Goal: Task Accomplishment & Management: Complete application form

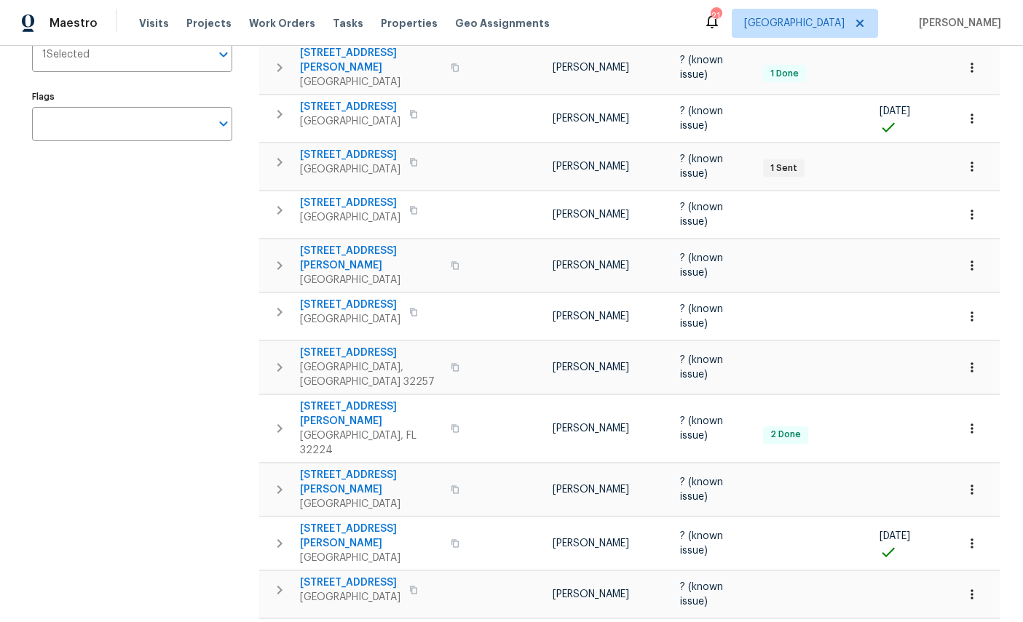
scroll to position [263, 0]
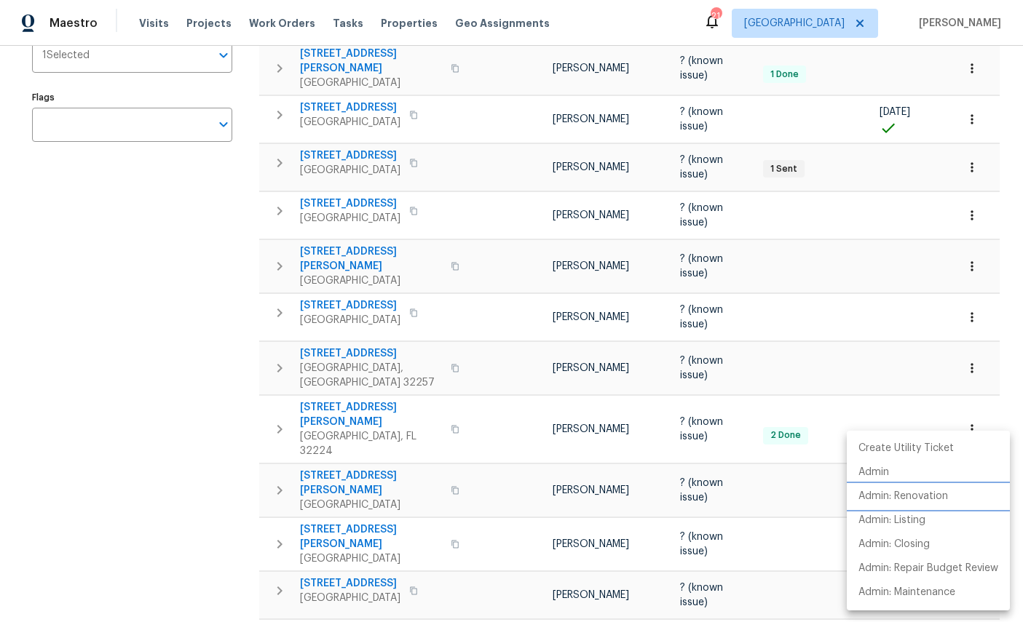
click at [920, 497] on p "Admin: Renovation" at bounding box center [903, 496] width 90 height 15
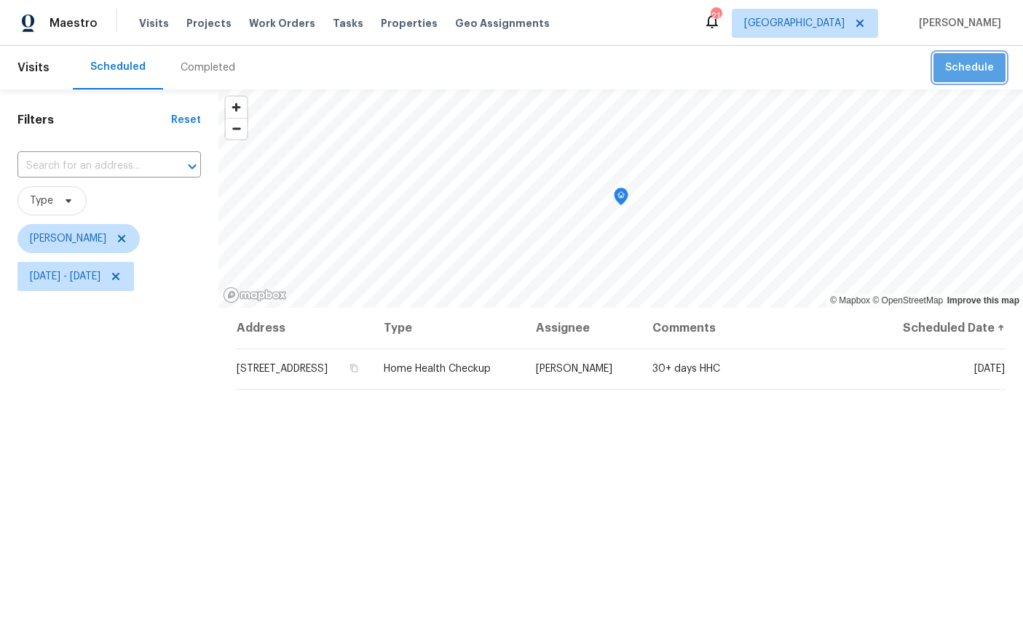
click at [972, 57] on button "Schedule" at bounding box center [969, 68] width 72 height 30
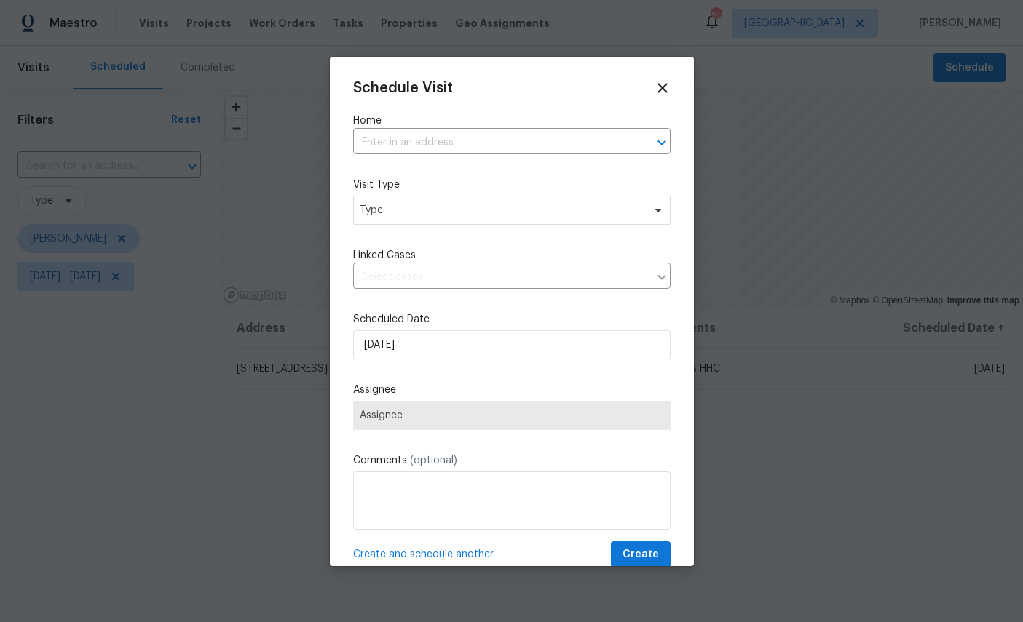
click at [479, 133] on input "text" at bounding box center [491, 143] width 277 height 23
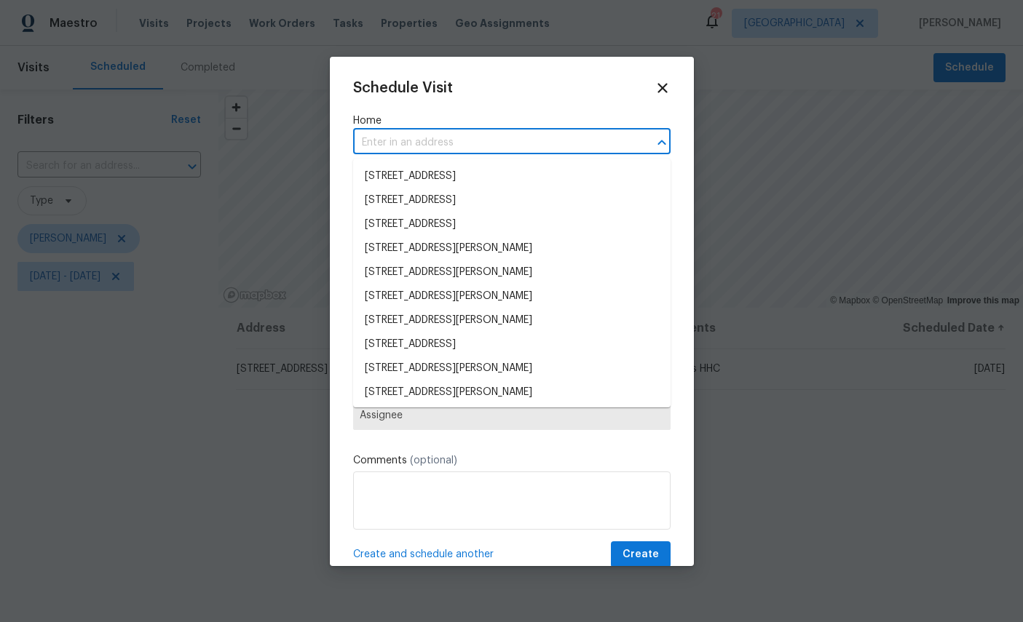
click at [478, 132] on input "text" at bounding box center [491, 143] width 277 height 23
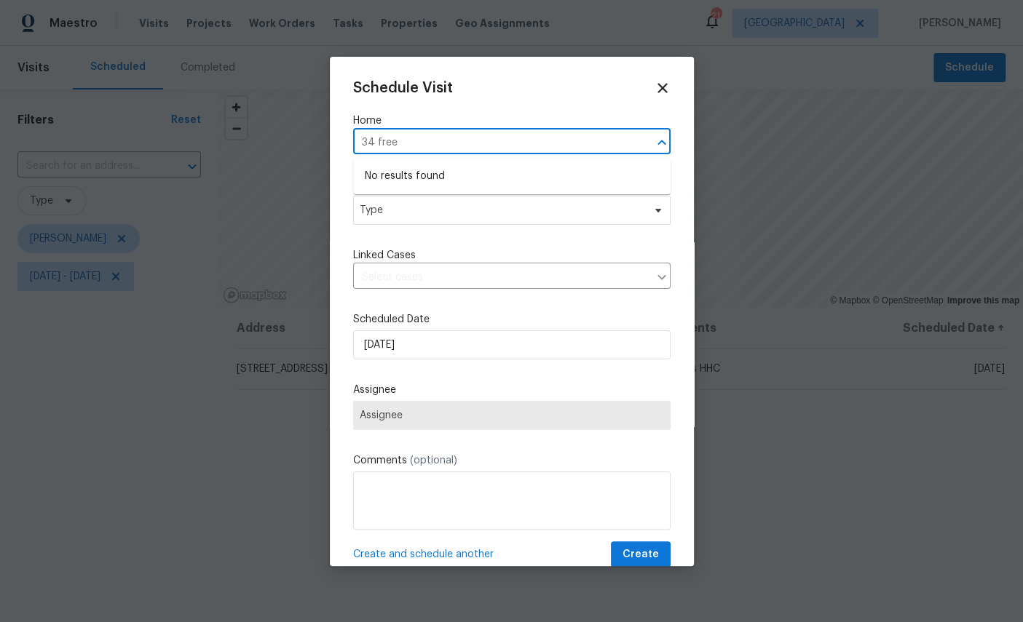
type input "34 fre"
click at [465, 175] on li "34 Fremont Ave, Saint Augustine, FL 32095" at bounding box center [511, 177] width 317 height 24
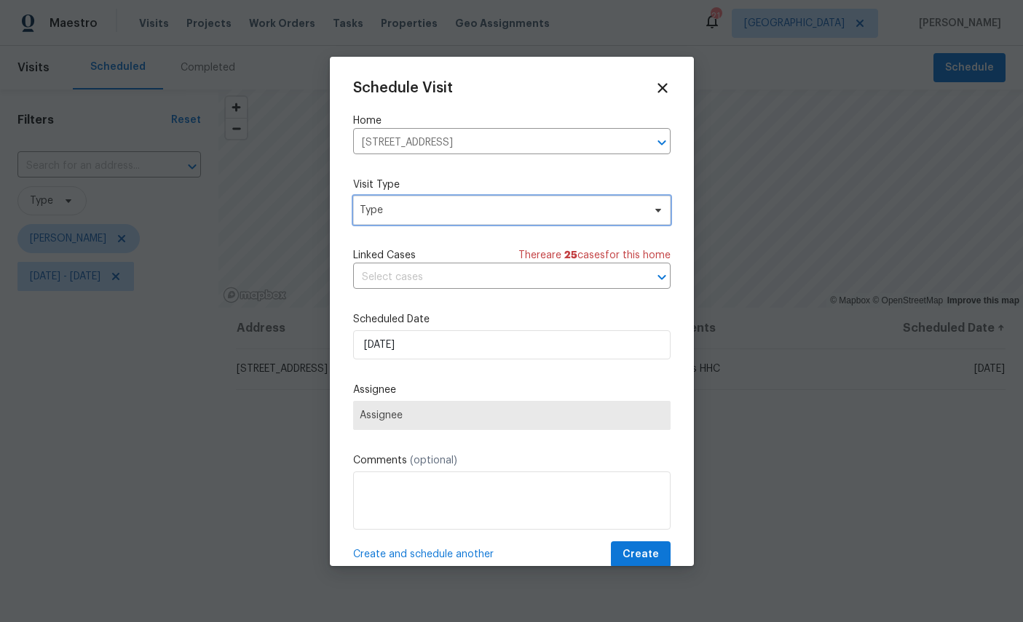
click at [492, 210] on span "Type" at bounding box center [501, 210] width 283 height 15
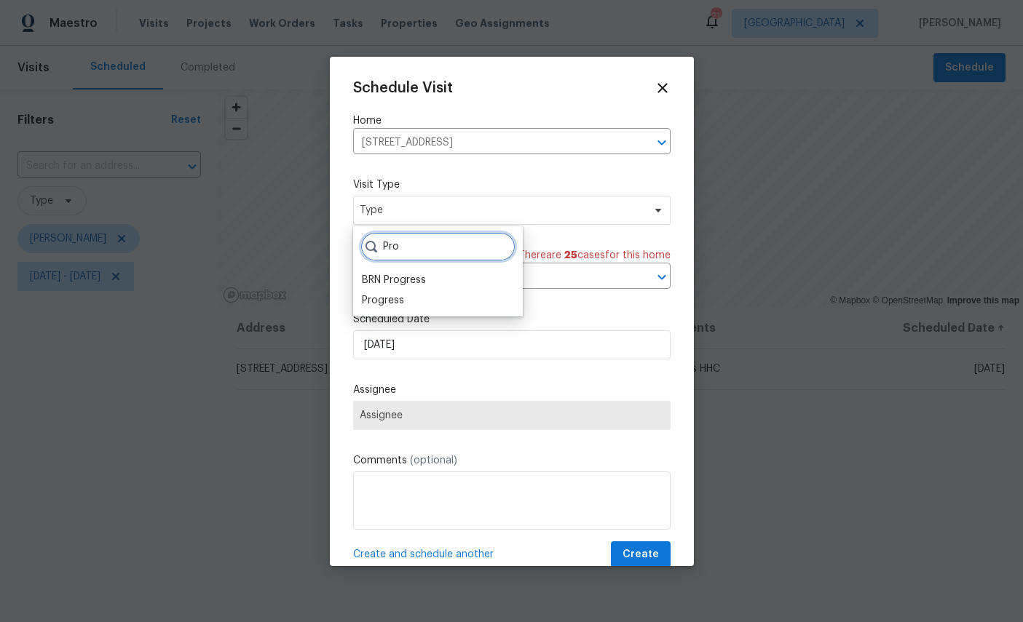
type input "Pro"
click at [379, 307] on div "Progress" at bounding box center [383, 300] width 42 height 15
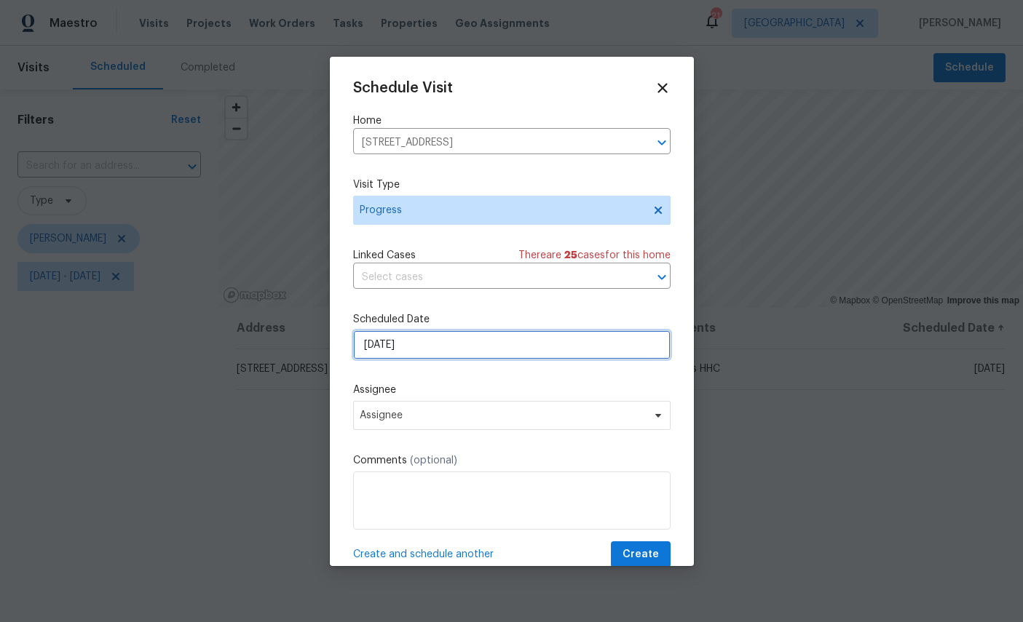
click at [492, 351] on input "8/13/2025" at bounding box center [511, 345] width 317 height 29
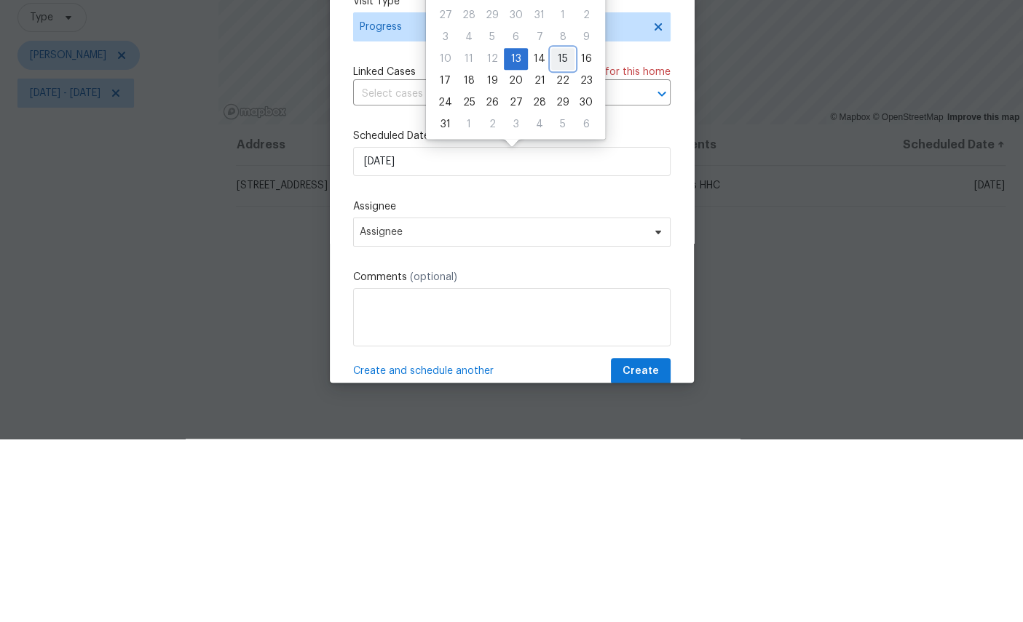
click at [558, 232] on div "15" at bounding box center [562, 242] width 23 height 20
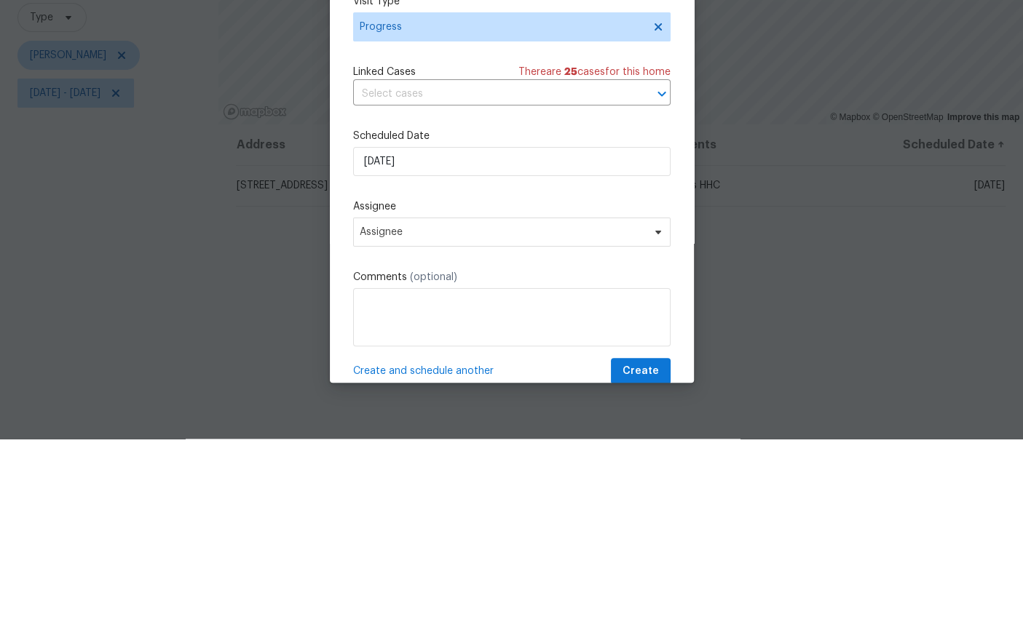
scroll to position [55, 0]
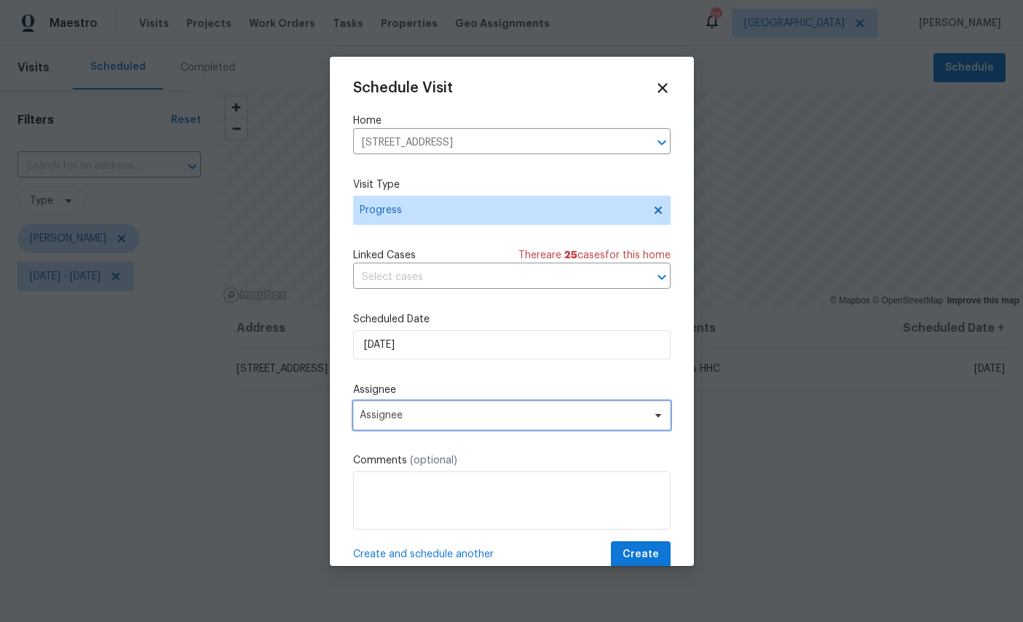
click at [489, 422] on span "Assignee" at bounding box center [502, 416] width 285 height 12
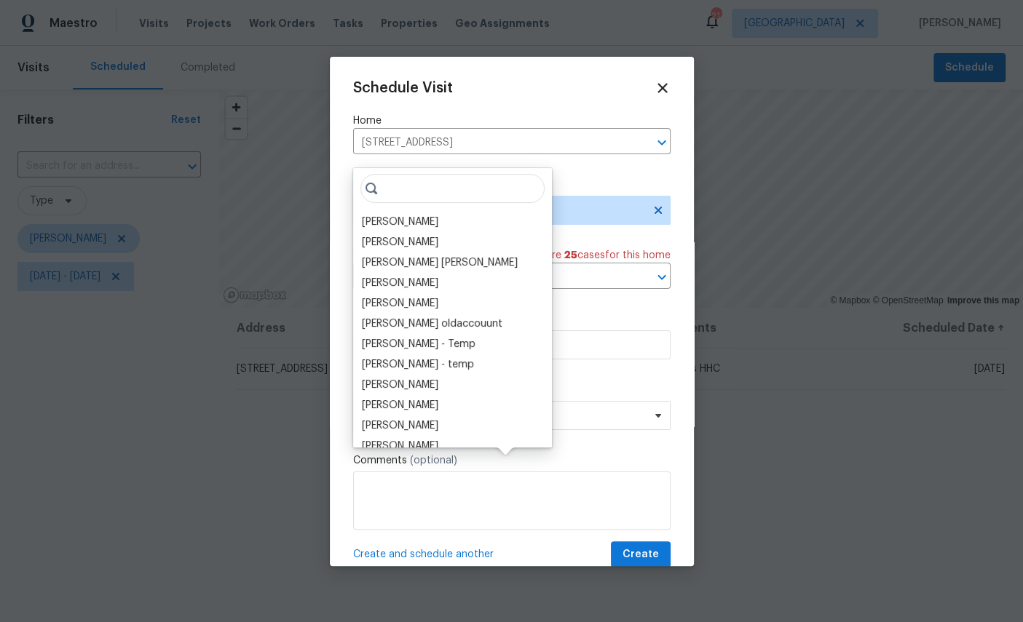
click at [399, 215] on div "[PERSON_NAME]" at bounding box center [400, 222] width 76 height 15
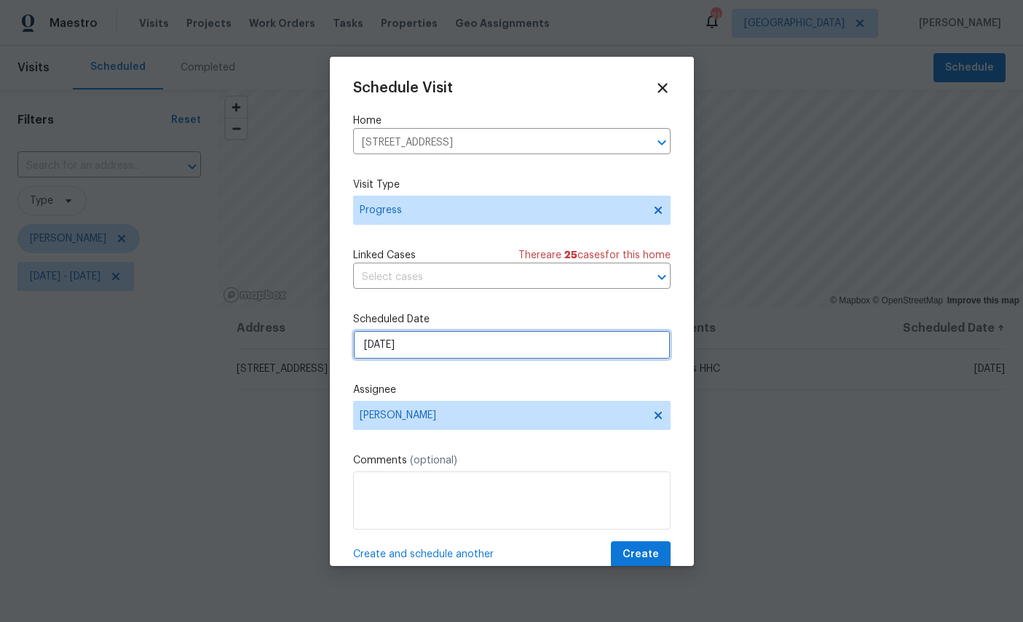
click at [485, 352] on input "8/15/2025" at bounding box center [511, 345] width 317 height 29
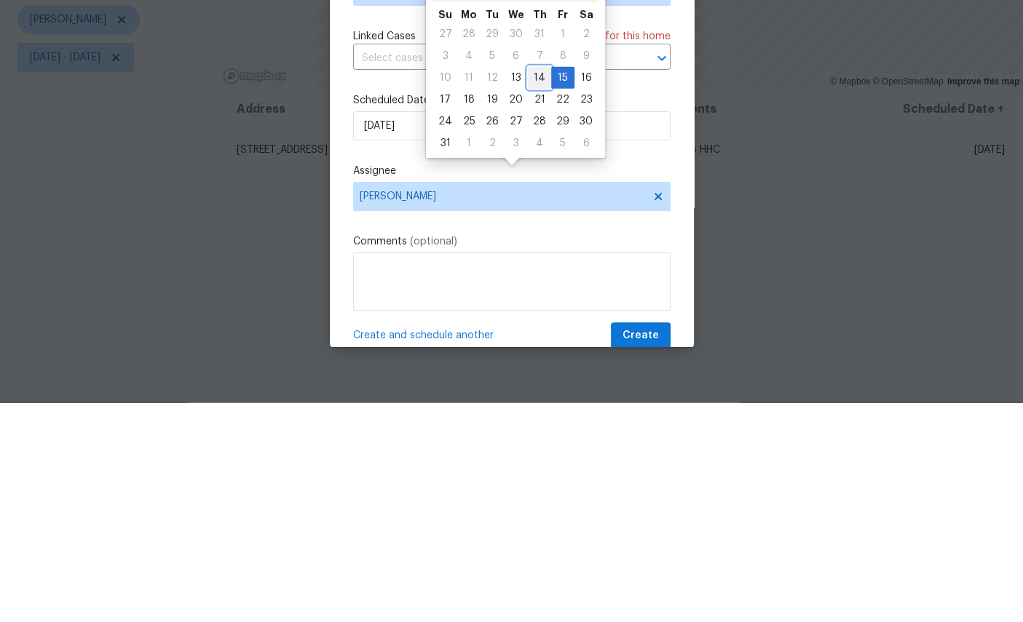
click at [531, 287] on div "14" at bounding box center [539, 297] width 23 height 20
type input "8/14/2025"
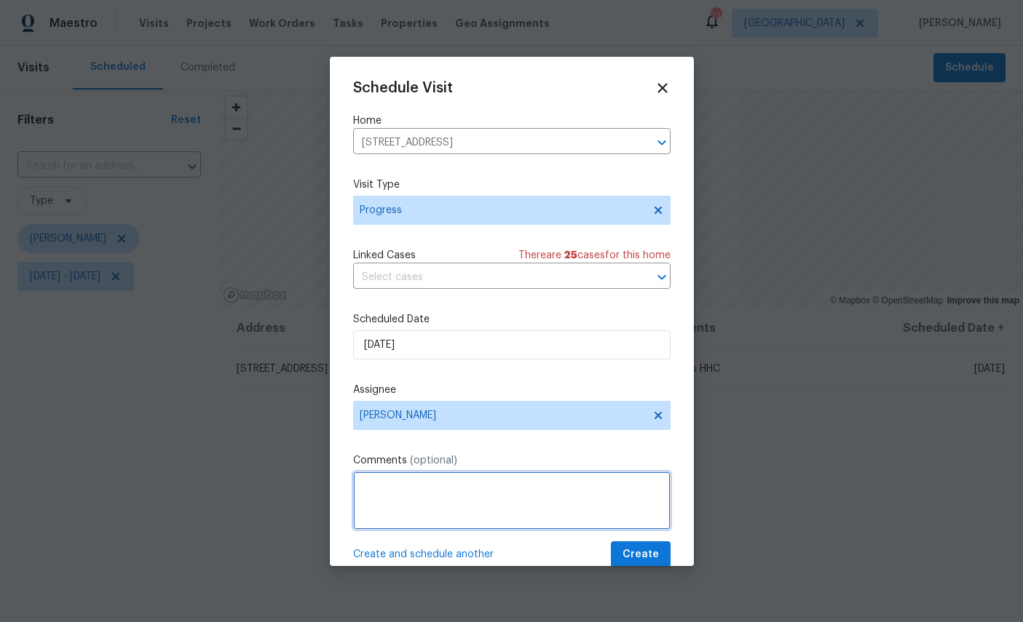
click at [503, 502] on textarea at bounding box center [511, 501] width 317 height 58
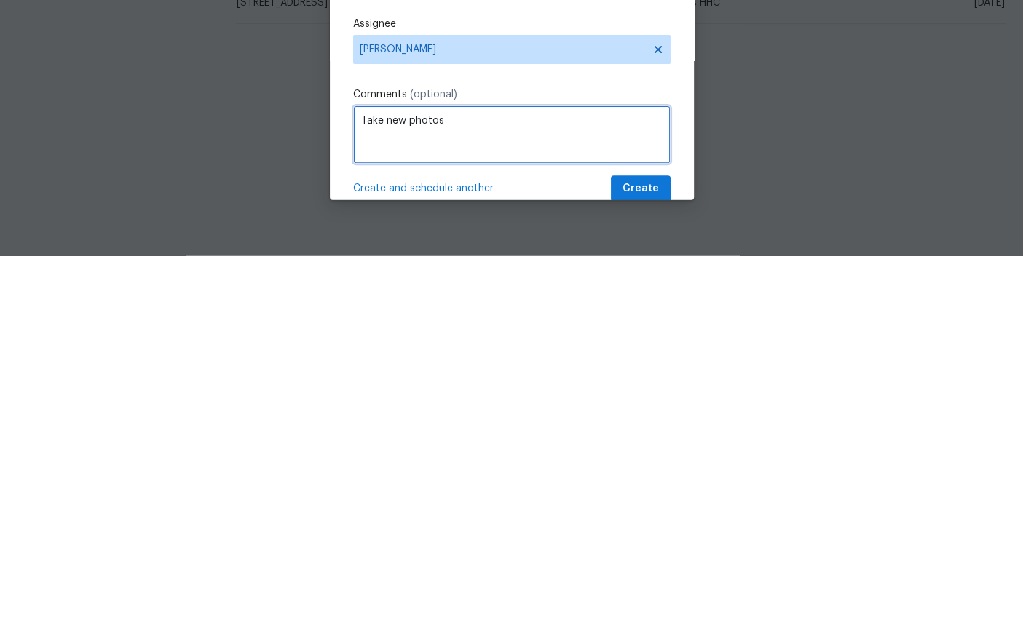
type textarea "Take new photos"
click at [655, 546] on span "Create" at bounding box center [640, 555] width 36 height 18
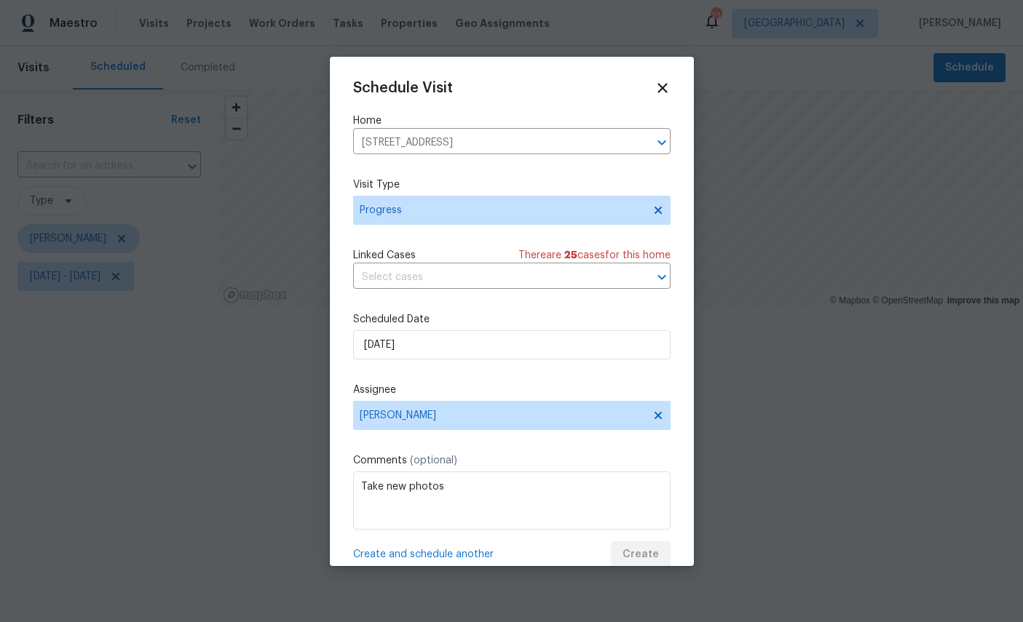
scroll to position [0, 0]
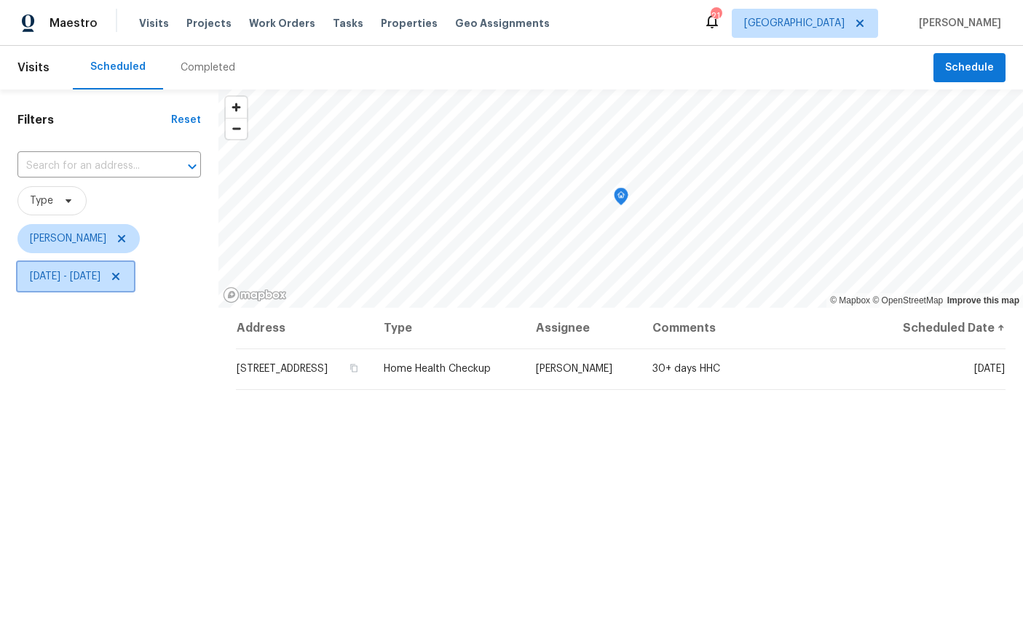
click at [100, 278] on span "Sun, Aug 10 - Wed, Aug 13" at bounding box center [65, 276] width 71 height 15
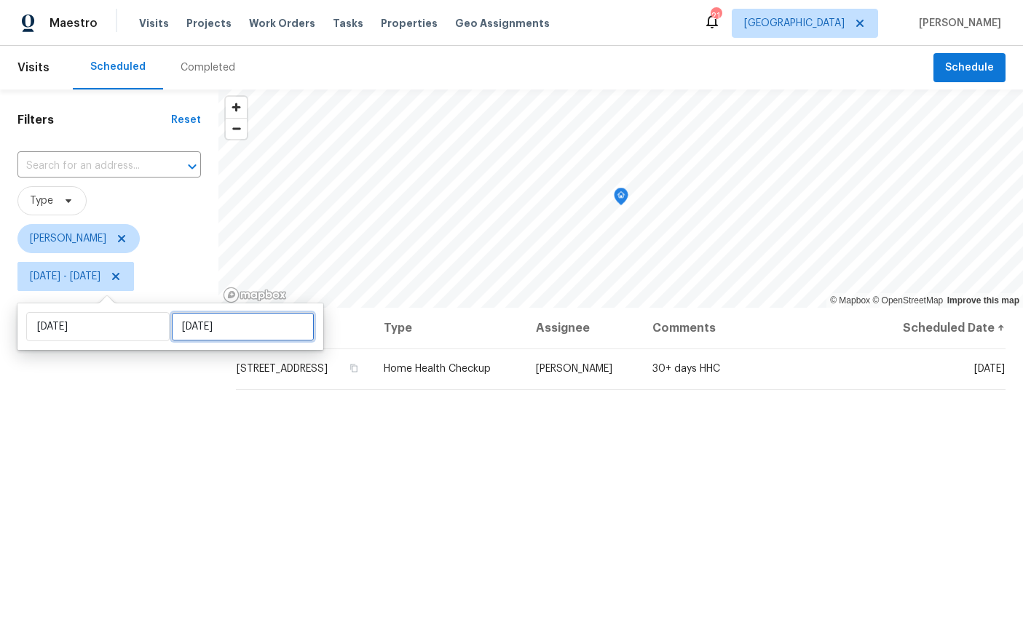
click at [232, 332] on input "Wed, Aug 13" at bounding box center [242, 326] width 143 height 29
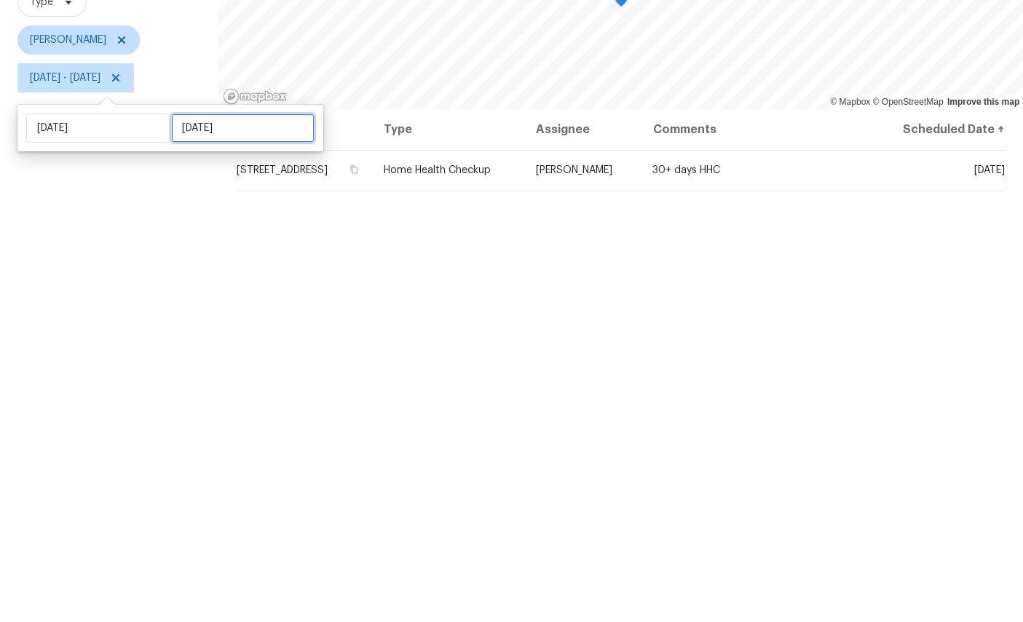
select select "7"
select select "2025"
select select "8"
select select "2025"
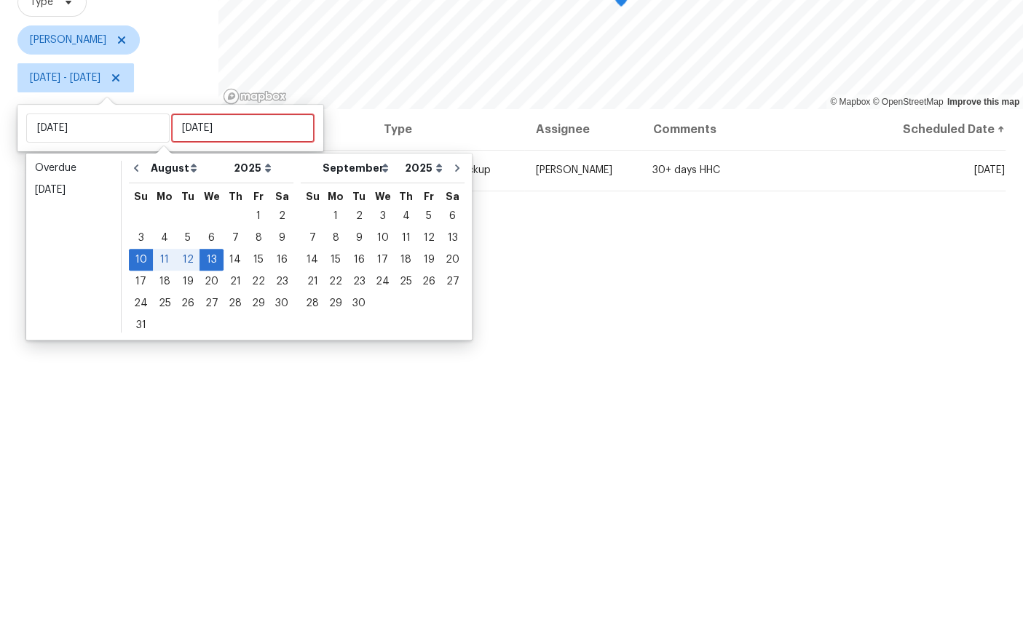
scroll to position [55, 0]
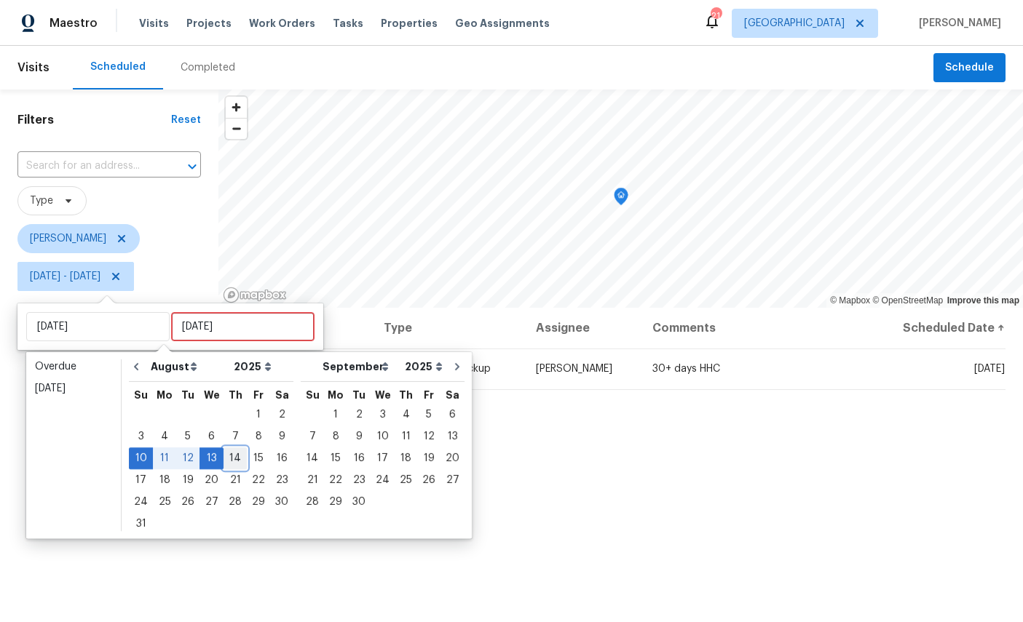
click at [240, 448] on div "14" at bounding box center [235, 458] width 23 height 20
type input "Thu, Aug 14"
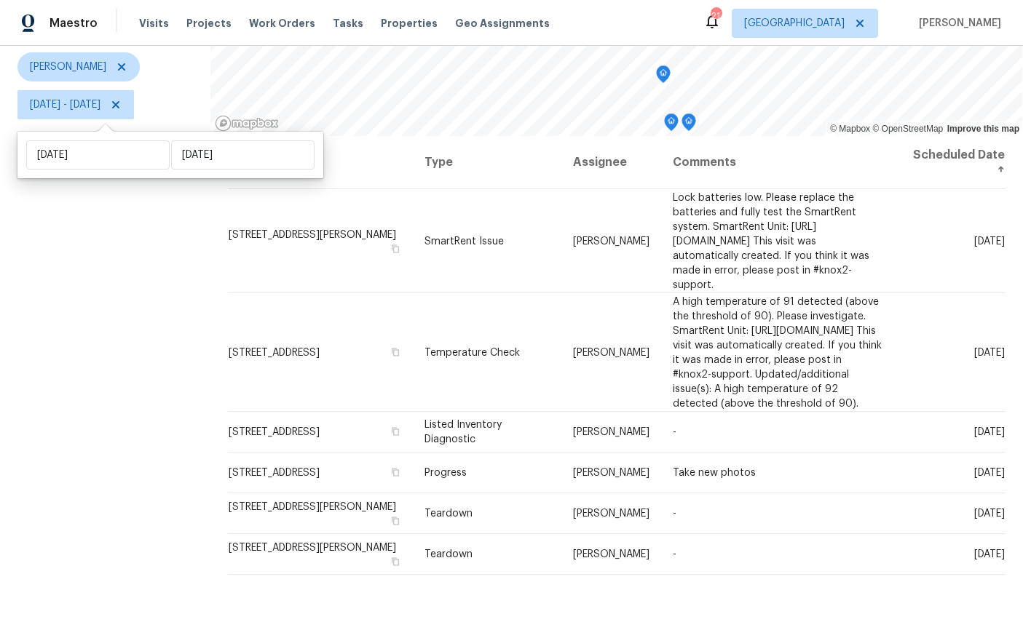
click at [87, 405] on div "Filters Reset ​ Type William Sparks Sun, Aug 10 - Thu, Aug 14" at bounding box center [105, 276] width 210 height 716
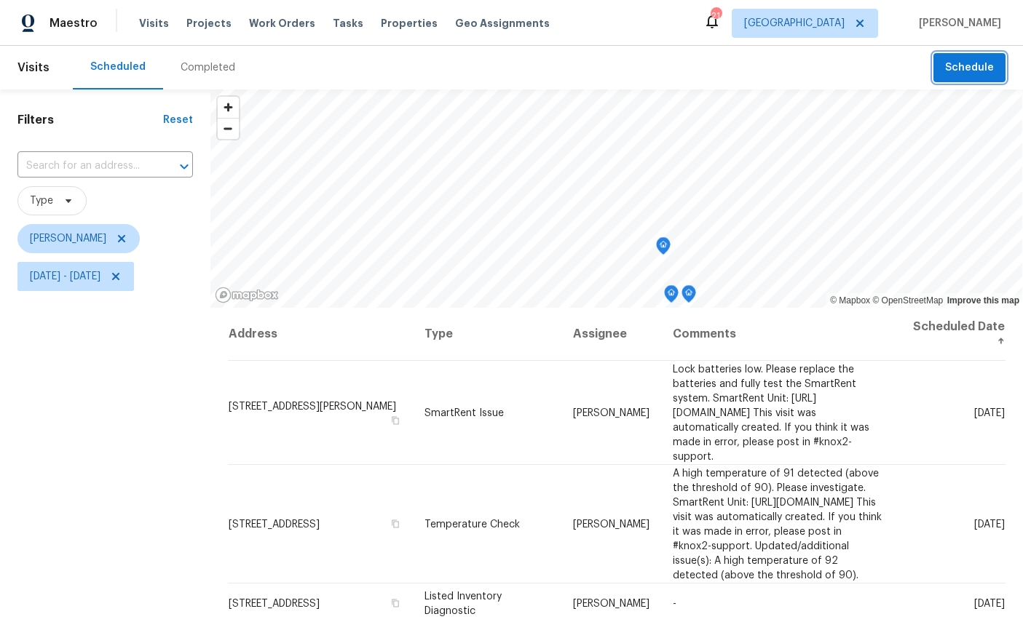
click at [978, 63] on span "Schedule" at bounding box center [969, 68] width 49 height 18
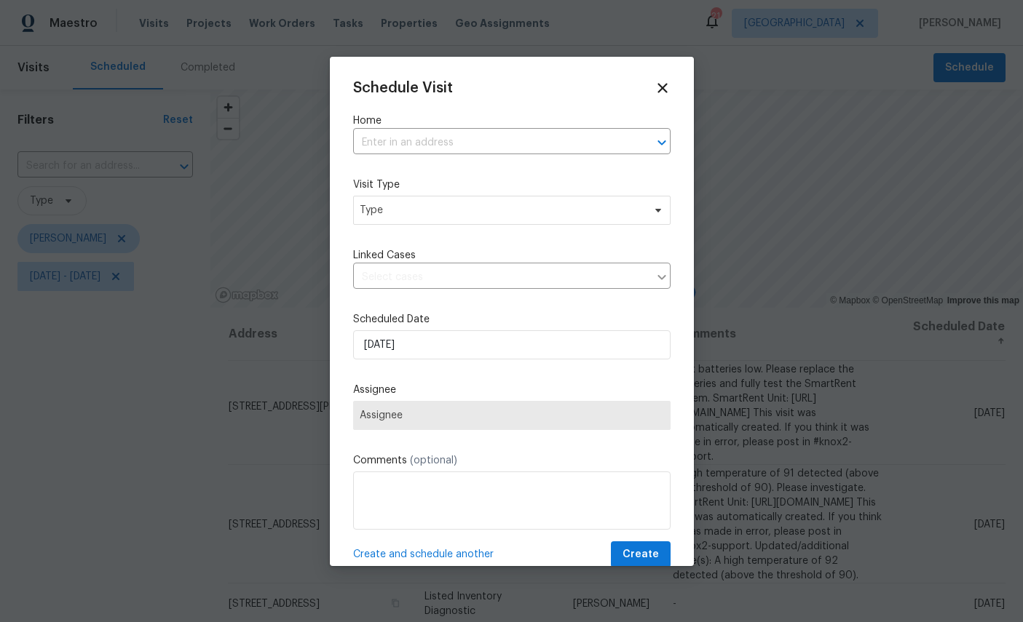
click at [484, 135] on input "text" at bounding box center [491, 143] width 277 height 23
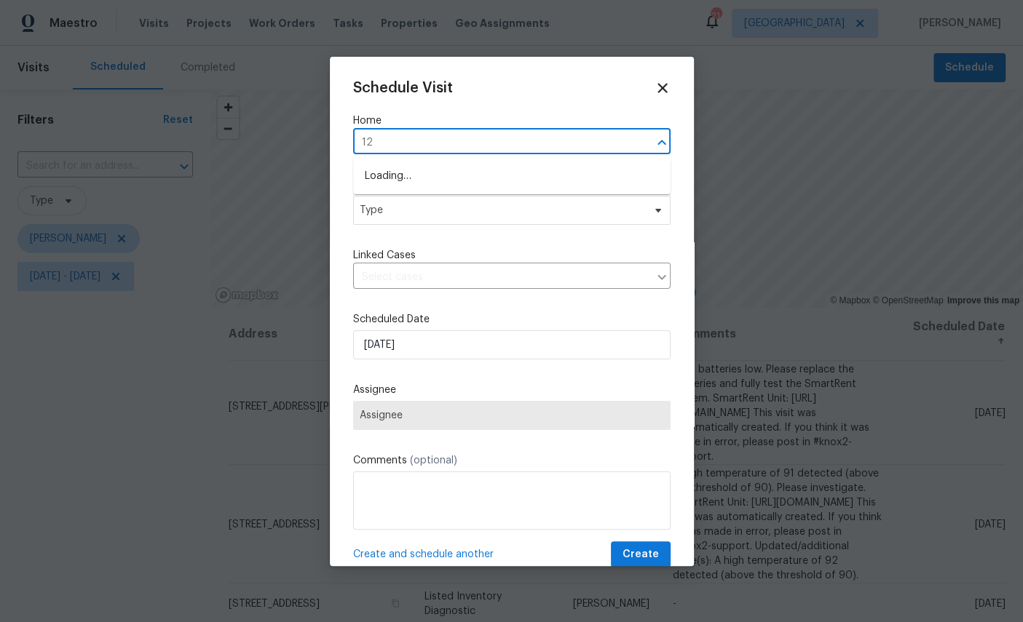
type input "1"
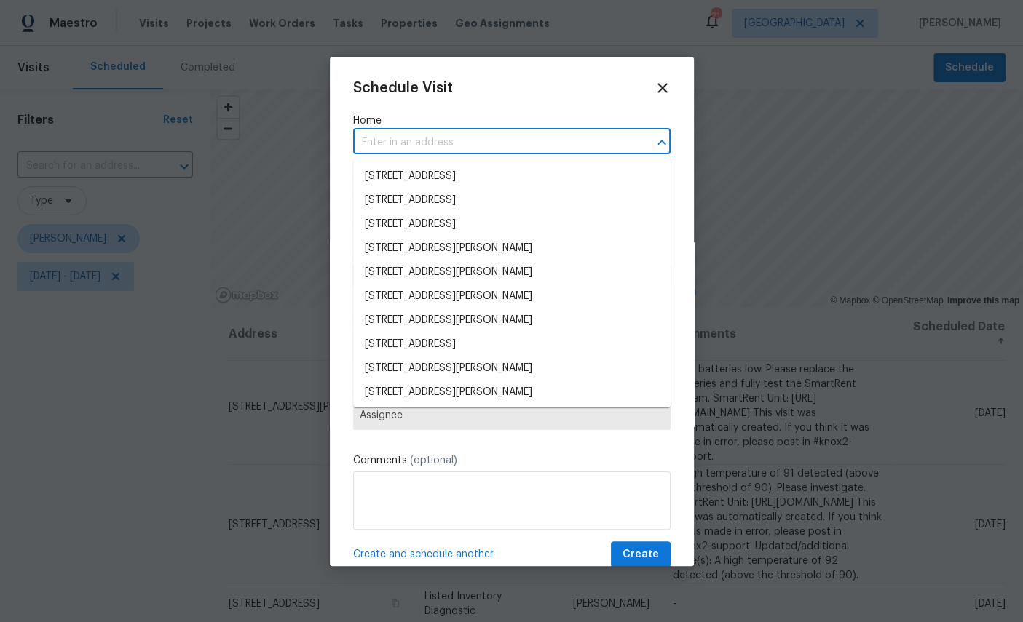
click at [655, 90] on icon at bounding box center [663, 88] width 16 height 16
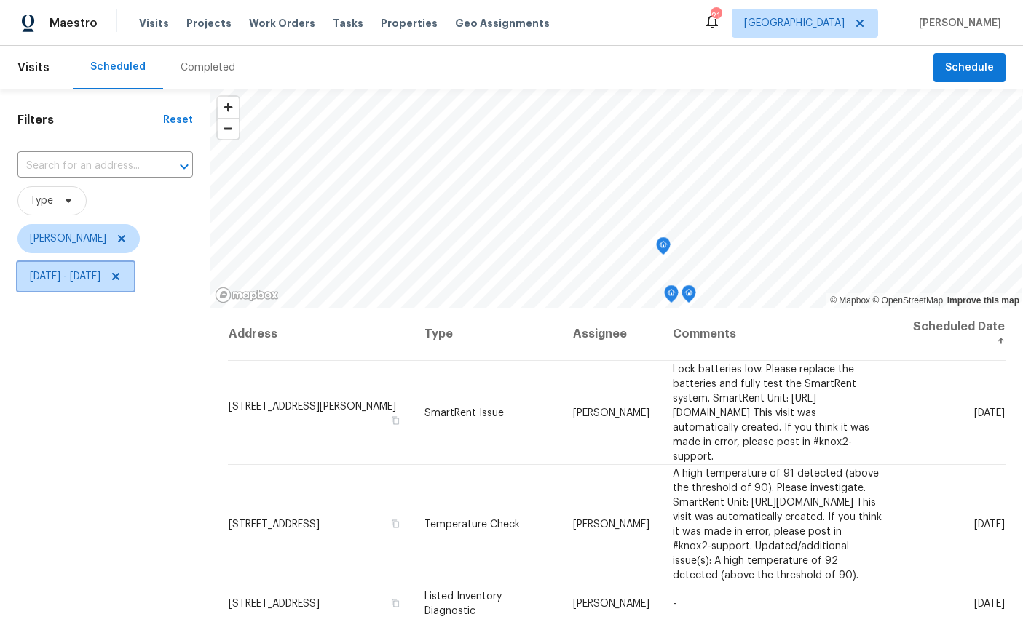
click at [134, 265] on span "Sun, Aug 10 - Thu, Aug 14" at bounding box center [75, 276] width 116 height 29
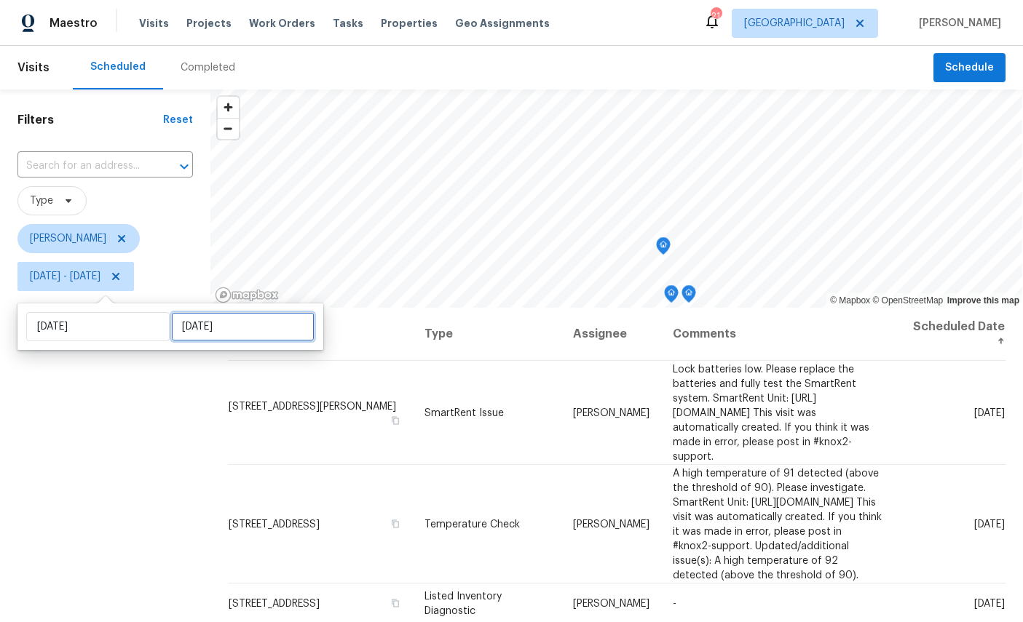
click at [213, 331] on input "Thu, Aug 14" at bounding box center [242, 326] width 143 height 29
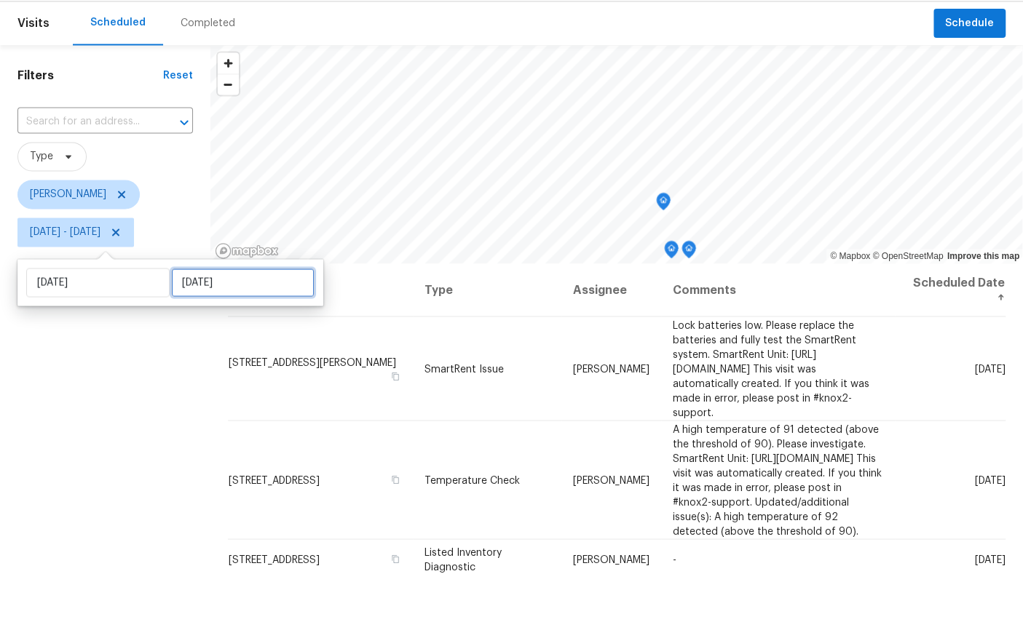
select select "7"
select select "2025"
select select "8"
select select "2025"
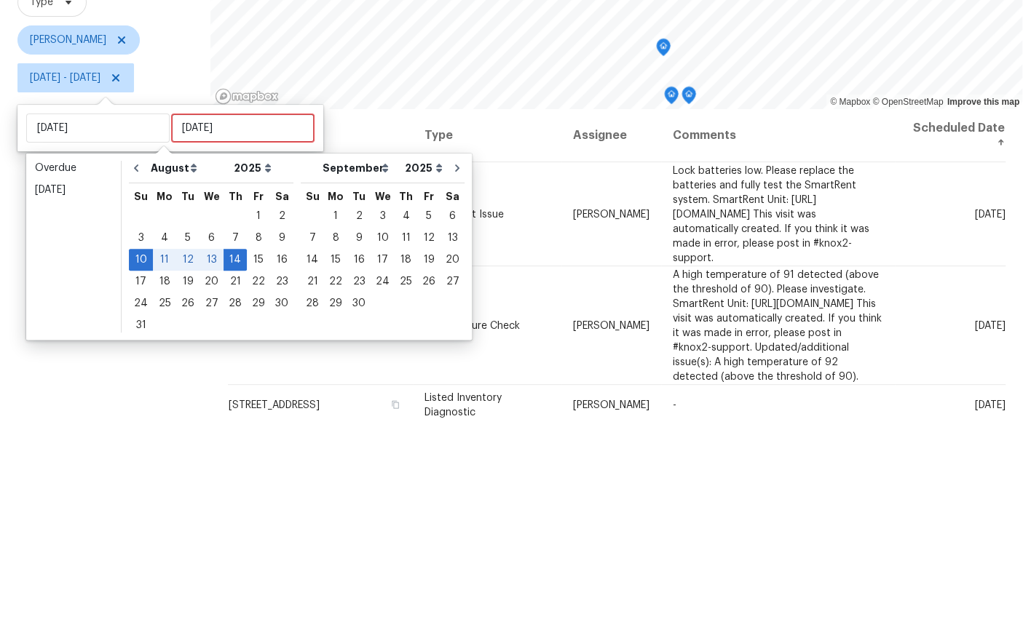
scroll to position [55, 0]
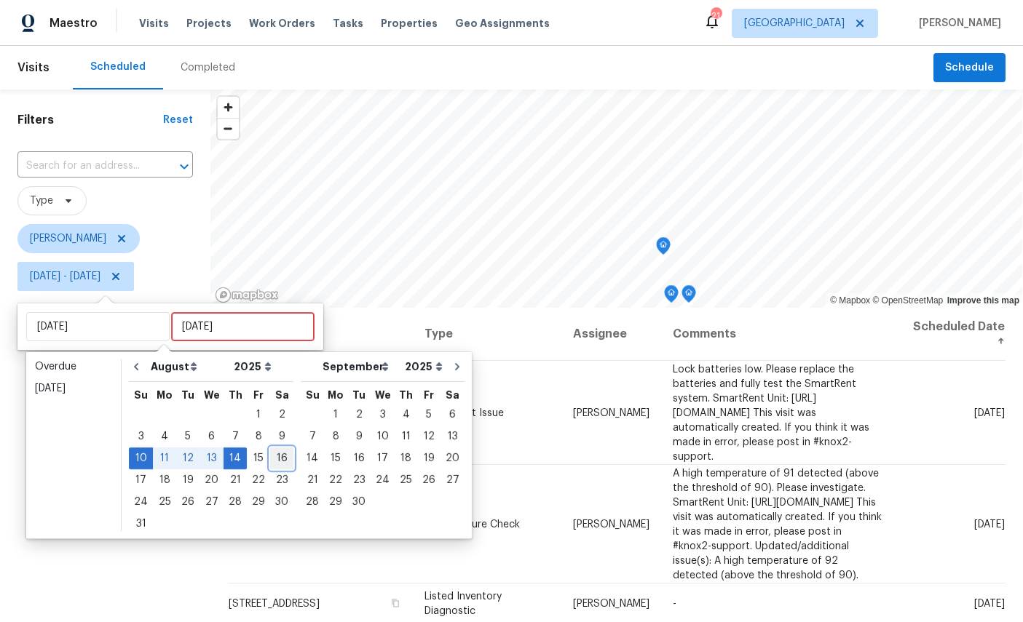
click at [281, 448] on div "16" at bounding box center [281, 458] width 23 height 20
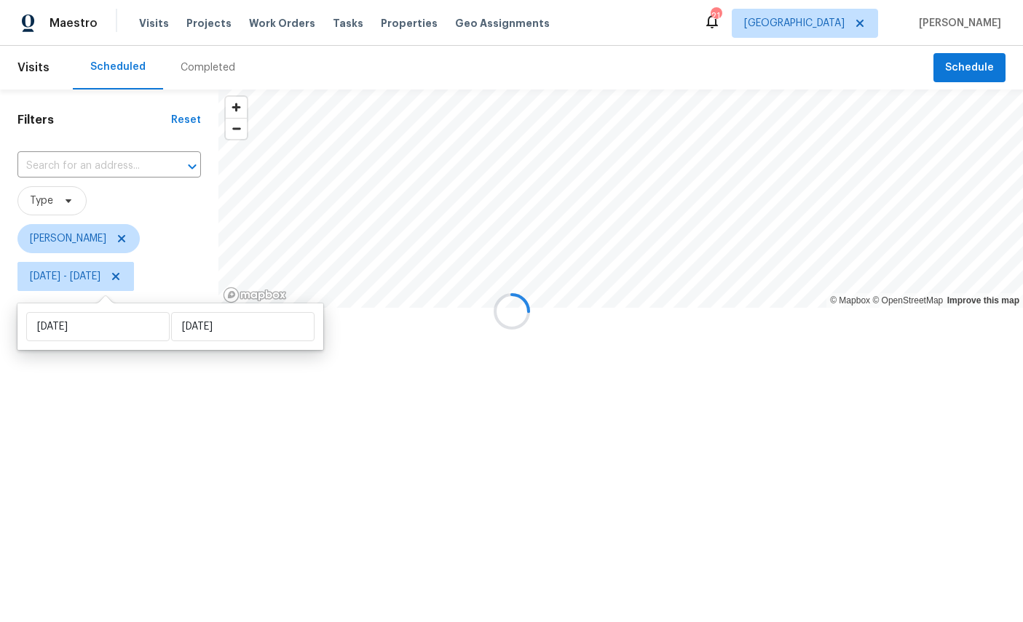
type input "Sat, Aug 16"
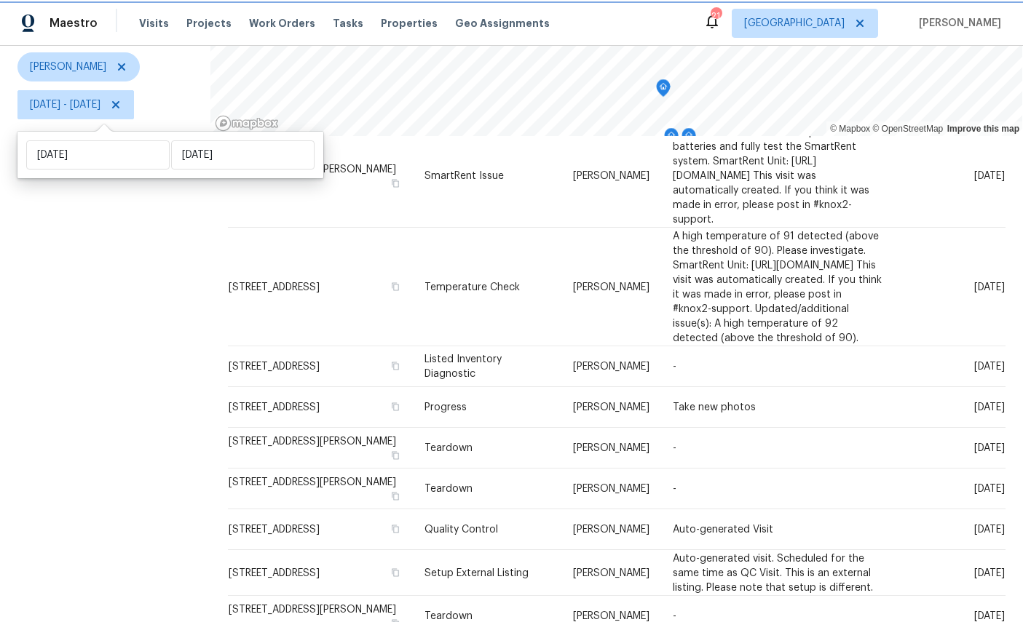
scroll to position [65, 0]
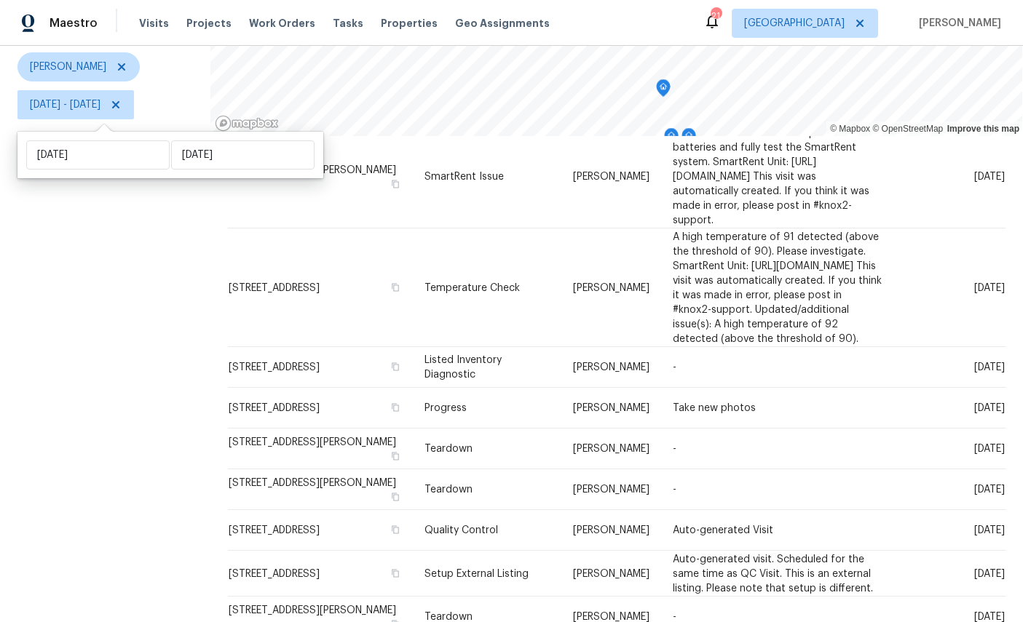
click at [0, 0] on icon at bounding box center [0, 0] width 0 height 0
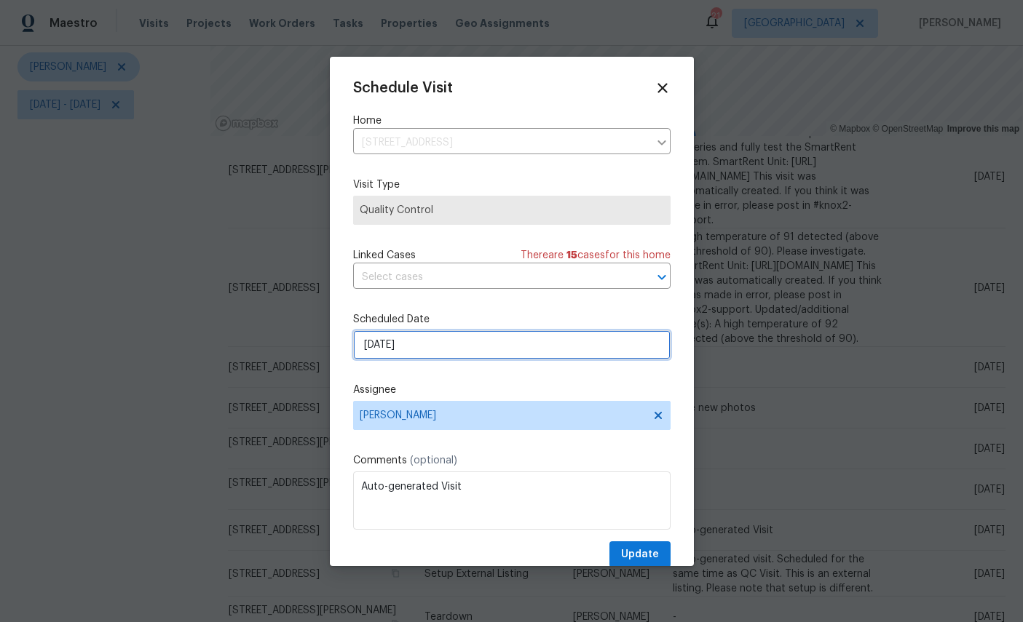
click at [501, 350] on input "8/15/2025" at bounding box center [511, 345] width 317 height 29
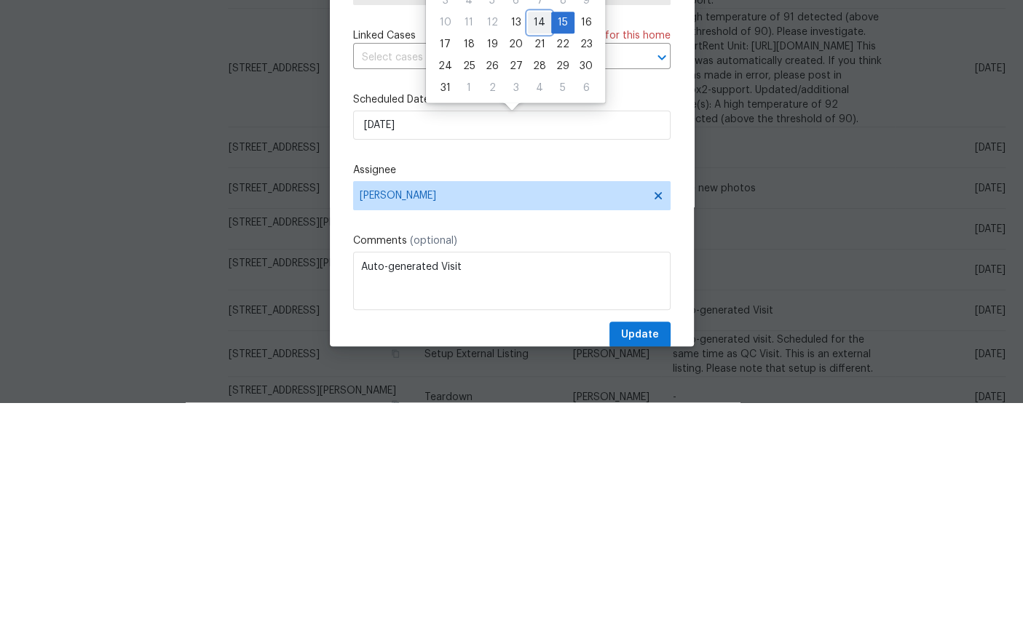
click at [534, 232] on div "14" at bounding box center [539, 242] width 23 height 20
type input "8/14/2025"
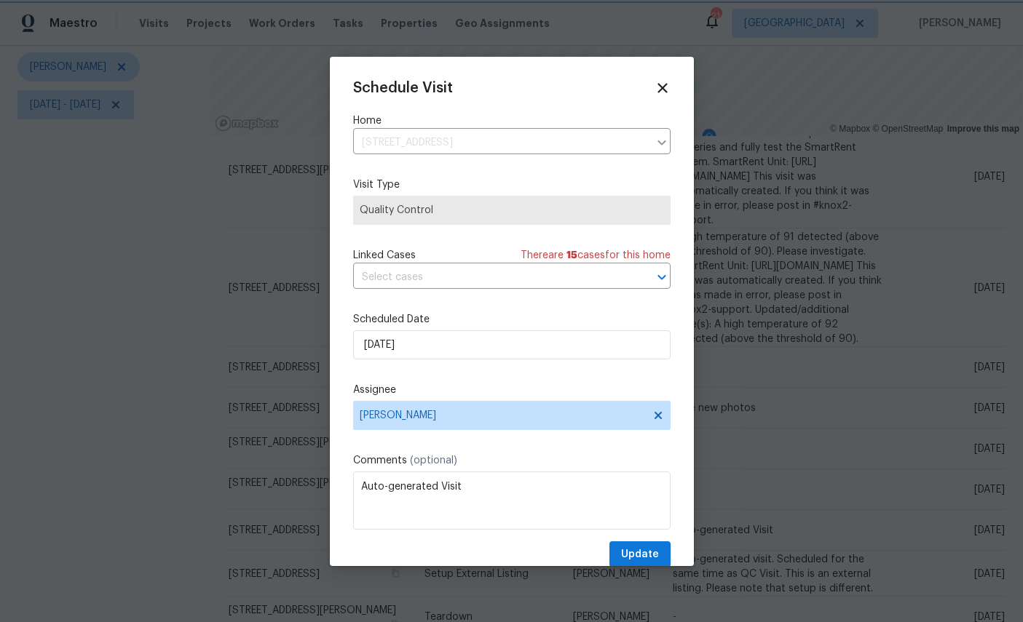
click at [645, 558] on span "Update" at bounding box center [640, 555] width 38 height 18
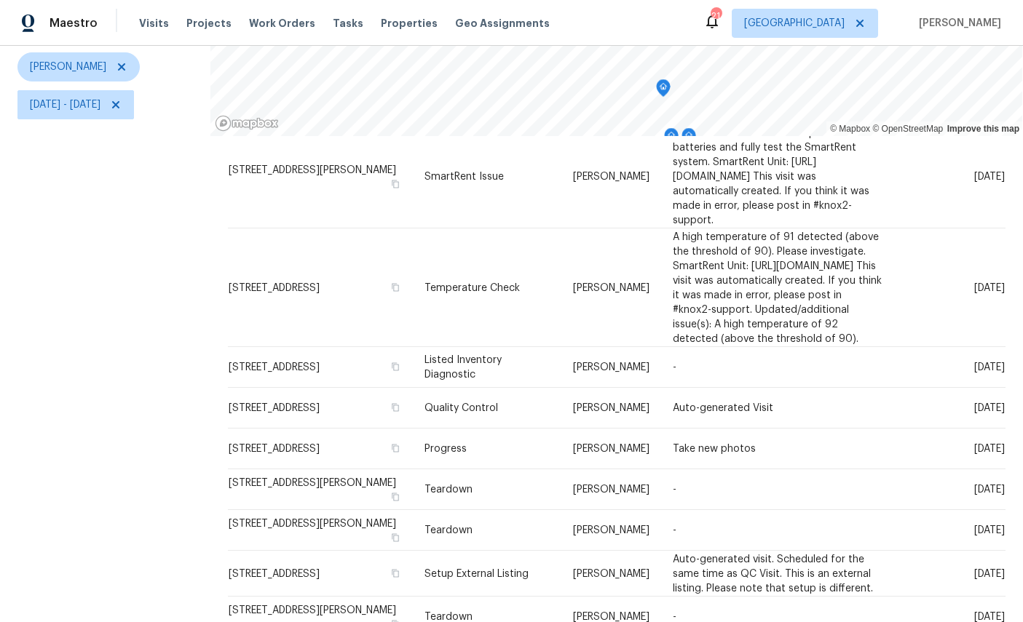
click at [955, 554] on td "Fri, Aug 15" at bounding box center [950, 574] width 111 height 46
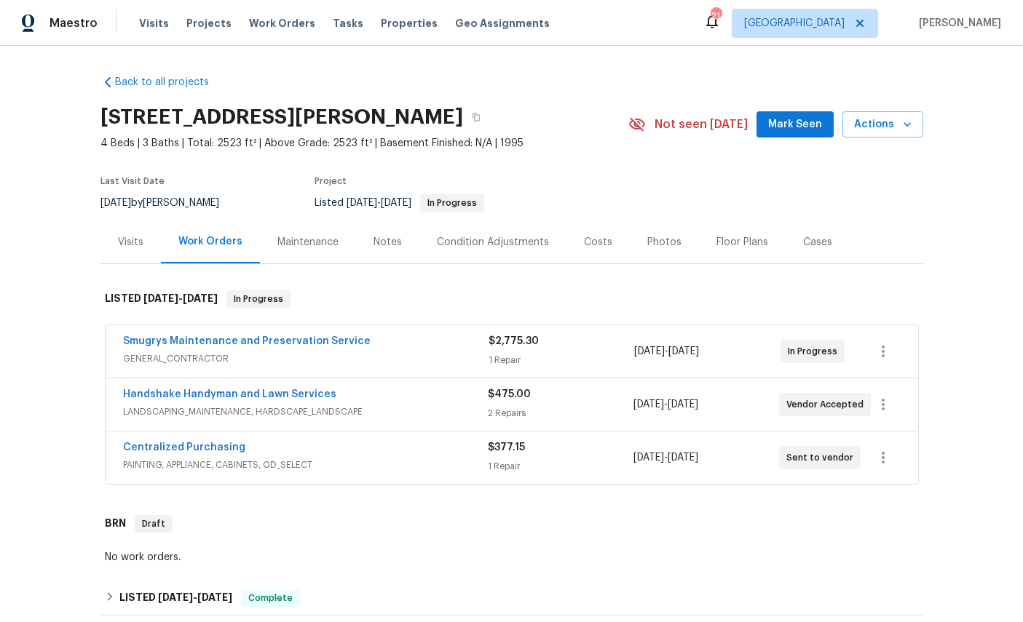
click at [157, 341] on link "Smugrys Maintenance and Preservation Service" at bounding box center [247, 341] width 248 height 10
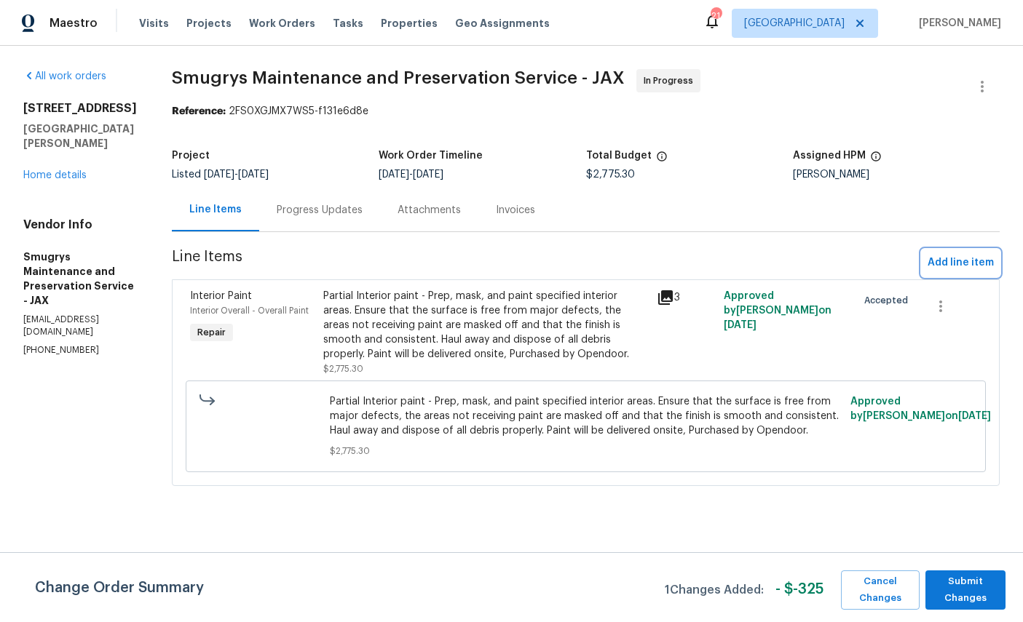
click at [961, 261] on span "Add line item" at bounding box center [961, 263] width 66 height 18
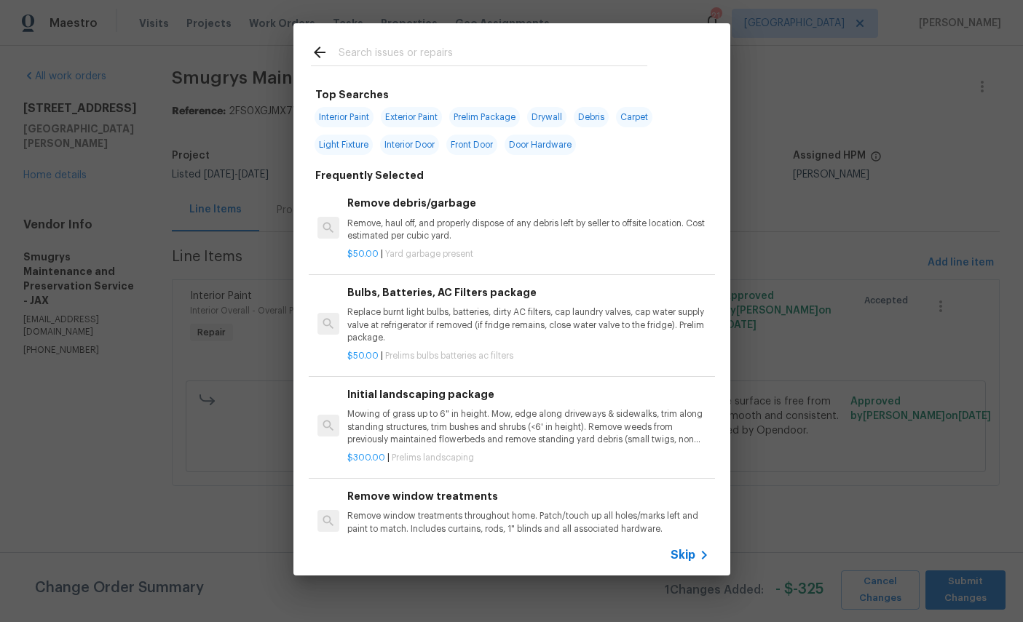
click at [472, 52] on input "text" at bounding box center [493, 55] width 309 height 22
type input "Door"
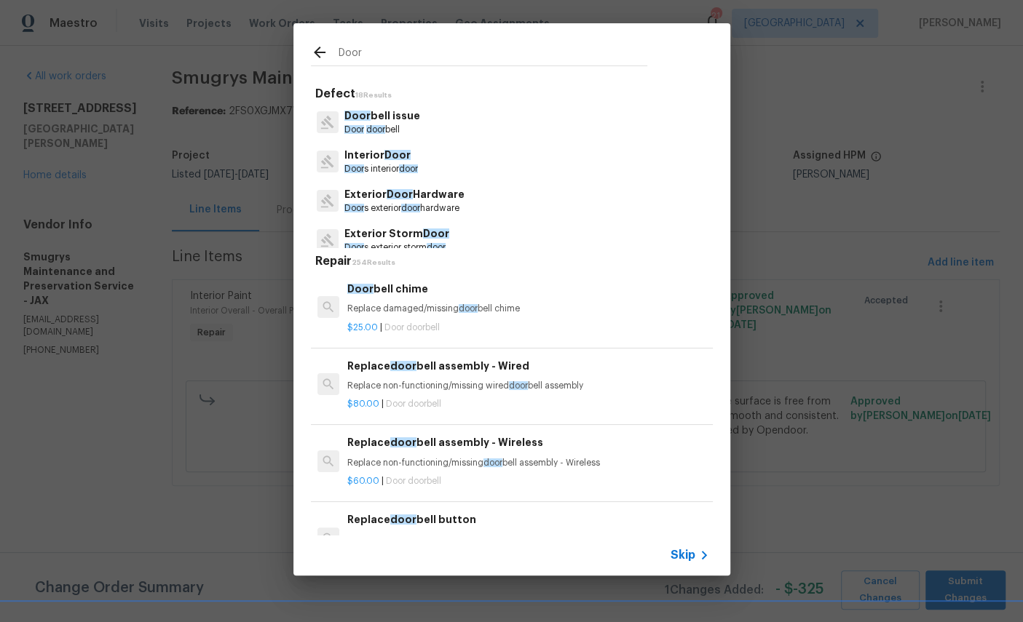
click at [410, 195] on p "Exterior Door Hardware" at bounding box center [404, 194] width 120 height 15
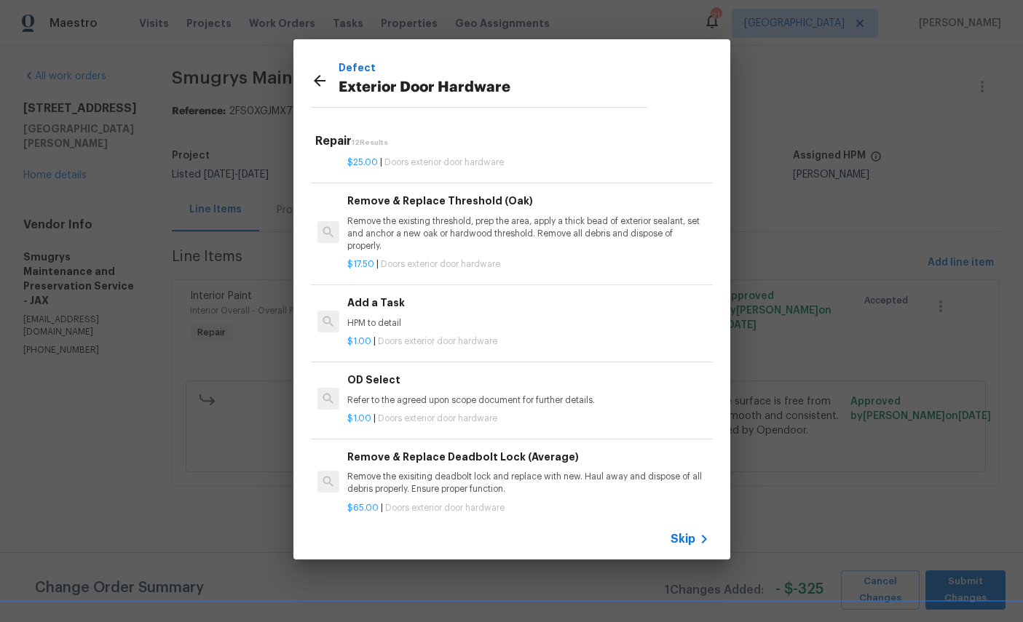
scroll to position [511, 0]
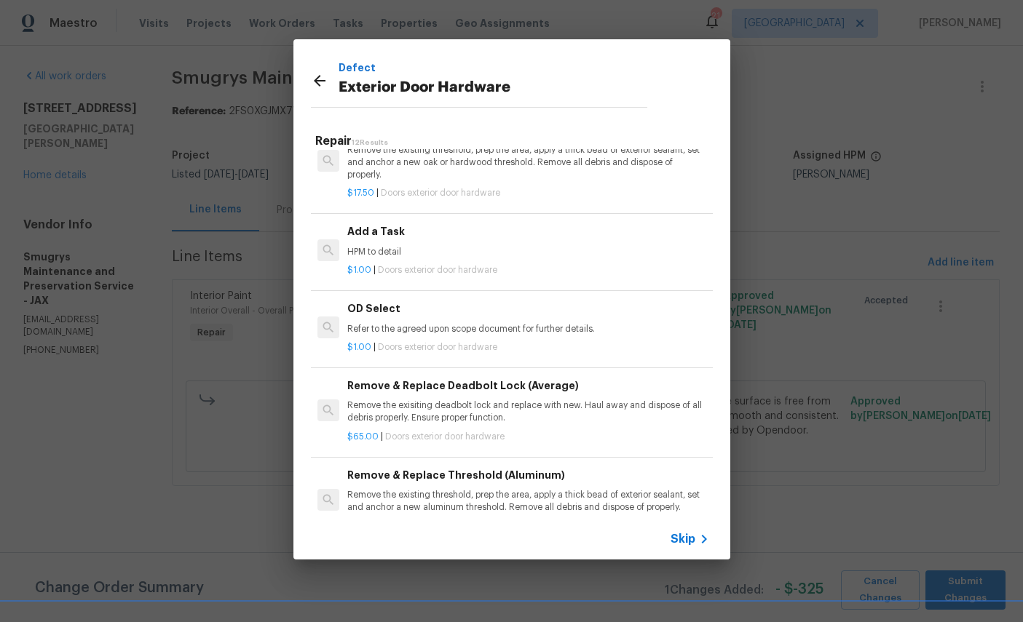
click at [537, 239] on div "Add a Task HPM to detail" at bounding box center [527, 241] width 361 height 35
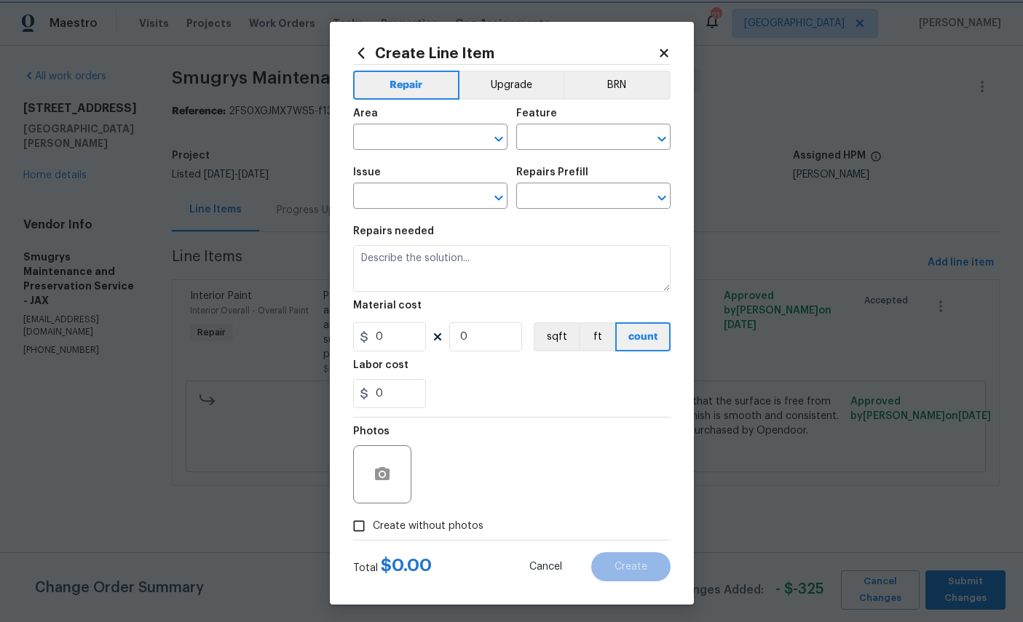
type input "Interior Door"
type input "Exterior Door Hardware"
type input "Add a Task $1.00"
type textarea "HPM to detail"
type input "1"
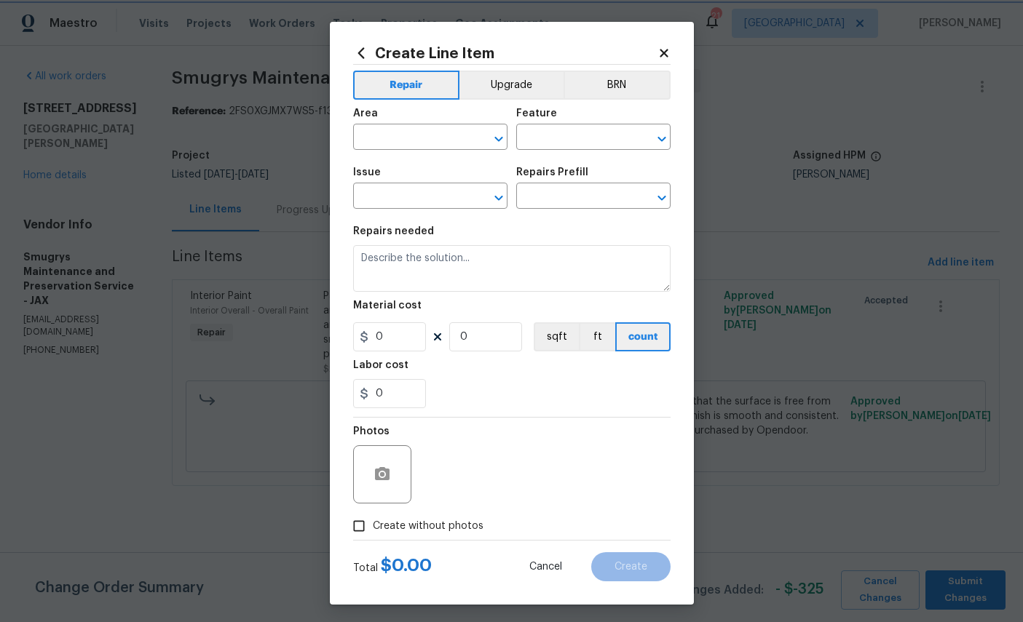
type input "1"
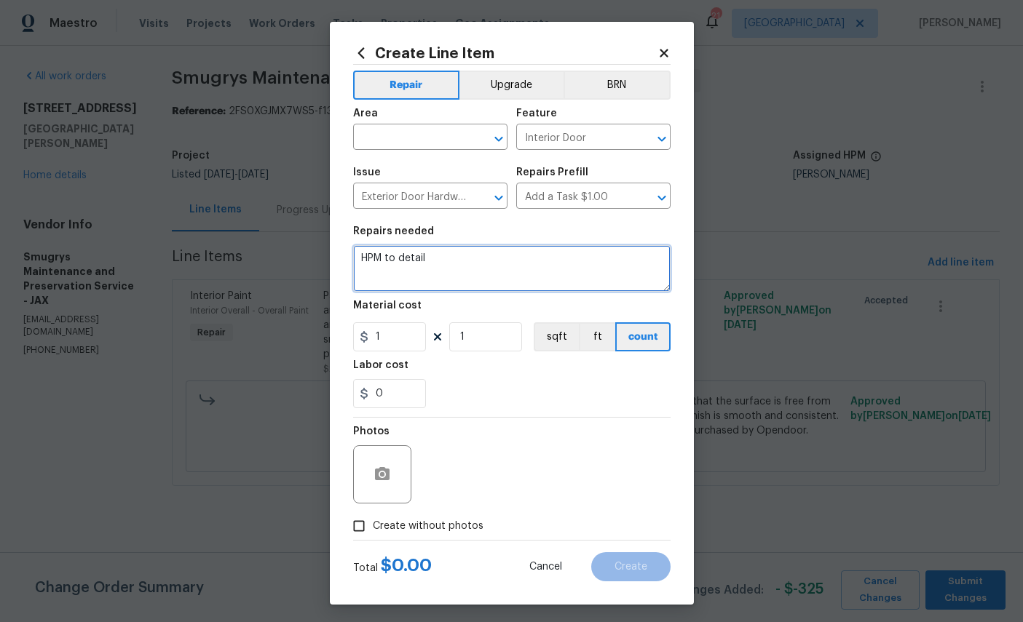
click at [555, 251] on textarea "HPM to detail" at bounding box center [511, 268] width 317 height 47
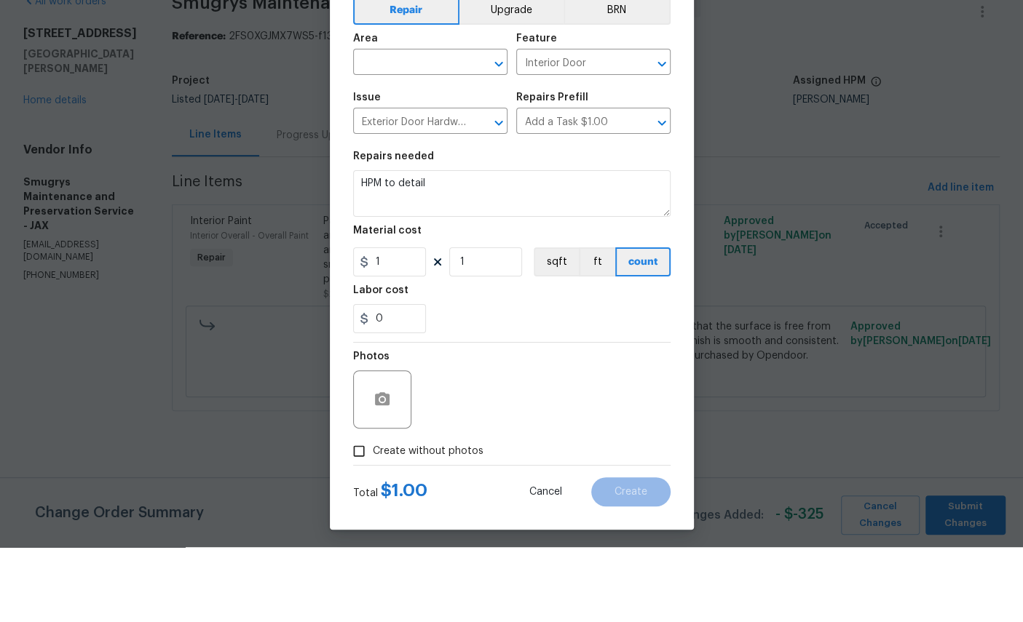
click at [438, 127] on input "text" at bounding box center [410, 138] width 114 height 23
click at [433, 161] on li "Patio" at bounding box center [430, 173] width 154 height 24
type input "Patio"
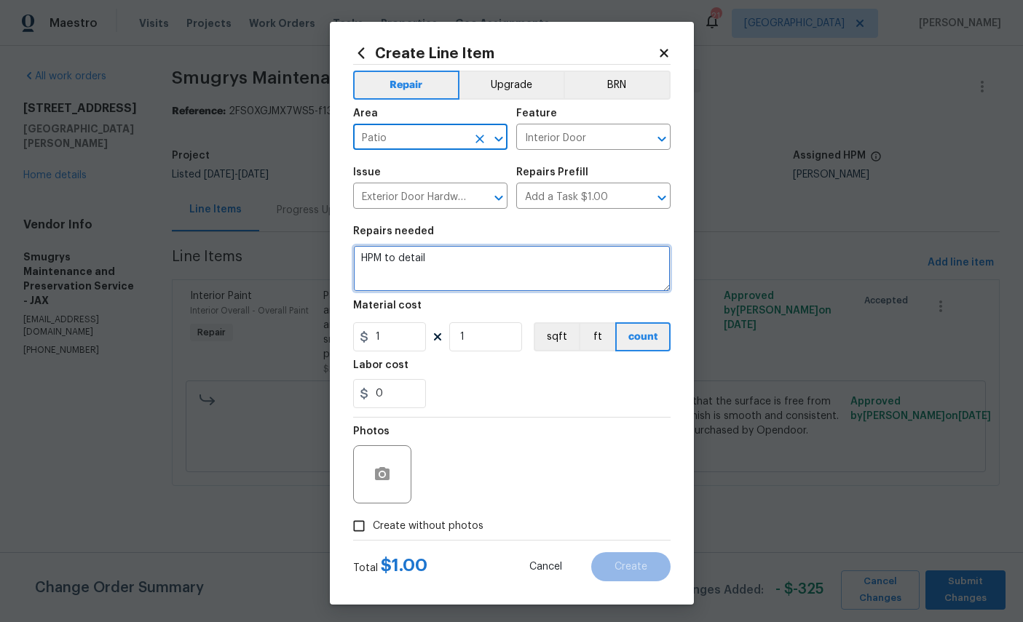
click at [519, 261] on textarea "HPM to detail" at bounding box center [511, 268] width 317 height 47
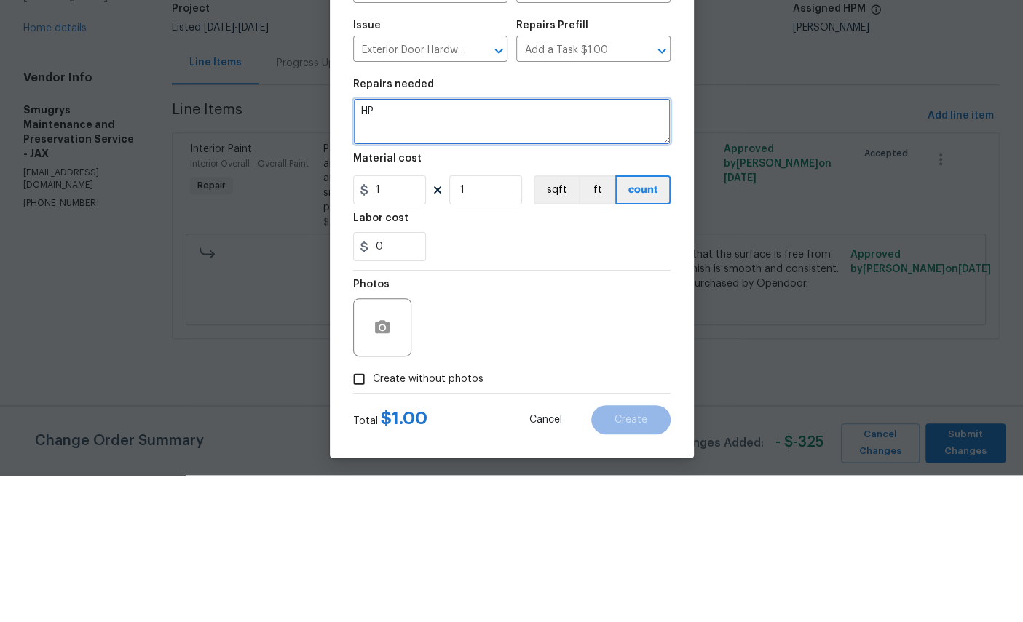
type textarea "H"
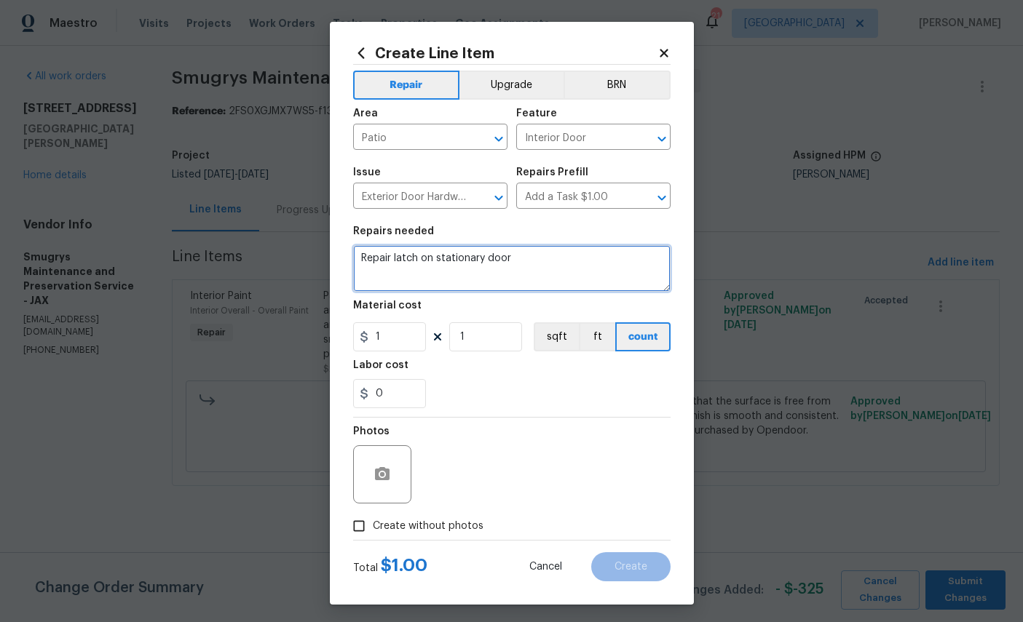
type textarea "Repair latch on stationary door"
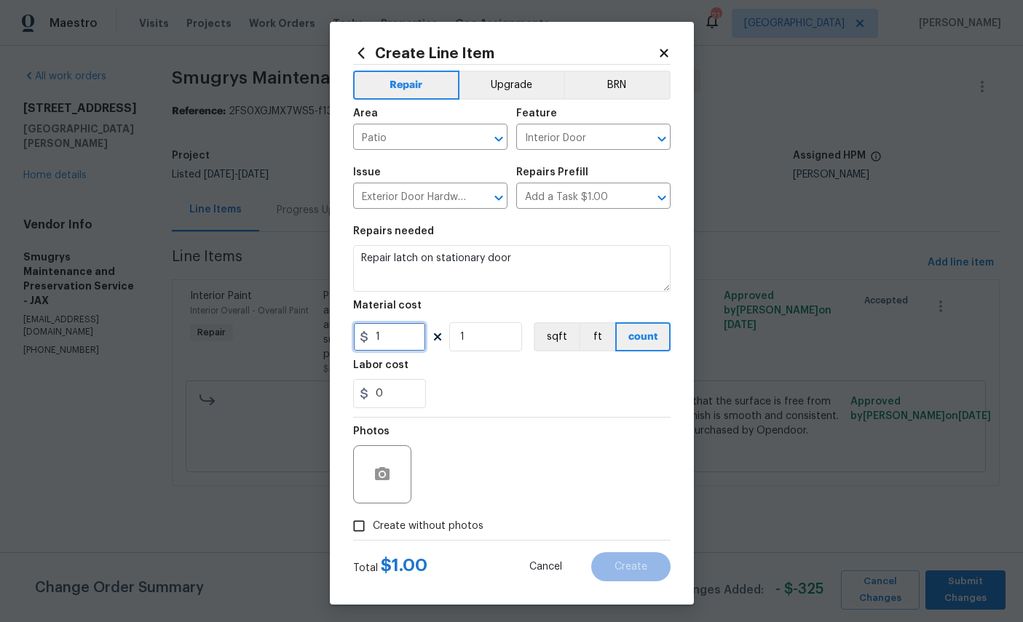
click at [400, 351] on input "1" at bounding box center [389, 337] width 73 height 29
type input "75"
click at [378, 478] on icon "button" at bounding box center [382, 473] width 15 height 13
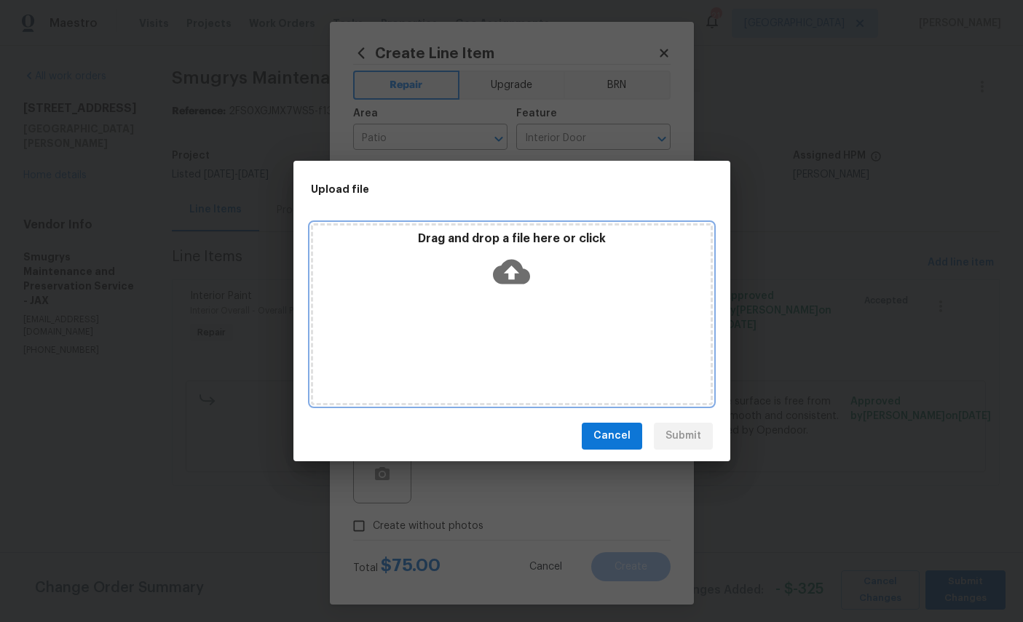
click at [523, 271] on icon at bounding box center [511, 271] width 37 height 25
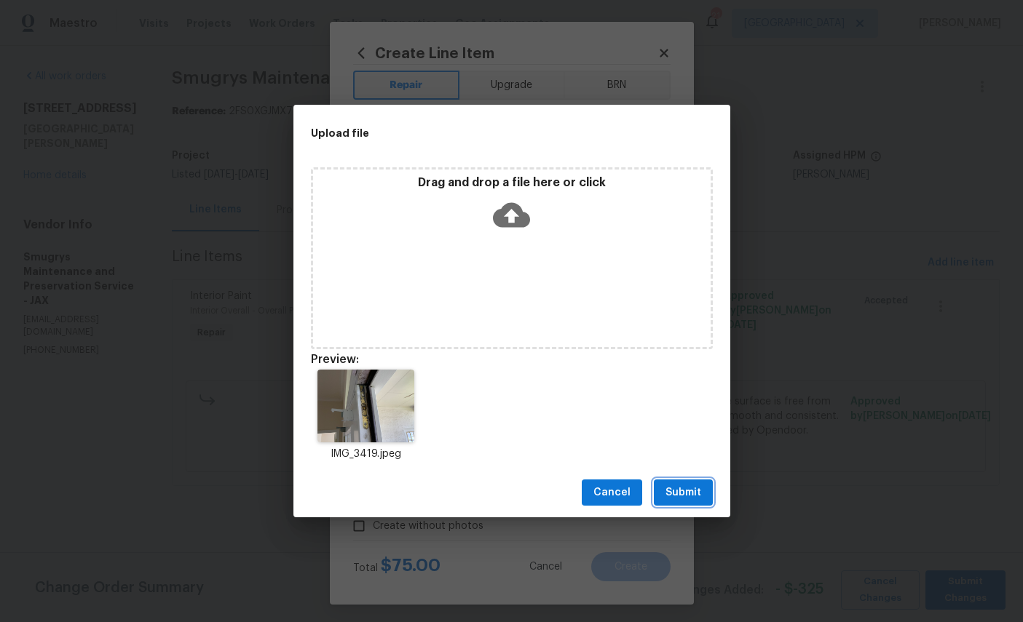
click at [707, 496] on button "Submit" at bounding box center [683, 493] width 59 height 27
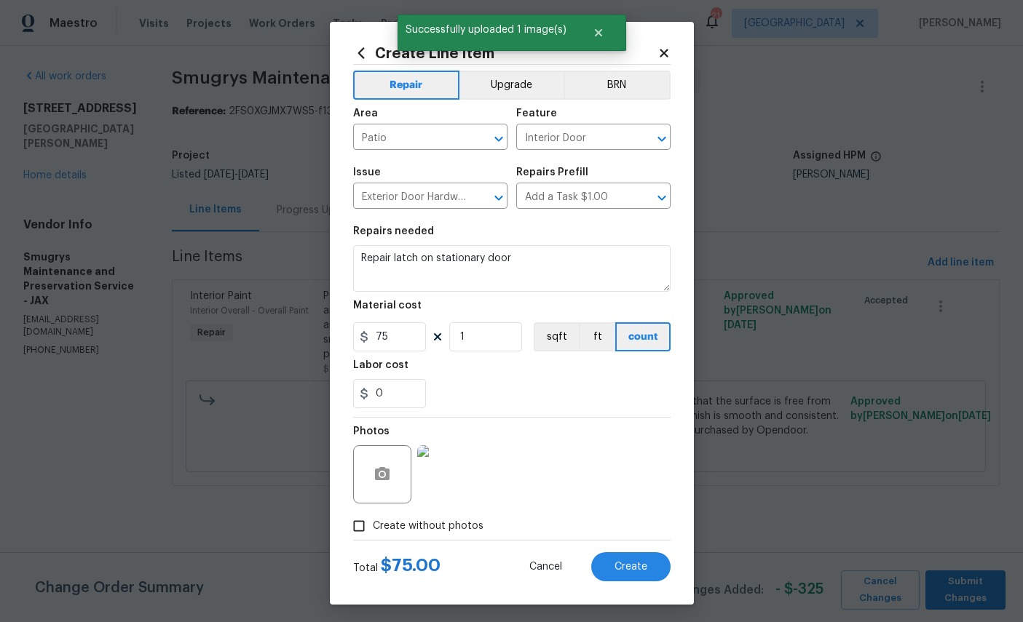
click at [628, 573] on span "Create" at bounding box center [630, 567] width 33 height 11
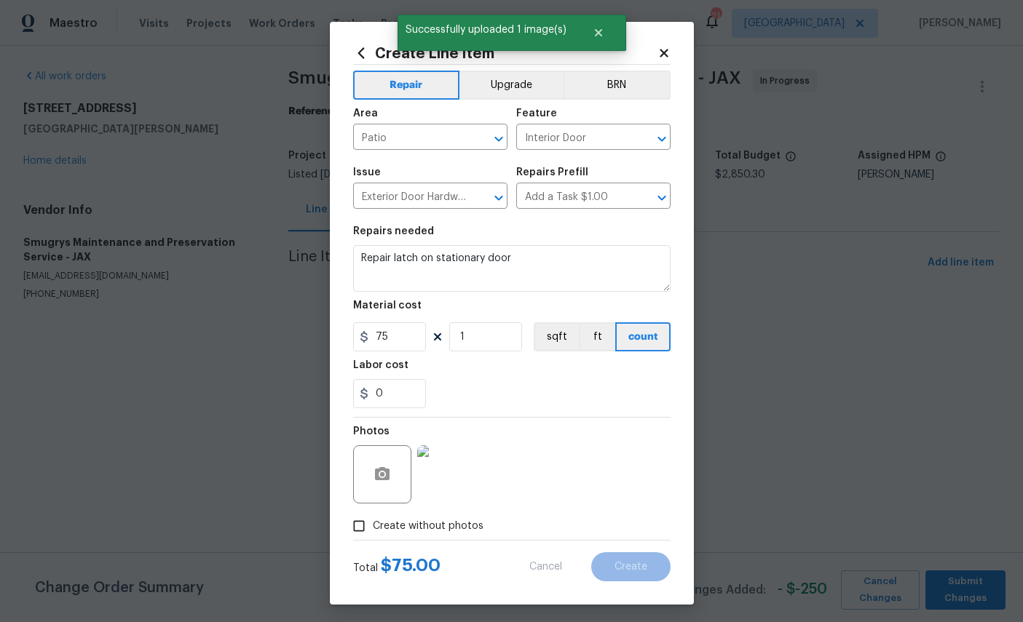
type input "0"
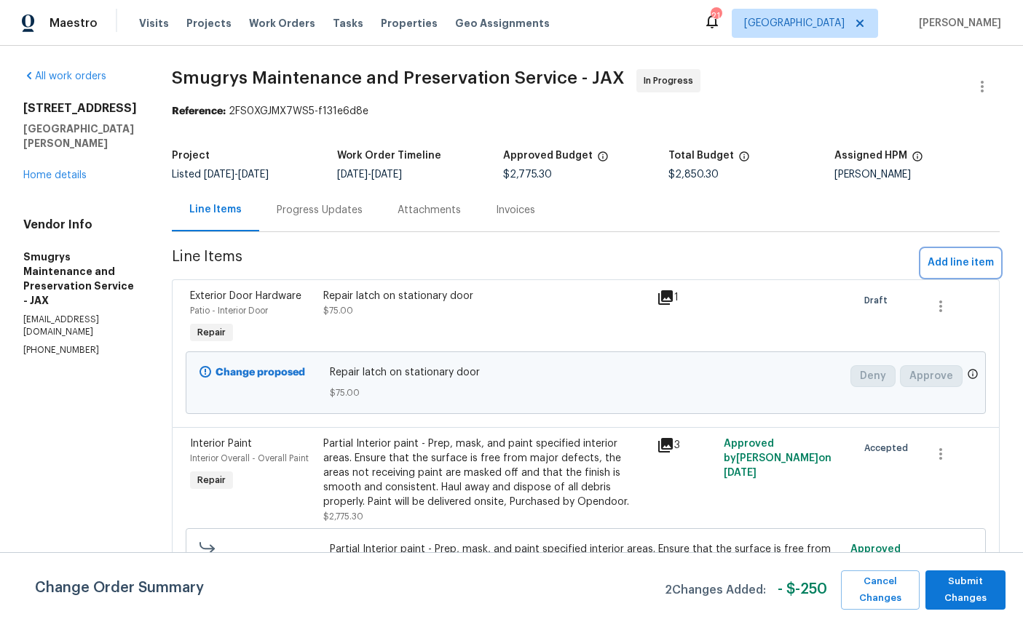
click at [964, 256] on span "Add line item" at bounding box center [961, 263] width 66 height 18
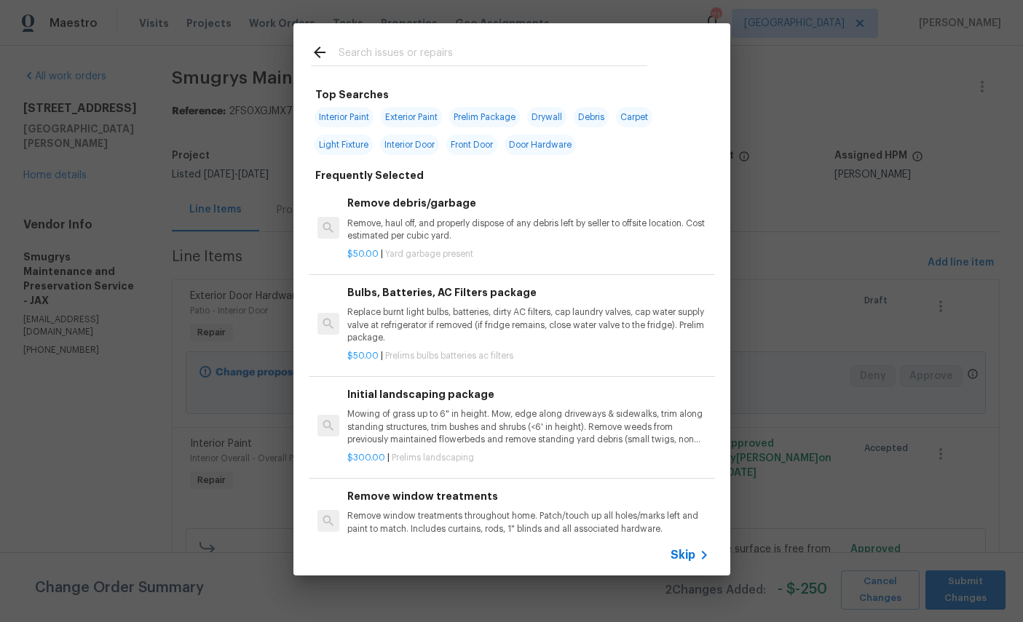
click at [465, 37] on div at bounding box center [478, 52] width 371 height 58
click at [521, 45] on input "text" at bounding box center [493, 55] width 309 height 22
type input "Trim"
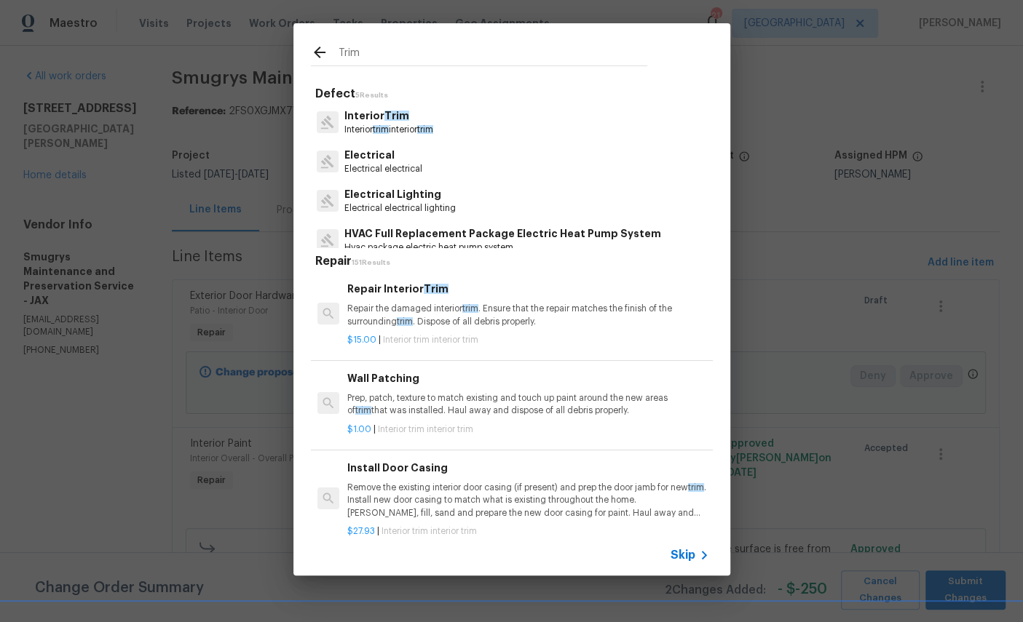
click at [381, 114] on p "Interior Trim" at bounding box center [388, 115] width 89 height 15
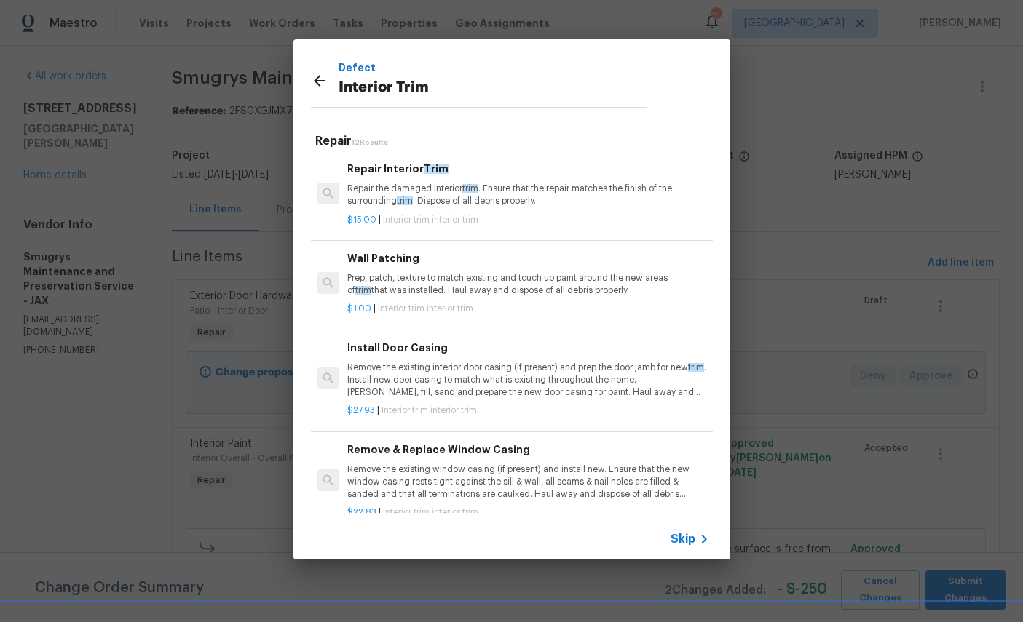
click at [502, 194] on p "Repair the damaged interior trim . Ensure that the repair matches the finish of…" at bounding box center [527, 195] width 361 height 25
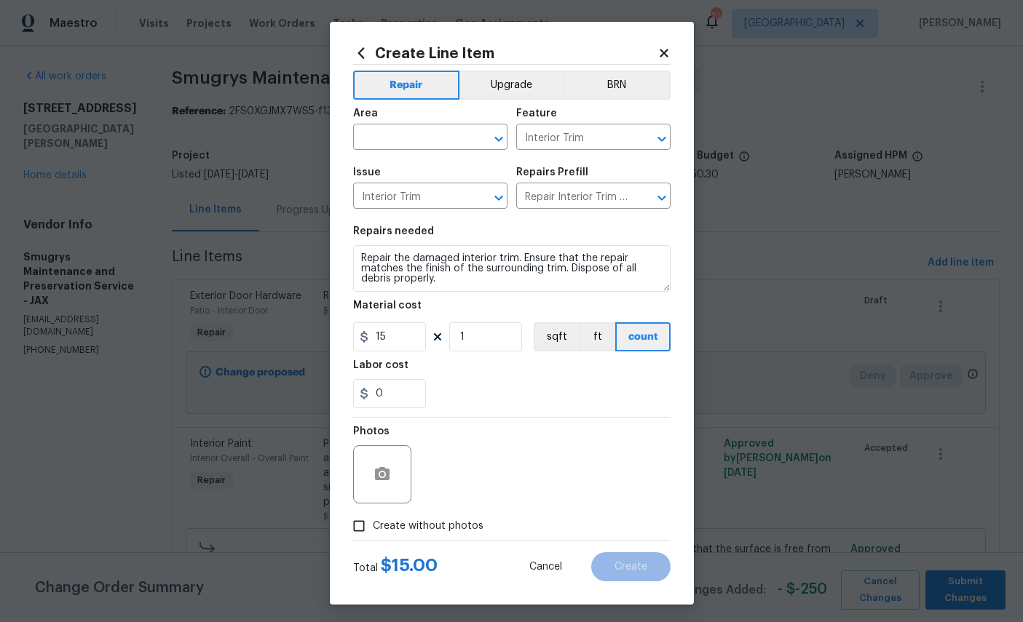
click at [419, 135] on input "text" at bounding box center [410, 138] width 114 height 23
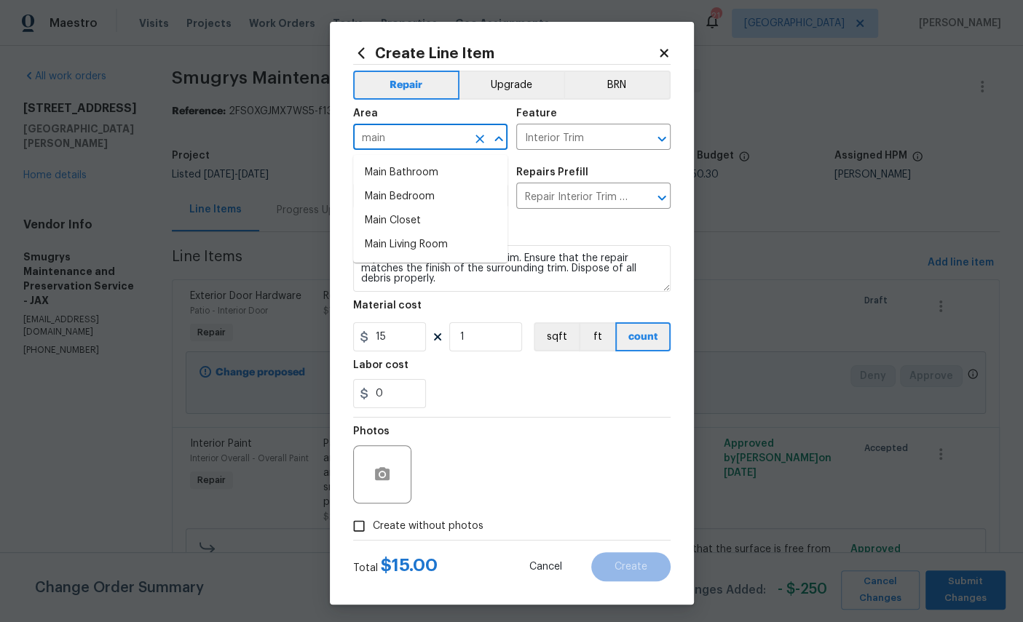
click at [422, 172] on li "Main Bathroom" at bounding box center [430, 173] width 154 height 24
type input "Main Bathroom"
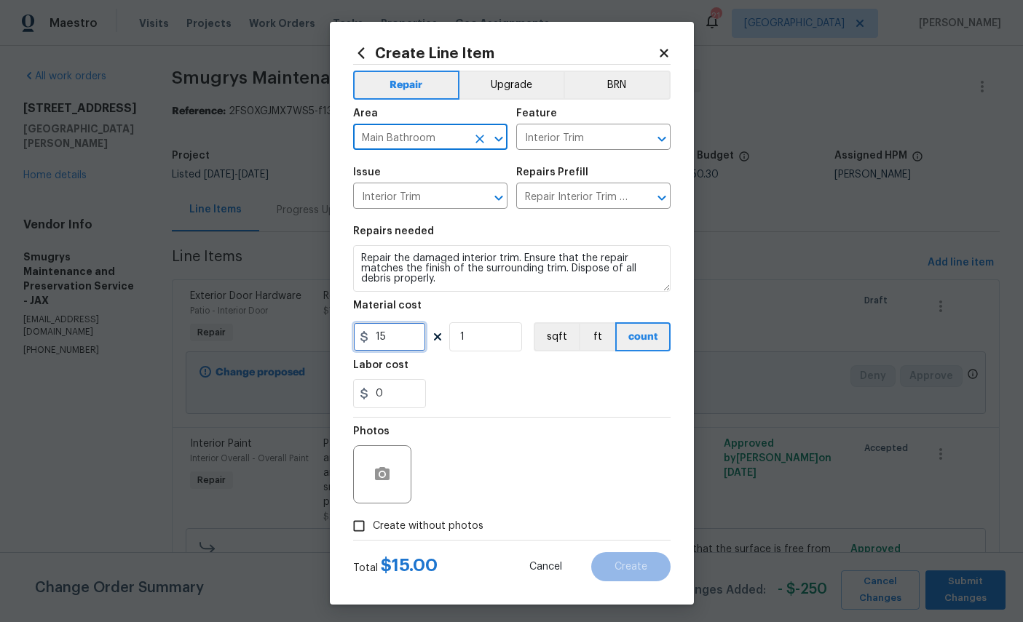
click at [405, 344] on input "15" at bounding box center [389, 337] width 73 height 29
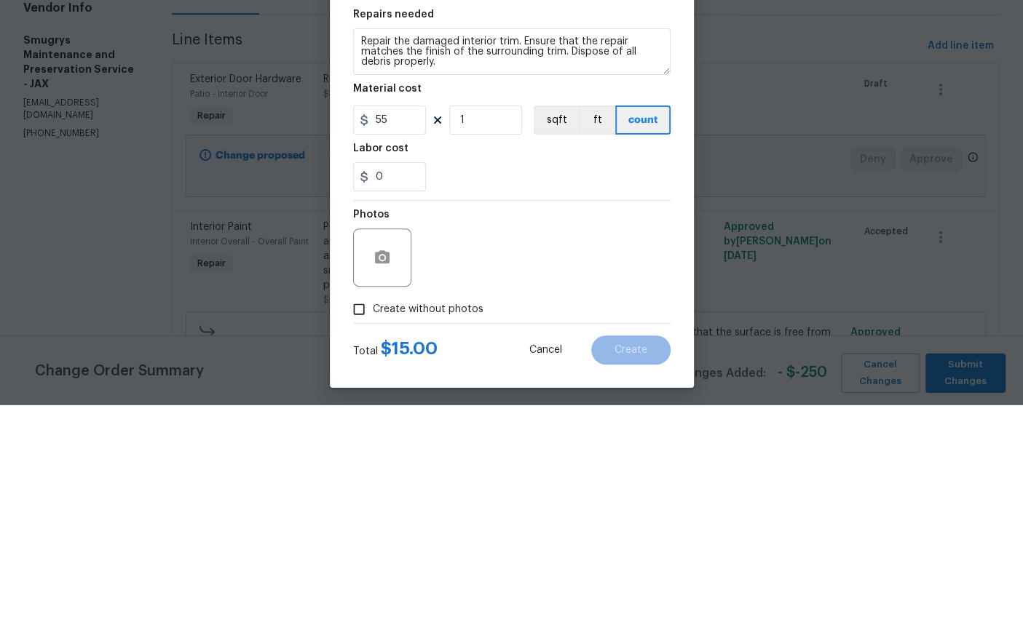
scroll to position [54, 0]
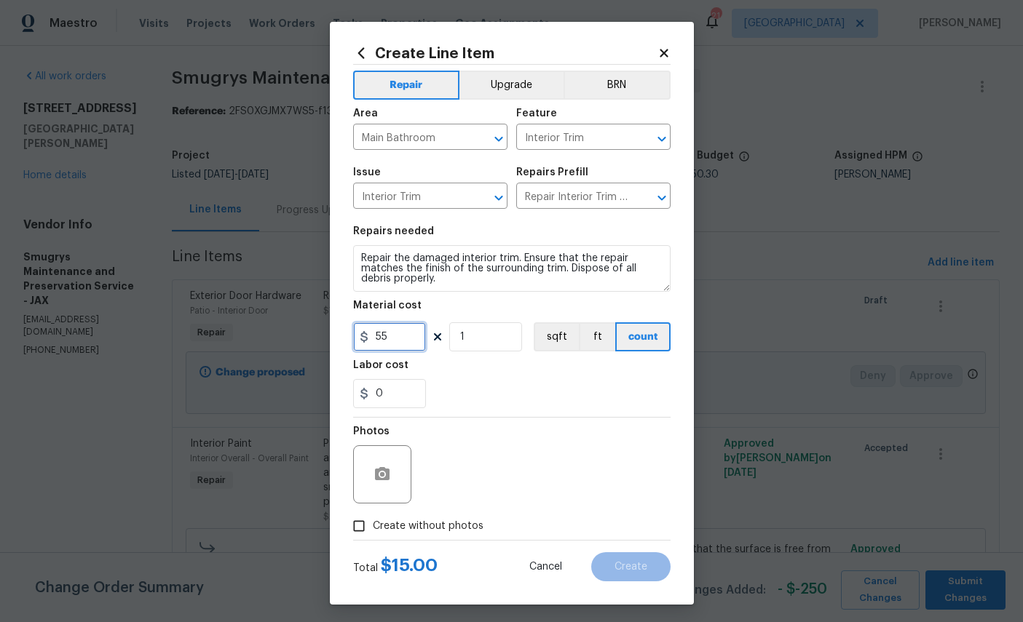
type input "55"
click at [389, 477] on icon "button" at bounding box center [381, 474] width 17 height 17
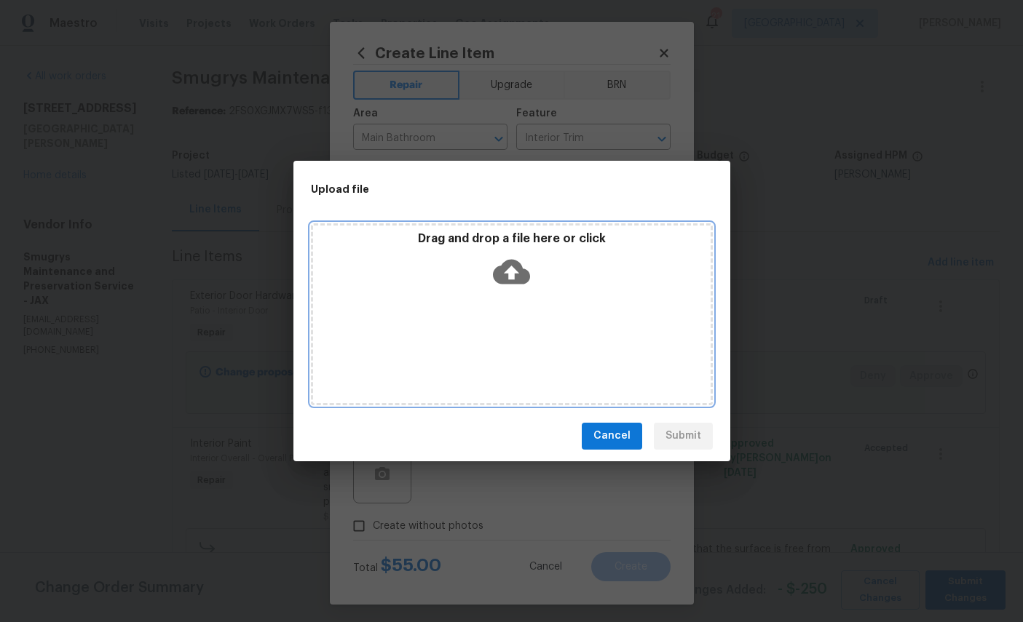
click at [515, 269] on icon at bounding box center [511, 271] width 37 height 25
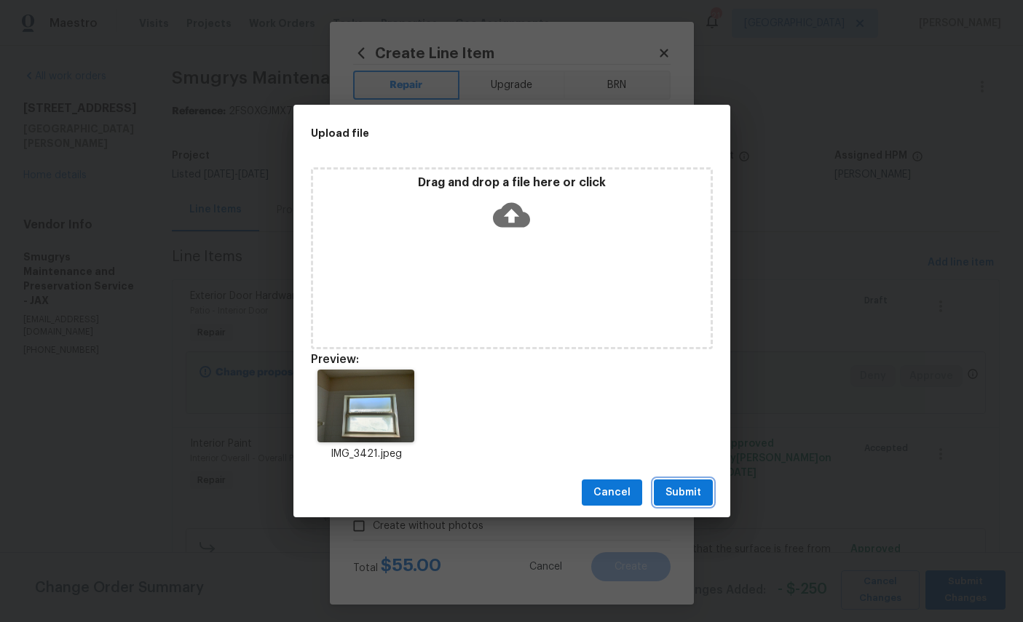
click at [696, 503] on button "Submit" at bounding box center [683, 493] width 59 height 27
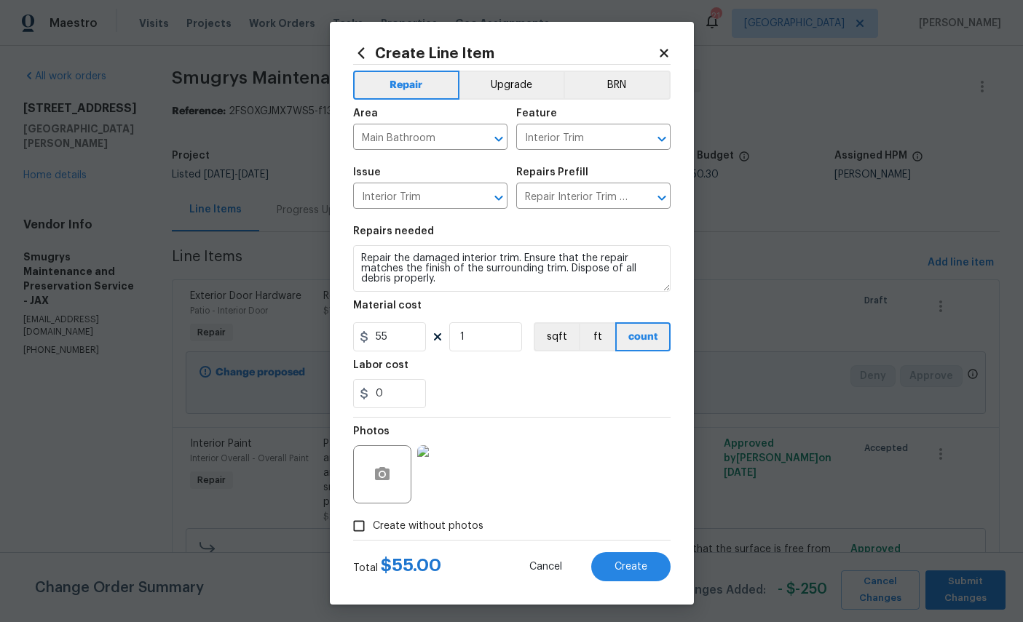
click at [637, 571] on span "Create" at bounding box center [630, 567] width 33 height 11
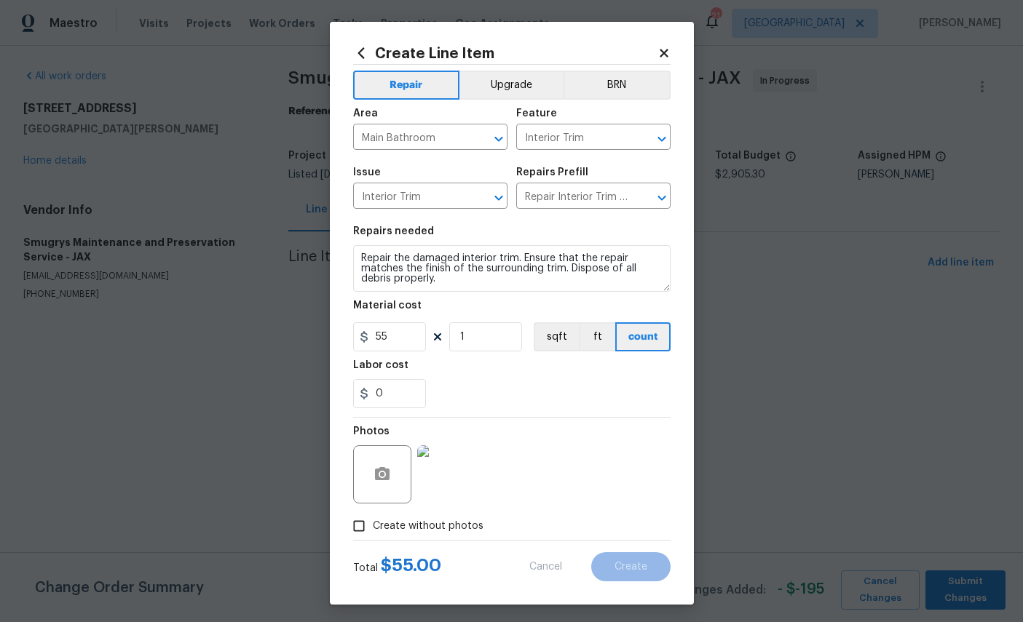
type input "0"
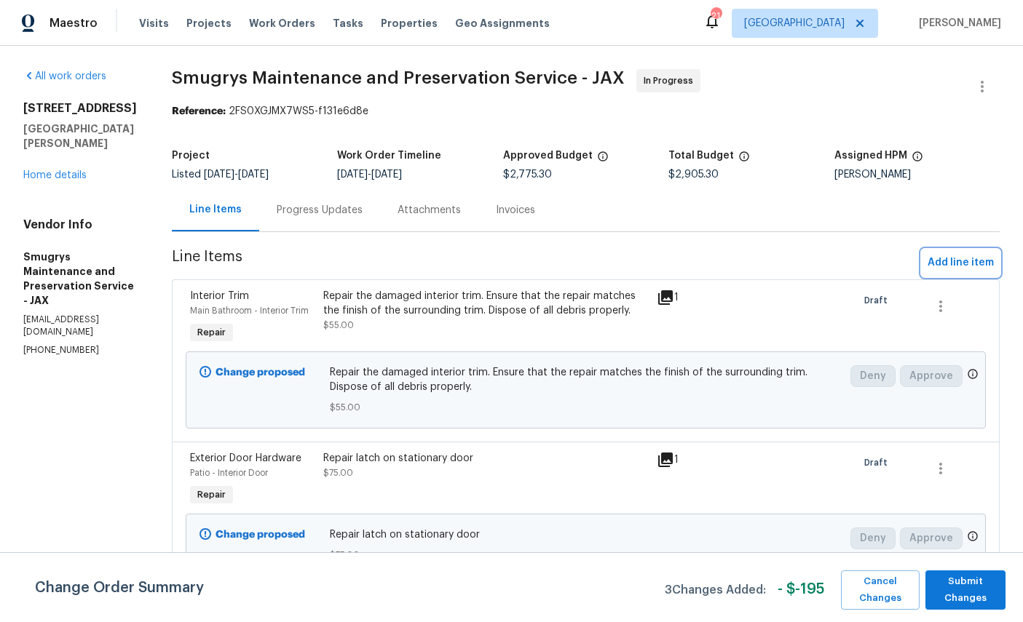
click at [965, 264] on span "Add line item" at bounding box center [961, 263] width 66 height 18
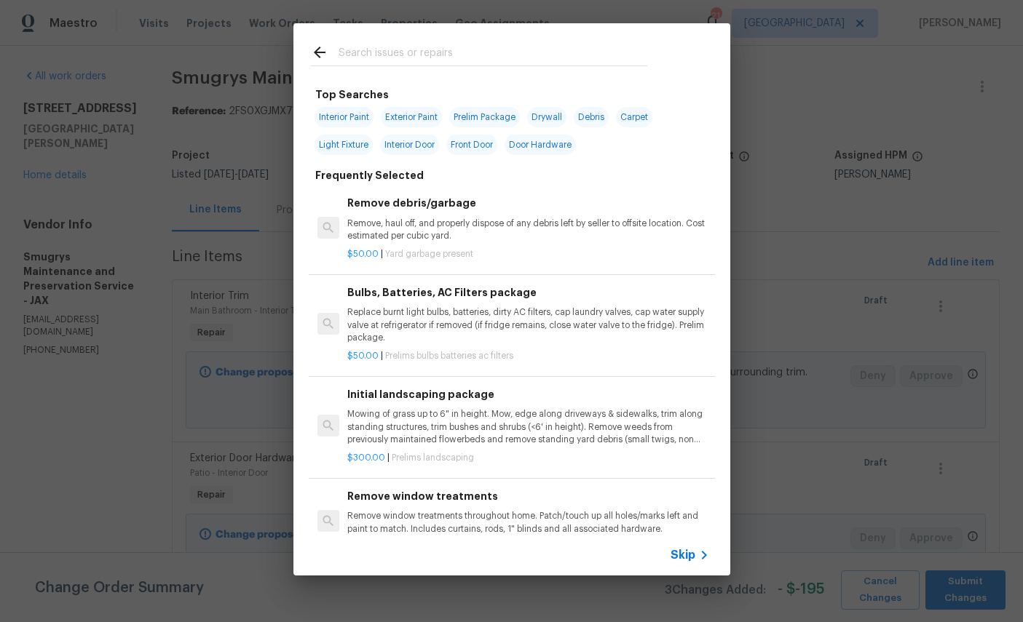
click at [472, 60] on input "text" at bounding box center [493, 55] width 309 height 22
click at [472, 59] on input "text" at bounding box center [493, 55] width 309 height 22
type input "Trim"
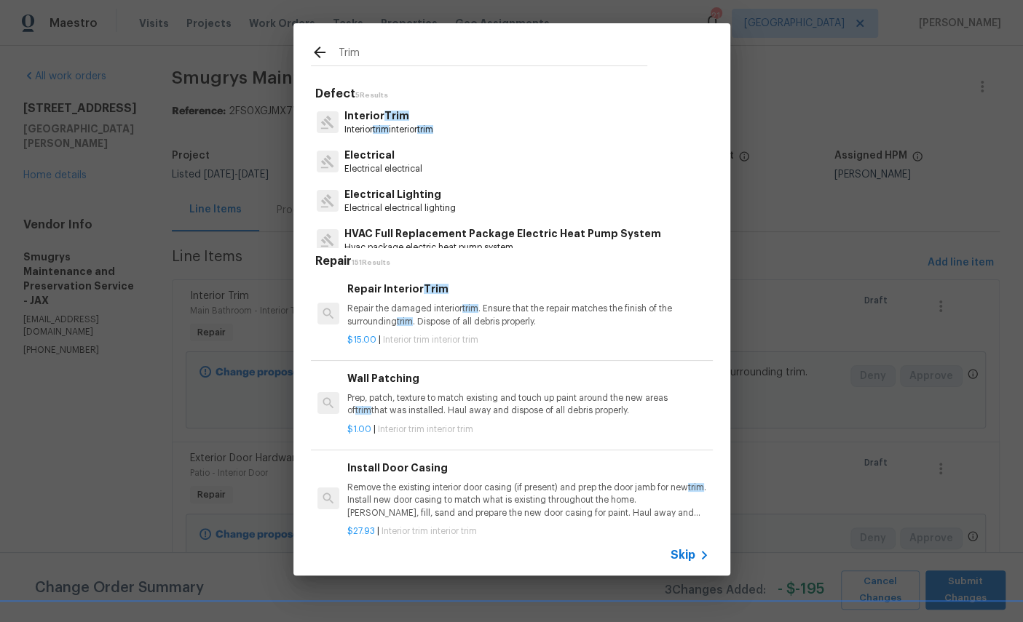
click at [379, 111] on p "Interior Trim" at bounding box center [388, 115] width 89 height 15
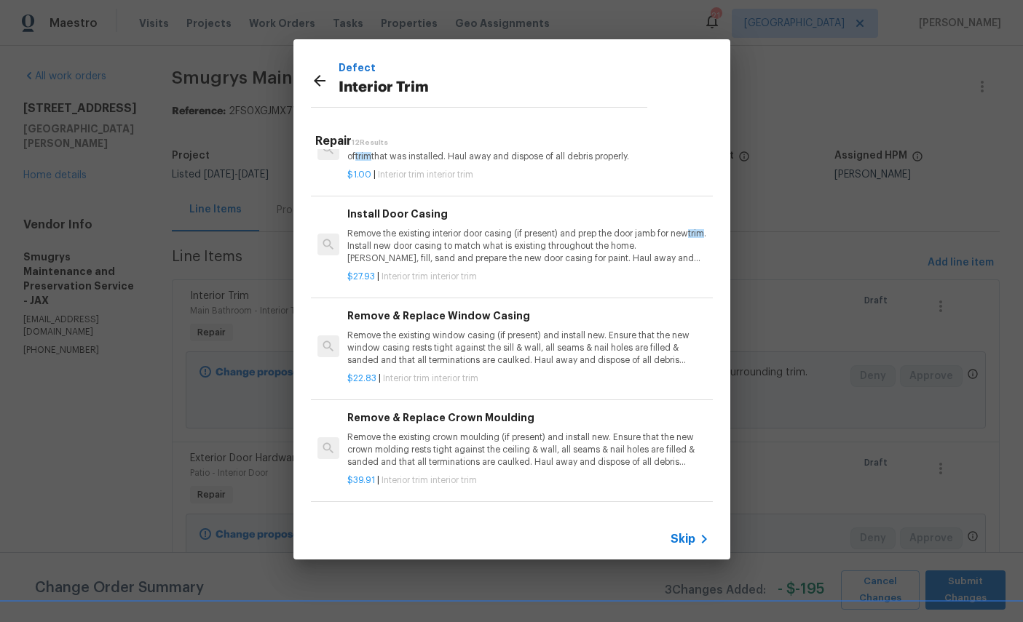
scroll to position [135, 0]
click at [534, 231] on p "Remove the existing interior door casing (if present) and prep the door jamb fo…" at bounding box center [527, 245] width 361 height 37
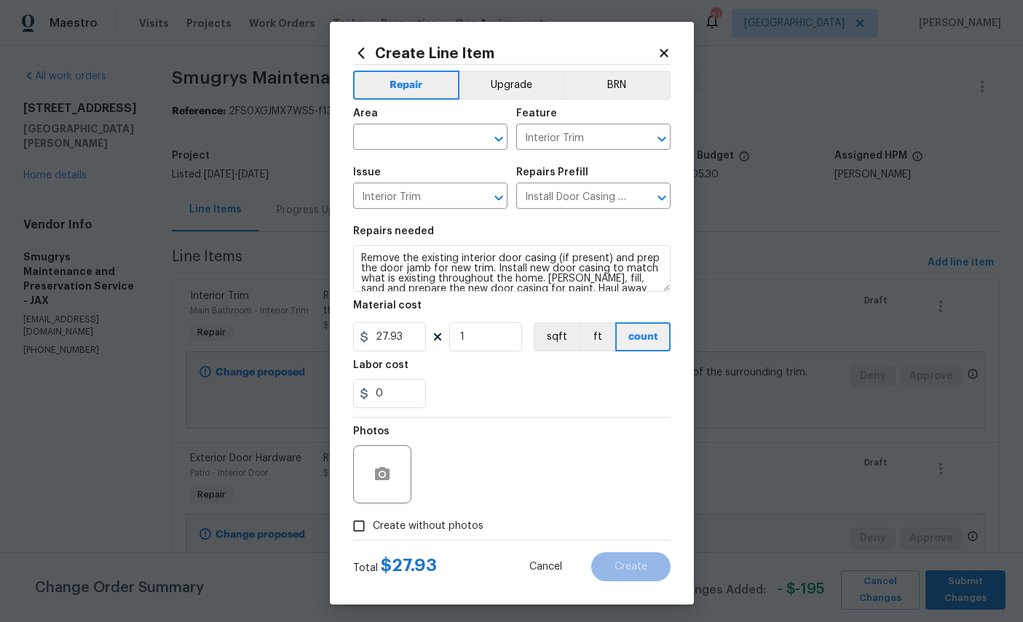
click at [548, 229] on section "Repairs needed Remove the existing interior door casing (if present) and prep t…" at bounding box center [511, 317] width 317 height 199
click at [425, 135] on input "text" at bounding box center [410, 138] width 114 height 23
click at [381, 169] on li "Bathroom" at bounding box center [430, 173] width 154 height 24
type input "Bathroom"
click at [412, 339] on input "27.93" at bounding box center [389, 337] width 73 height 29
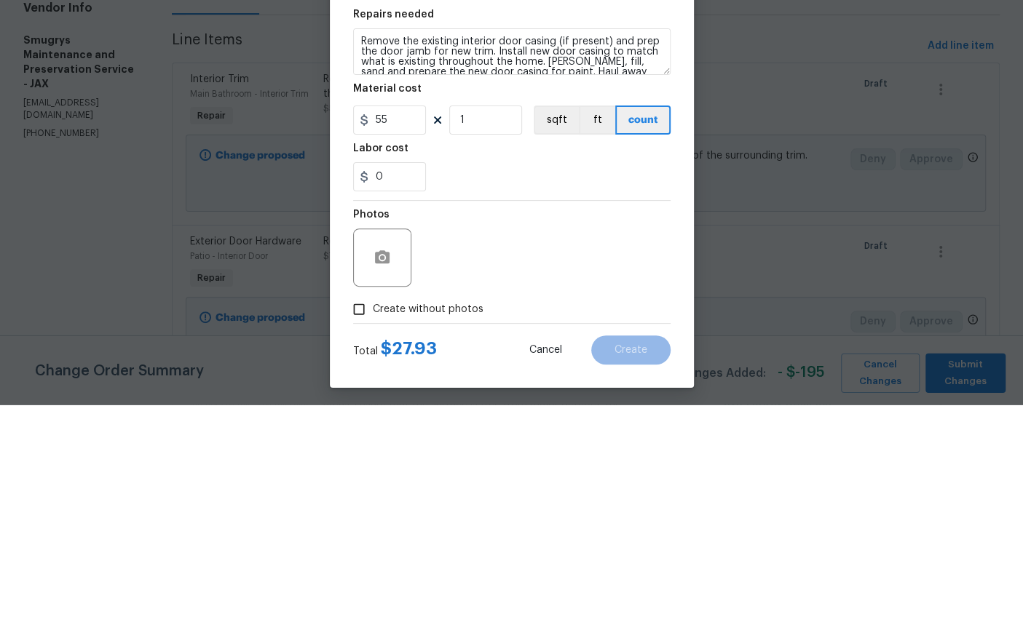
scroll to position [55, 0]
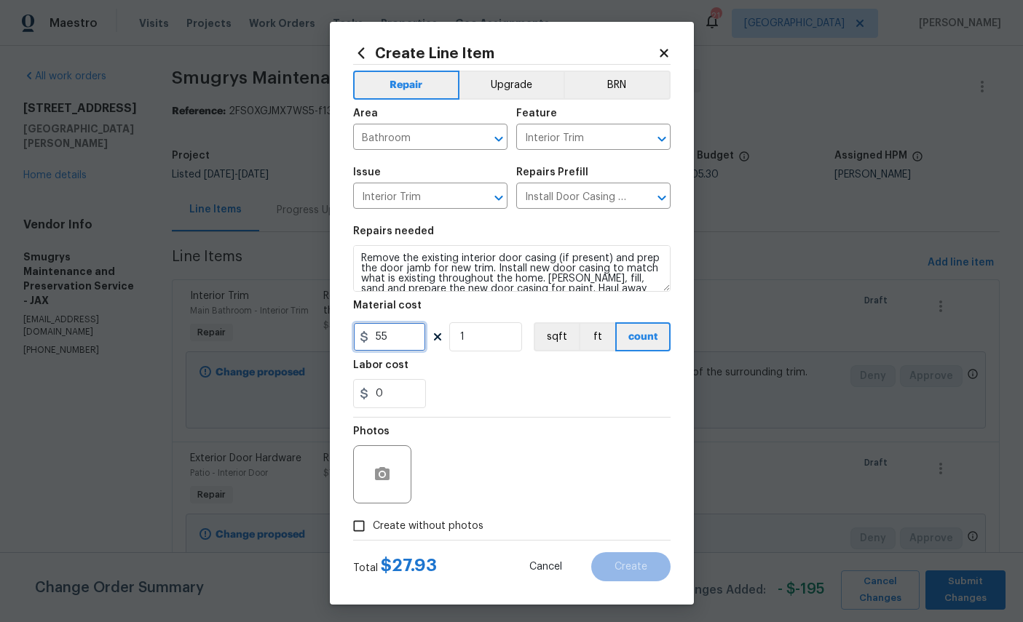
type input "55"
click at [394, 485] on button "button" at bounding box center [382, 474] width 35 height 35
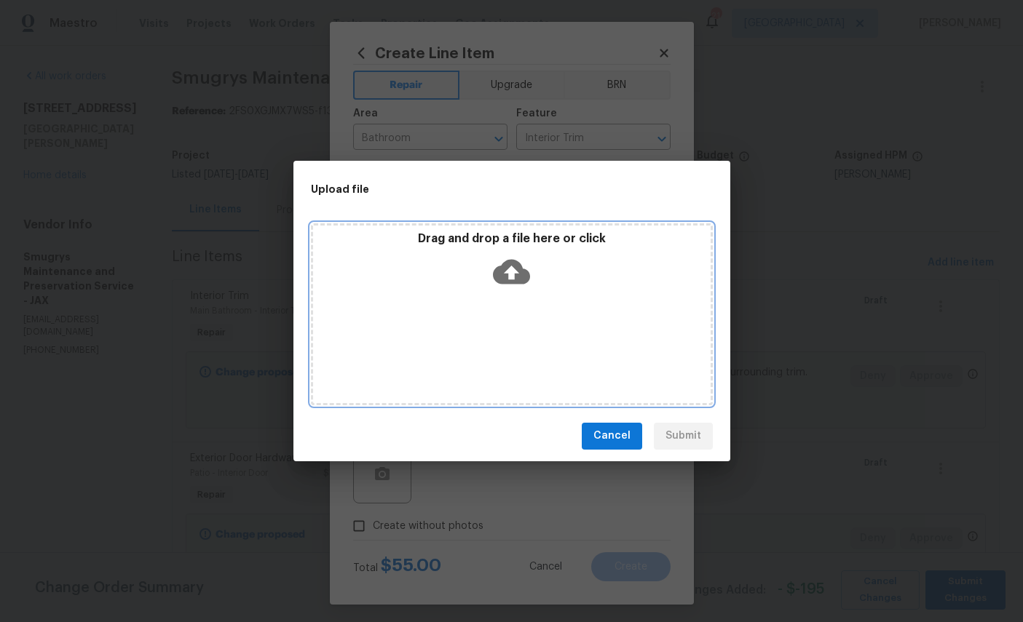
click at [521, 272] on icon at bounding box center [511, 271] width 37 height 25
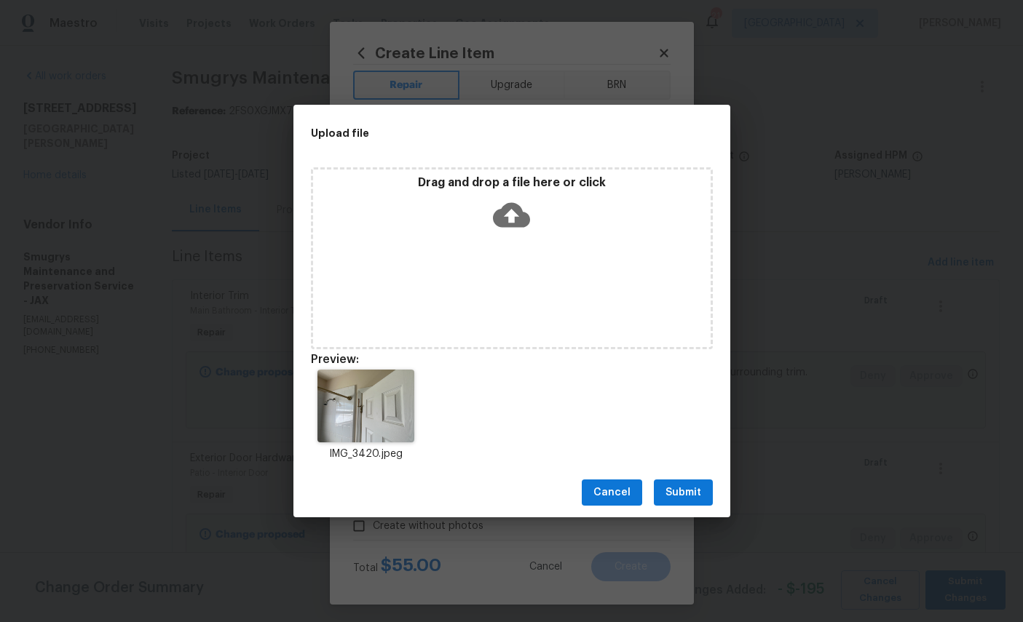
click at [687, 498] on span "Submit" at bounding box center [683, 493] width 36 height 18
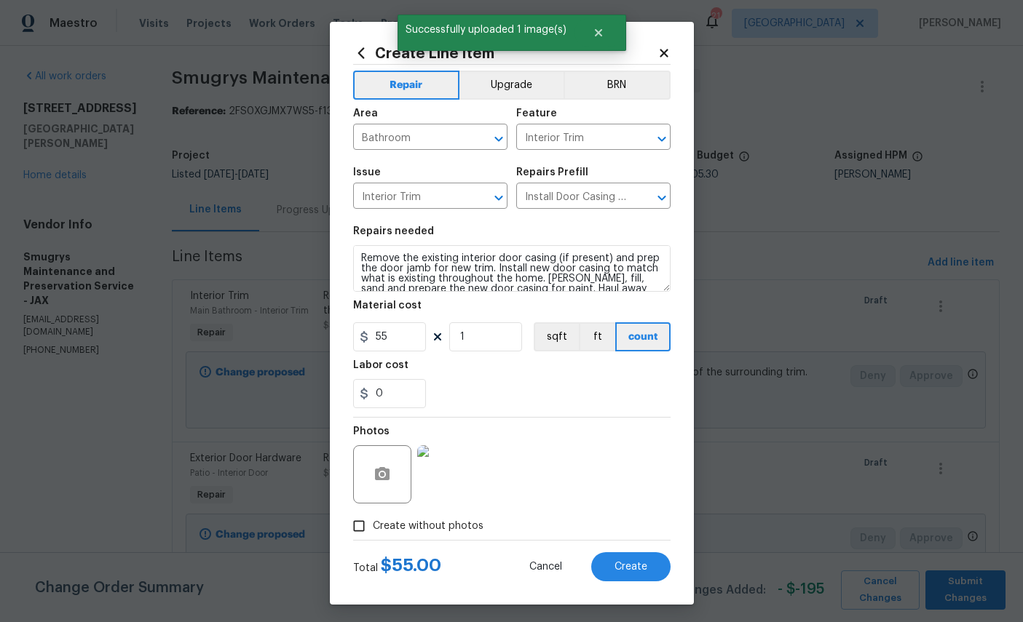
click at [640, 573] on span "Create" at bounding box center [630, 567] width 33 height 11
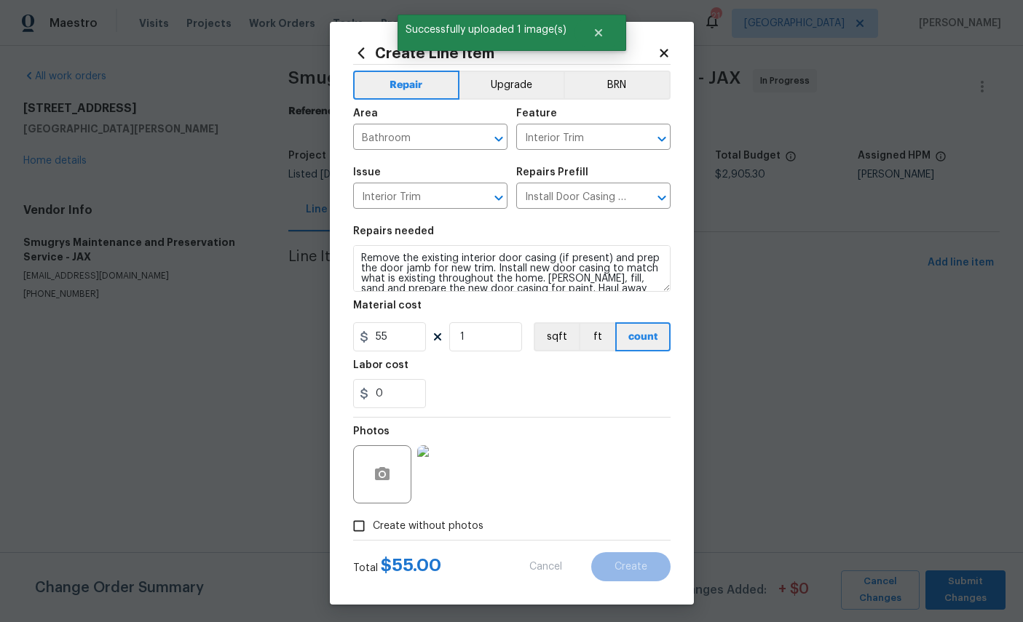
scroll to position [0, 0]
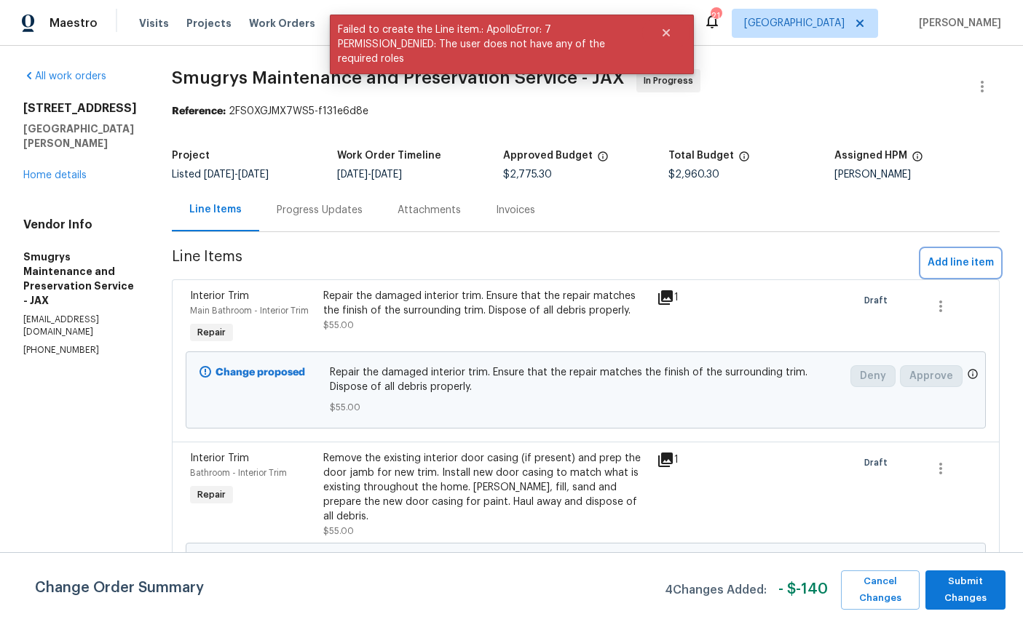
click at [957, 272] on button "Add line item" at bounding box center [961, 263] width 78 height 27
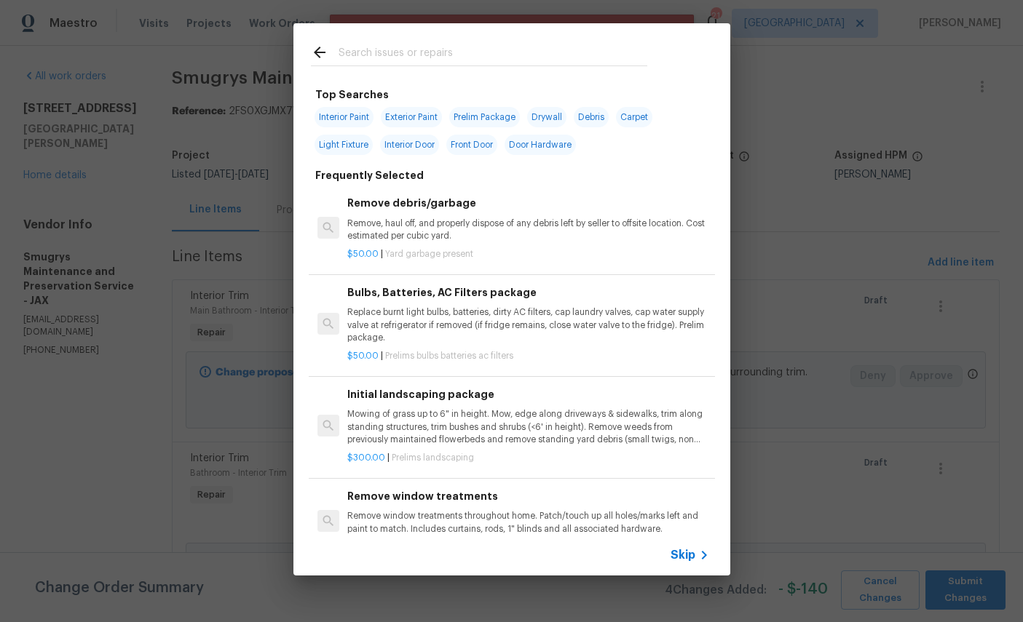
click at [484, 38] on div at bounding box center [478, 52] width 371 height 58
click at [407, 46] on input "text" at bounding box center [493, 55] width 309 height 22
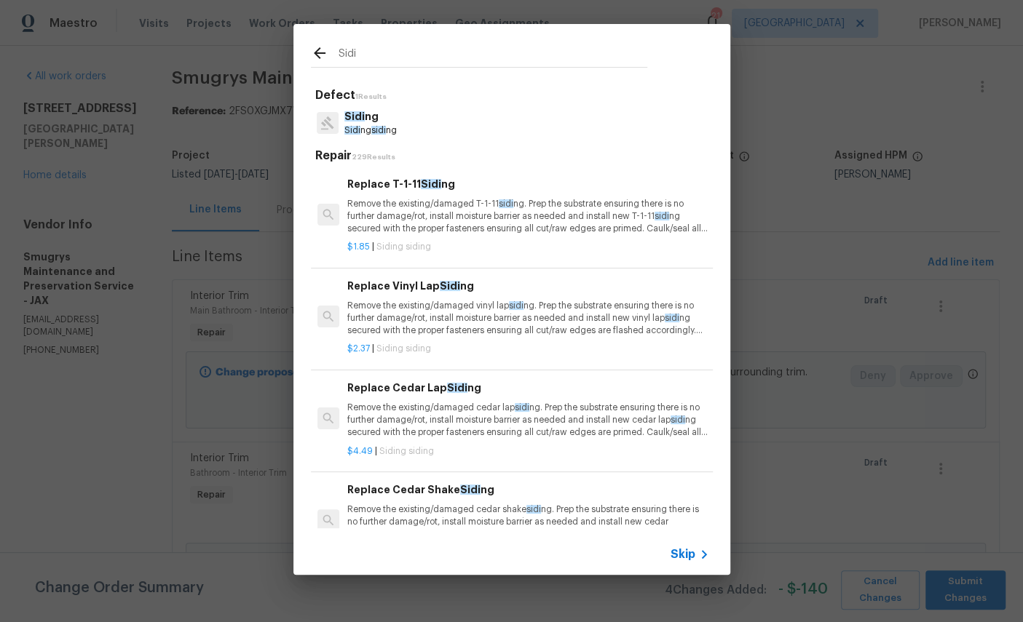
type input "Sidi"
click at [423, 134] on div "Sidi ng Sidi ng sidi ng" at bounding box center [512, 122] width 402 height 39
click at [462, 113] on div "Sidi ng Sidi ng sidi ng" at bounding box center [512, 122] width 402 height 39
click at [354, 124] on p "Sidi ng sidi ng" at bounding box center [370, 130] width 52 height 12
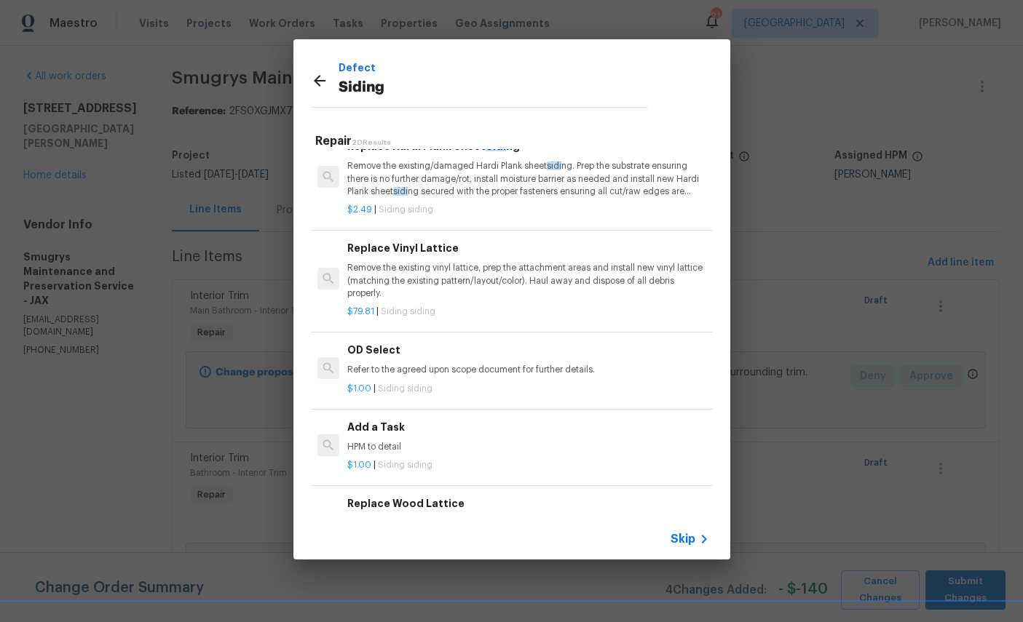
scroll to position [636, 0]
click at [486, 430] on div "Add a Task HPM to detail" at bounding box center [527, 434] width 361 height 35
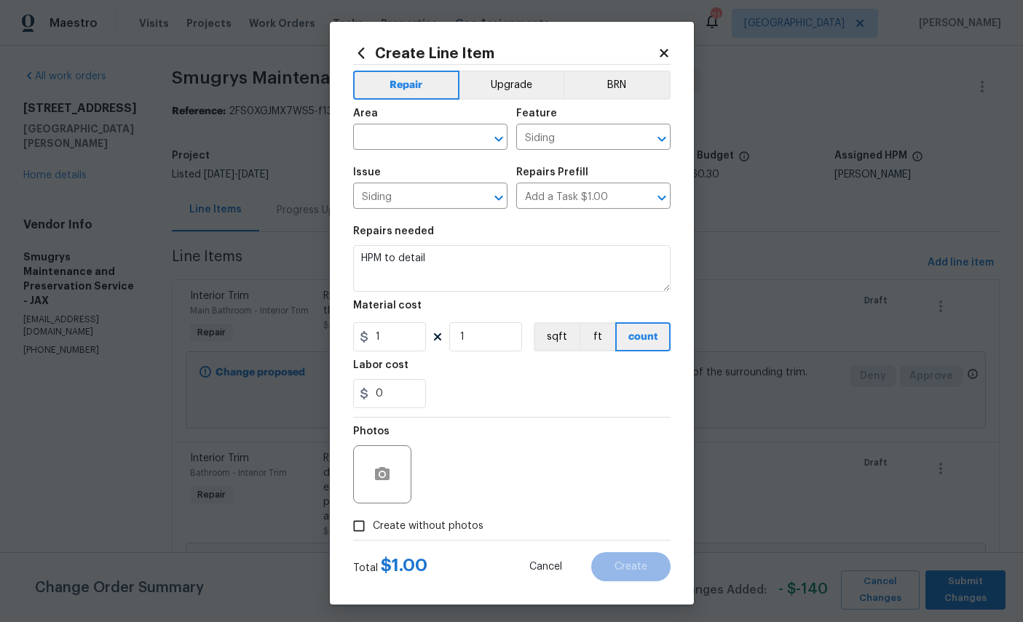
click at [412, 124] on div "Area" at bounding box center [430, 117] width 154 height 19
click at [406, 140] on input "text" at bounding box center [410, 138] width 114 height 23
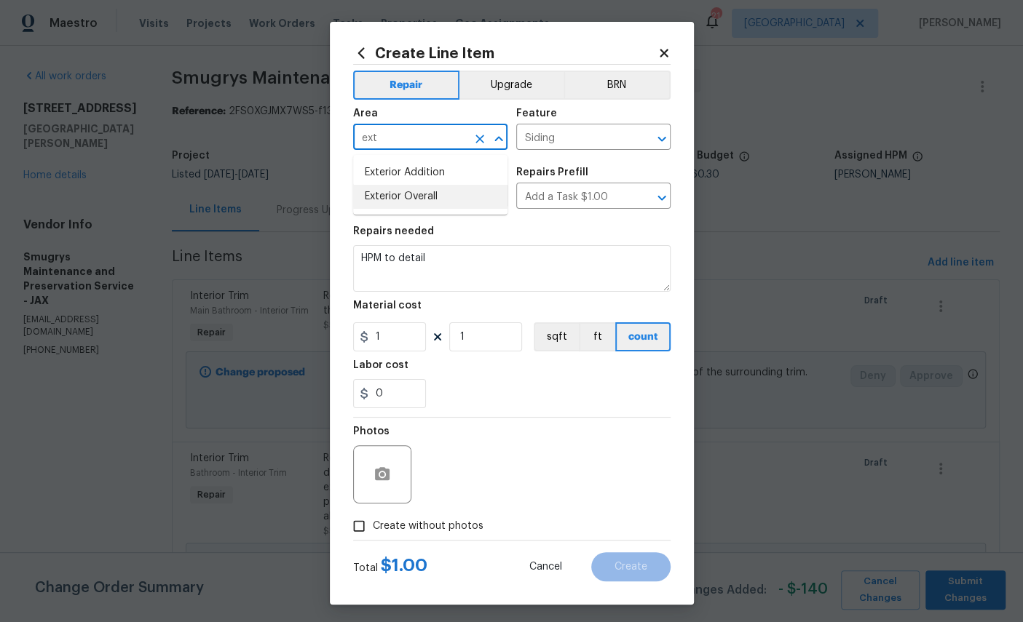
click at [424, 189] on li "Exterior Overall" at bounding box center [430, 197] width 154 height 24
type input "Exterior Overall"
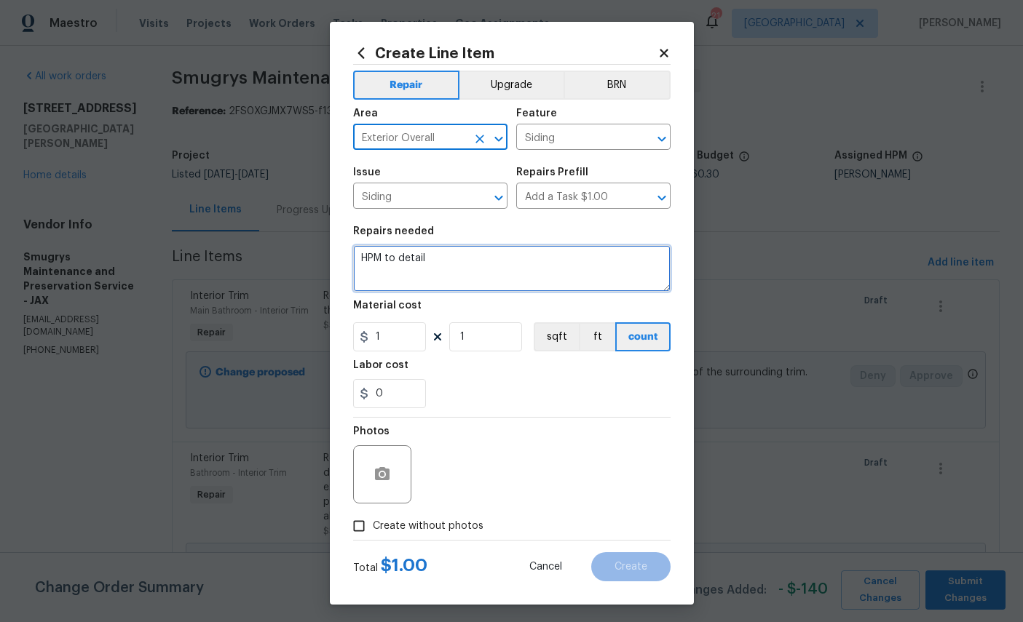
click at [491, 272] on textarea "HPM to detail" at bounding box center [511, 268] width 317 height 47
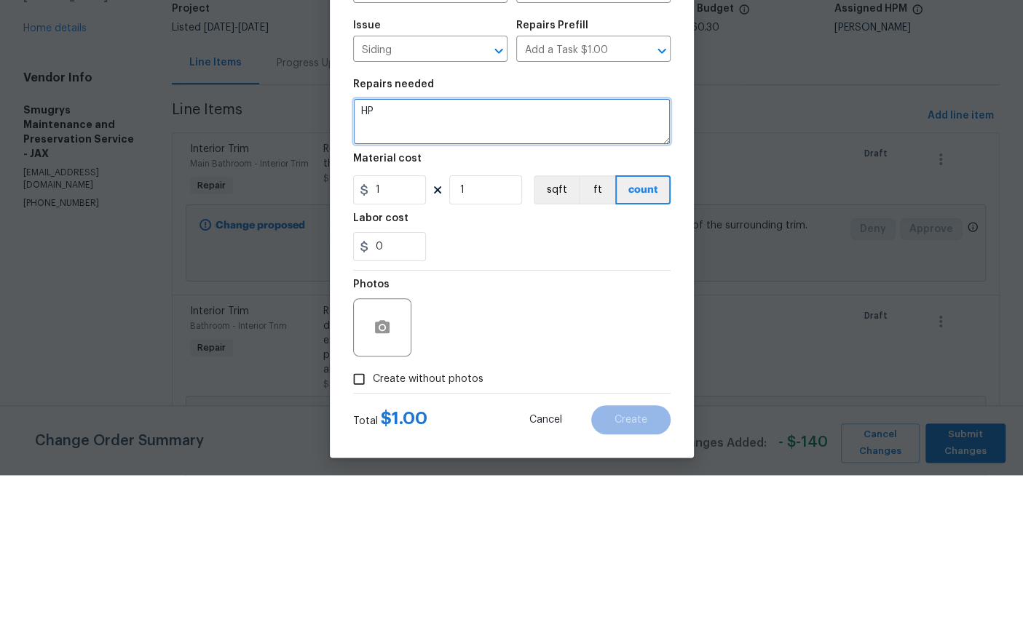
type textarea "H"
type textarea "Seal/Fill cracks in stucco on body and around exterior doors and trim"
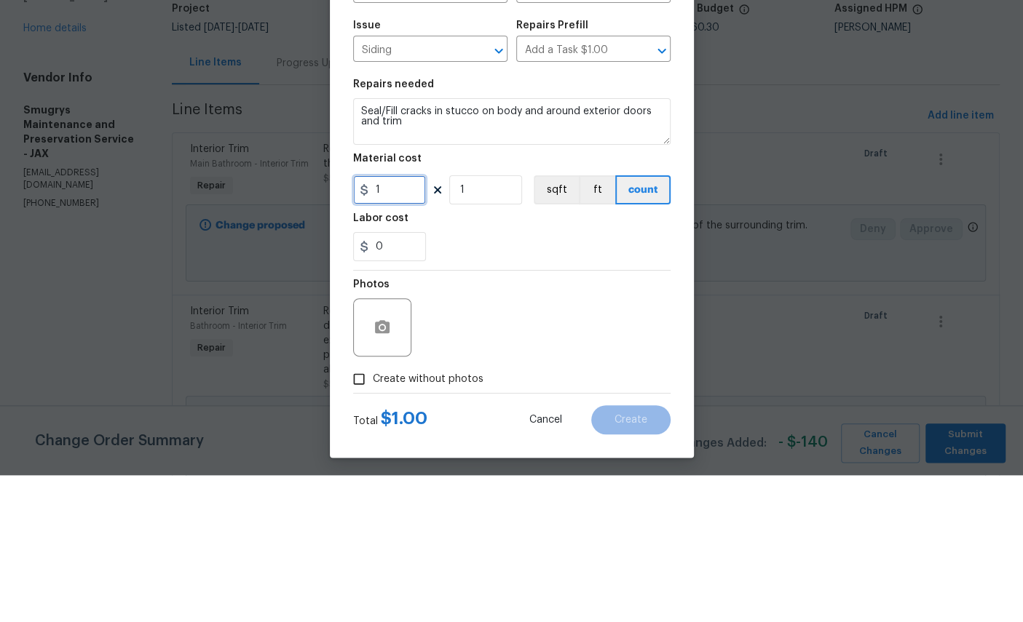
click at [403, 323] on input "1" at bounding box center [389, 337] width 73 height 29
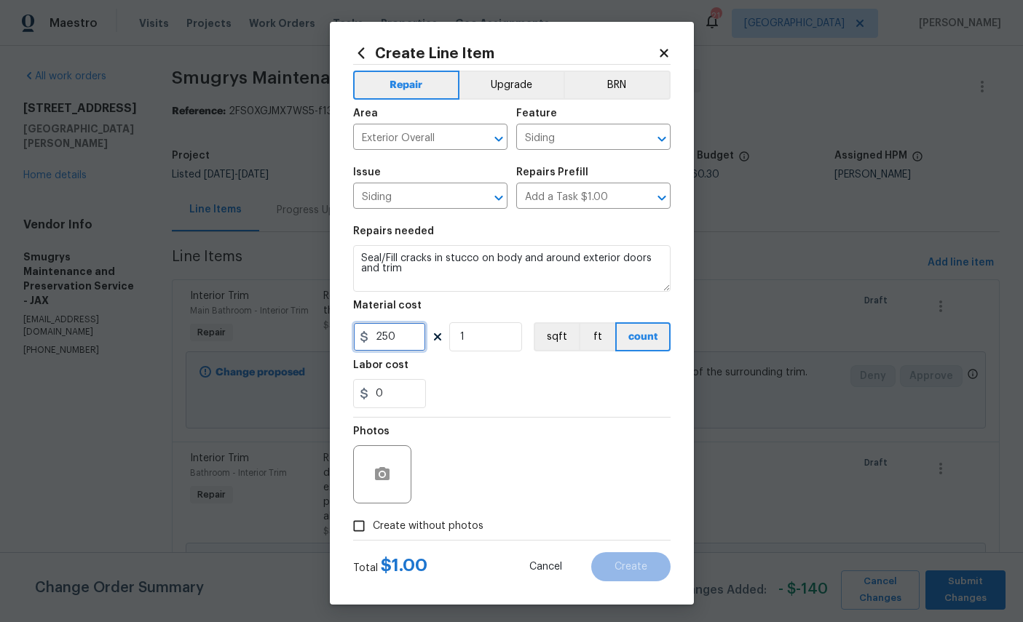
type input "250"
click at [387, 479] on icon "button" at bounding box center [382, 473] width 15 height 13
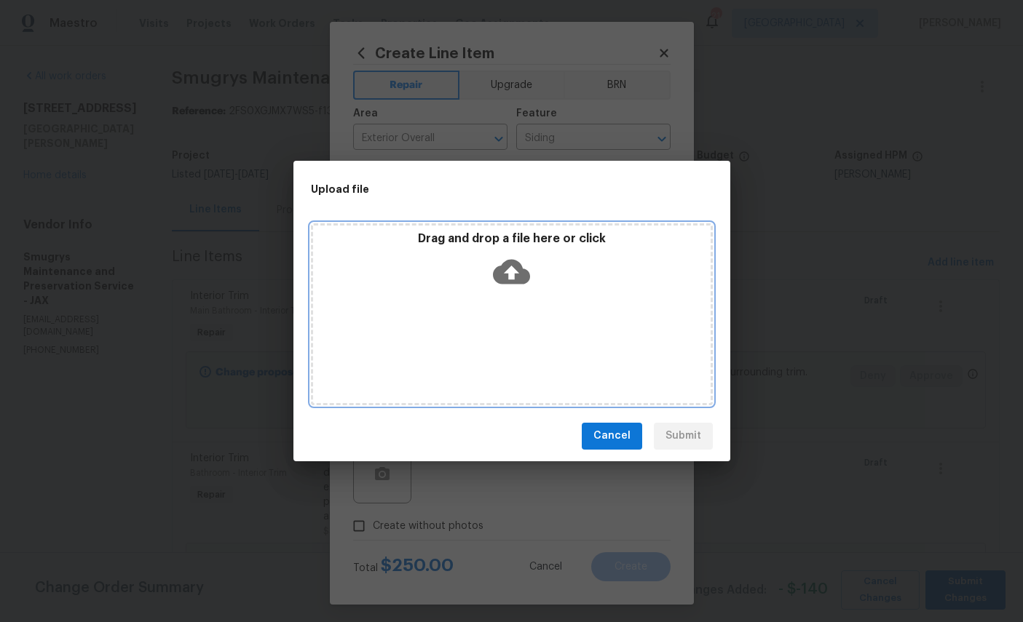
click at [517, 272] on icon at bounding box center [511, 271] width 37 height 37
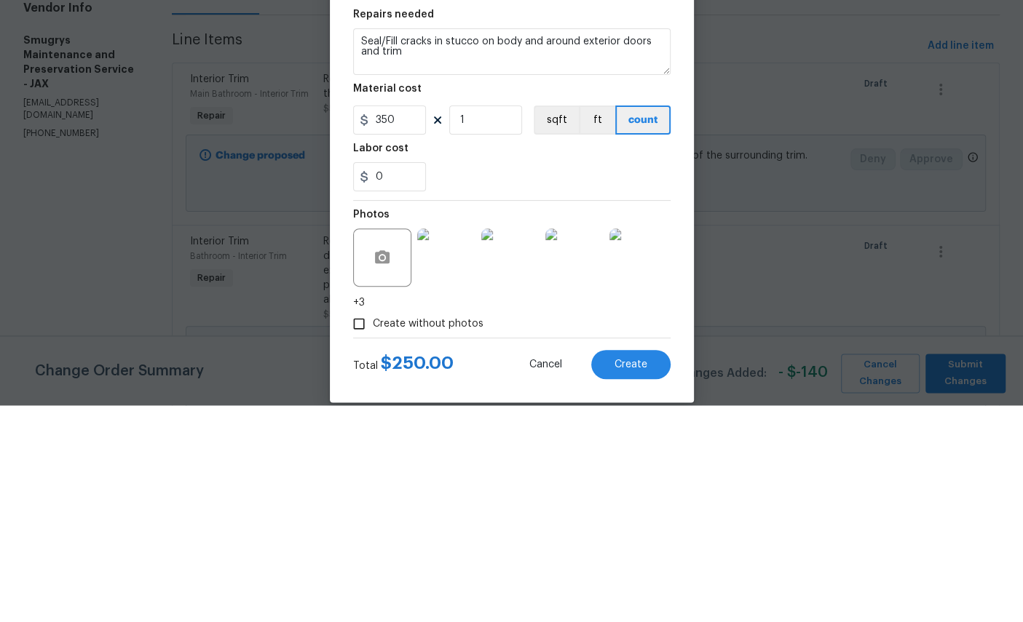
scroll to position [55, 0]
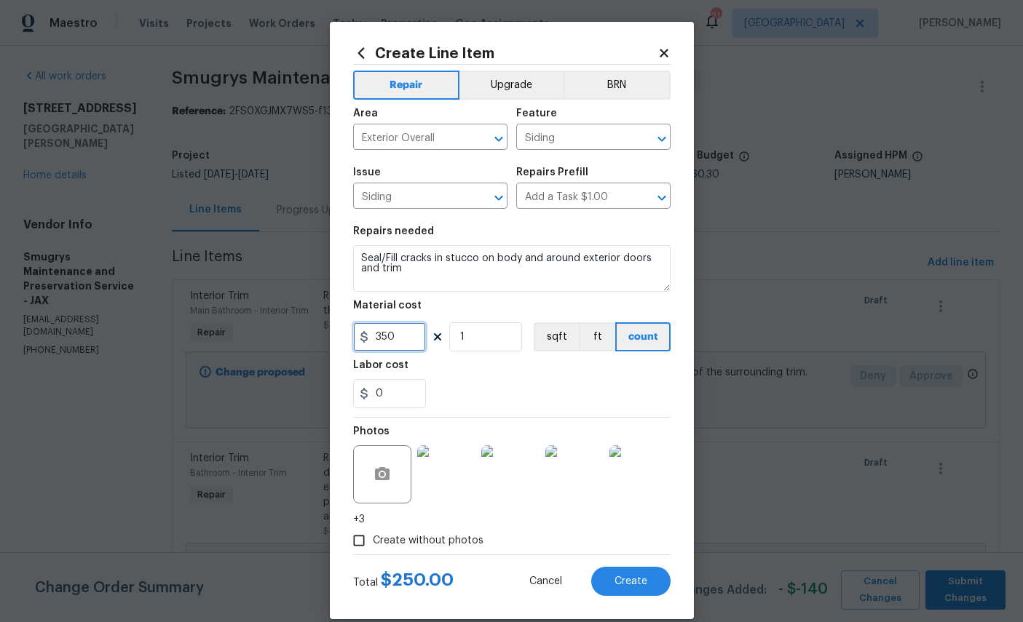
click at [395, 347] on input "350" at bounding box center [389, 337] width 73 height 29
type input "400"
click at [518, 400] on div "0" at bounding box center [511, 393] width 317 height 29
click at [635, 582] on button "Create" at bounding box center [630, 581] width 79 height 29
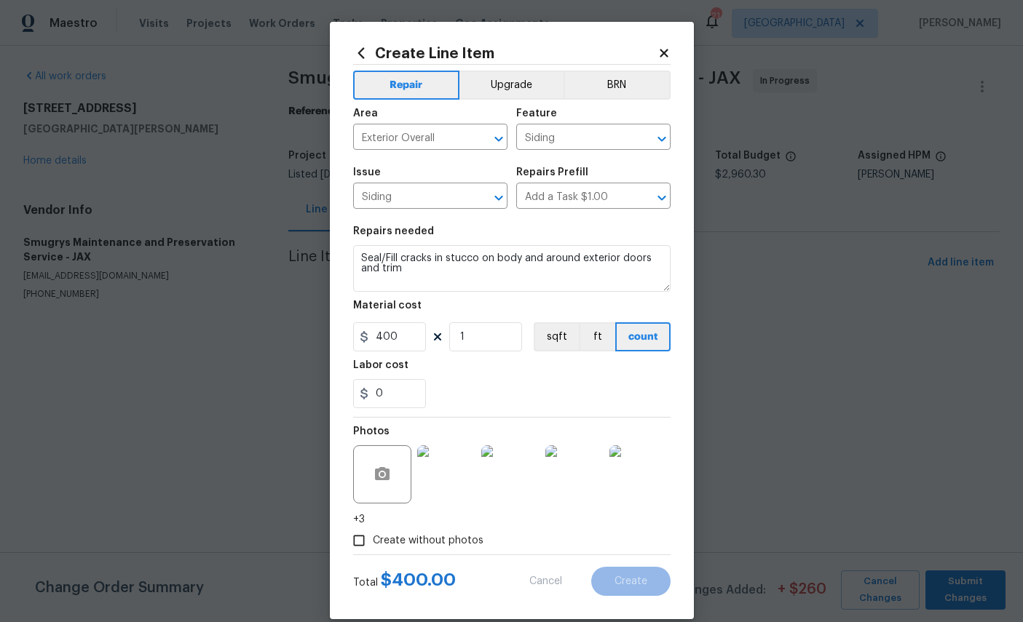
type input "0"
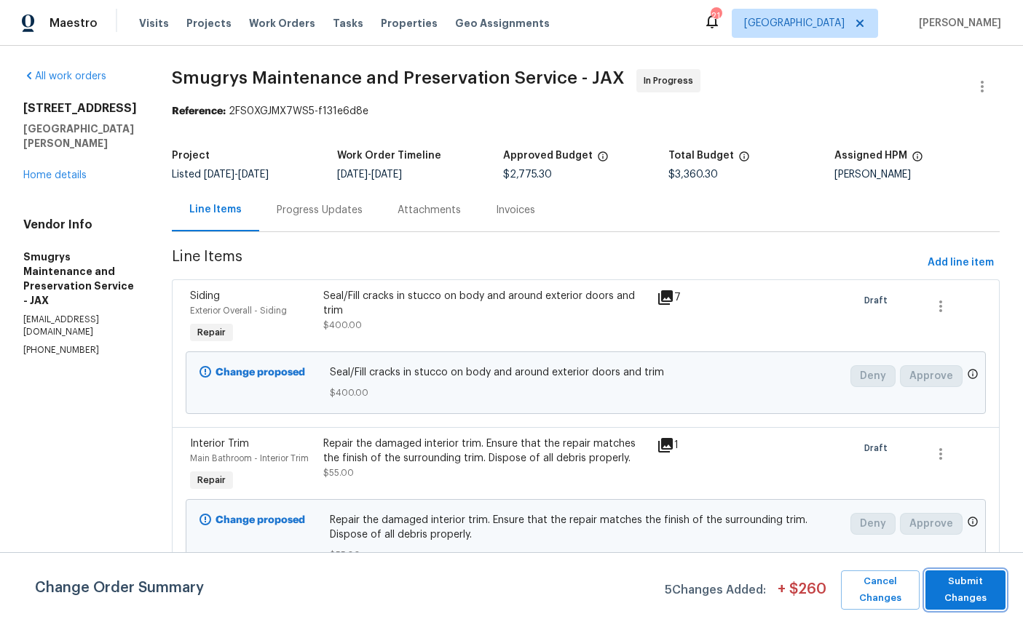
click at [956, 582] on span "Submit Changes" at bounding box center [966, 590] width 66 height 33
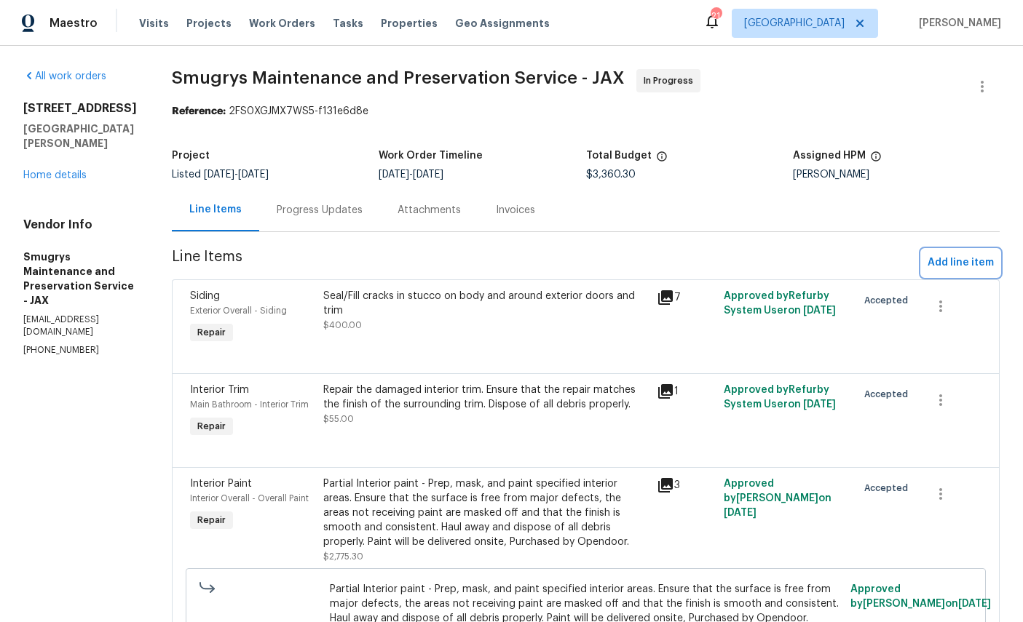
click at [961, 261] on span "Add line item" at bounding box center [961, 263] width 66 height 18
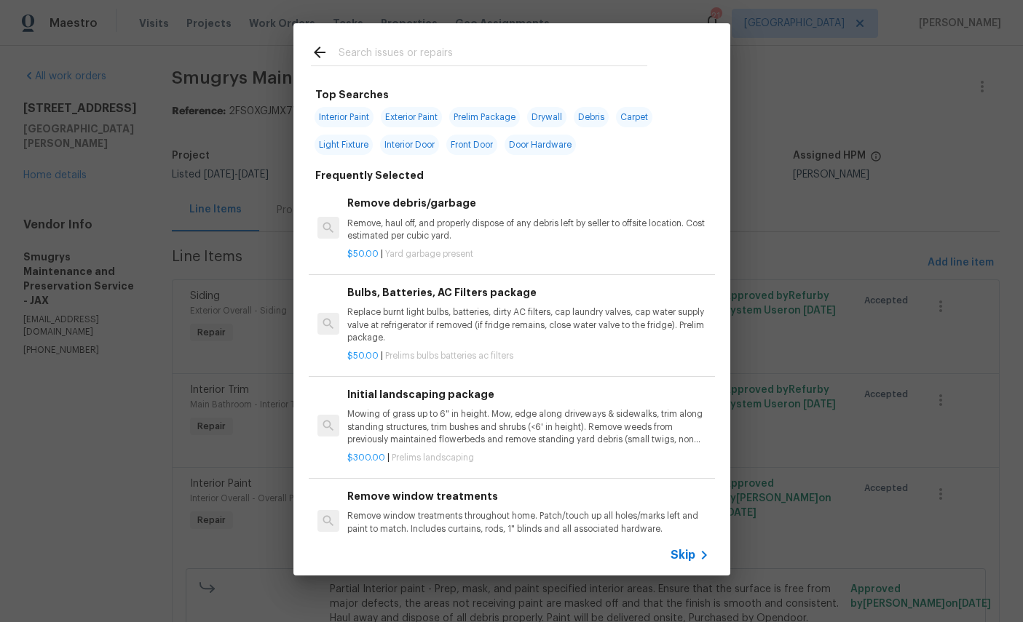
click at [488, 46] on input "text" at bounding box center [493, 55] width 309 height 22
type input "Deb"
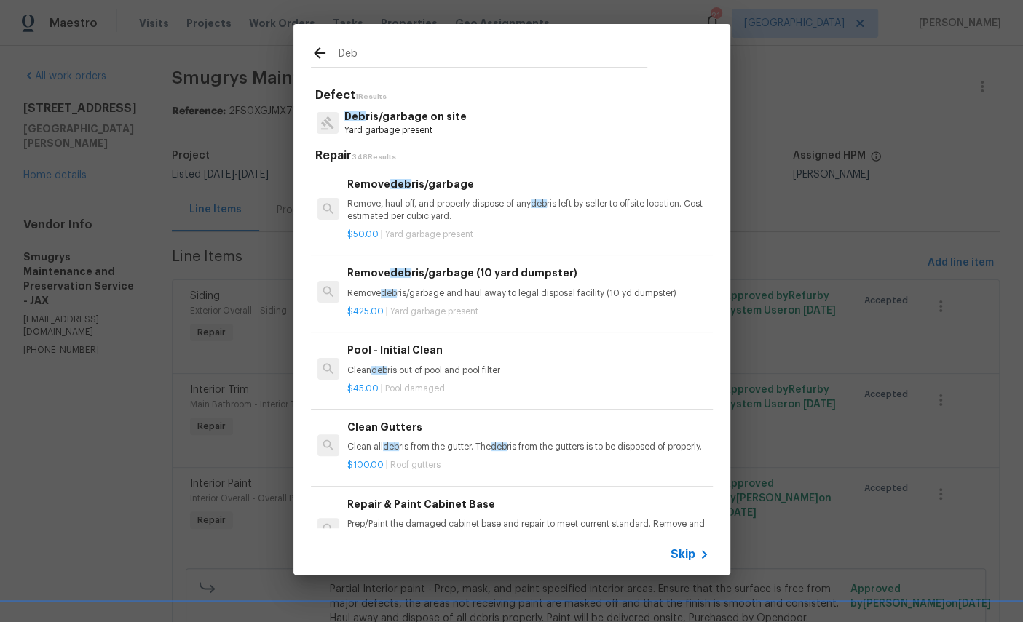
click at [411, 120] on p "Deb ris/garbage on site" at bounding box center [405, 116] width 122 height 15
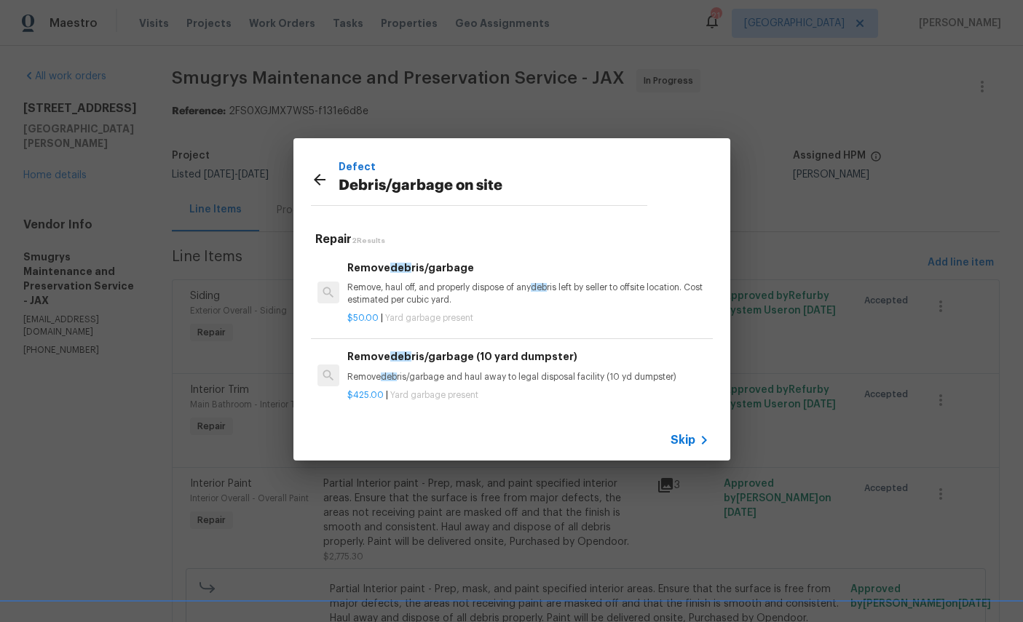
click at [458, 296] on p "Remove, haul off, and properly dispose of any deb ris left by seller to offsite…" at bounding box center [527, 294] width 361 height 25
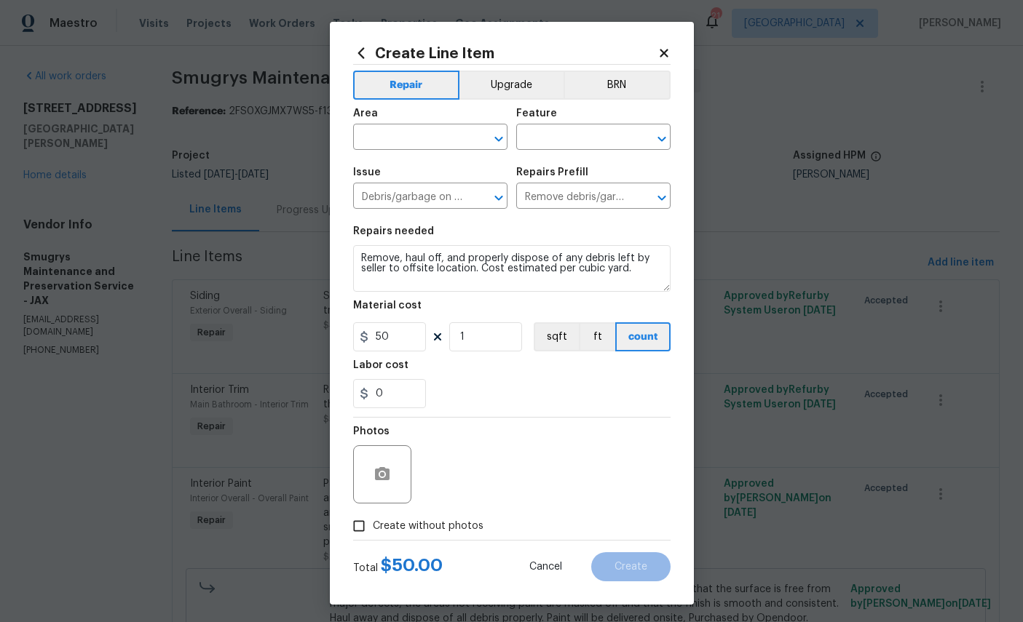
click at [426, 131] on input "text" at bounding box center [410, 138] width 114 height 23
click at [412, 200] on li "Interior Overall" at bounding box center [430, 197] width 154 height 24
type input "Interior Overall"
click at [582, 138] on input "text" at bounding box center [573, 138] width 114 height 23
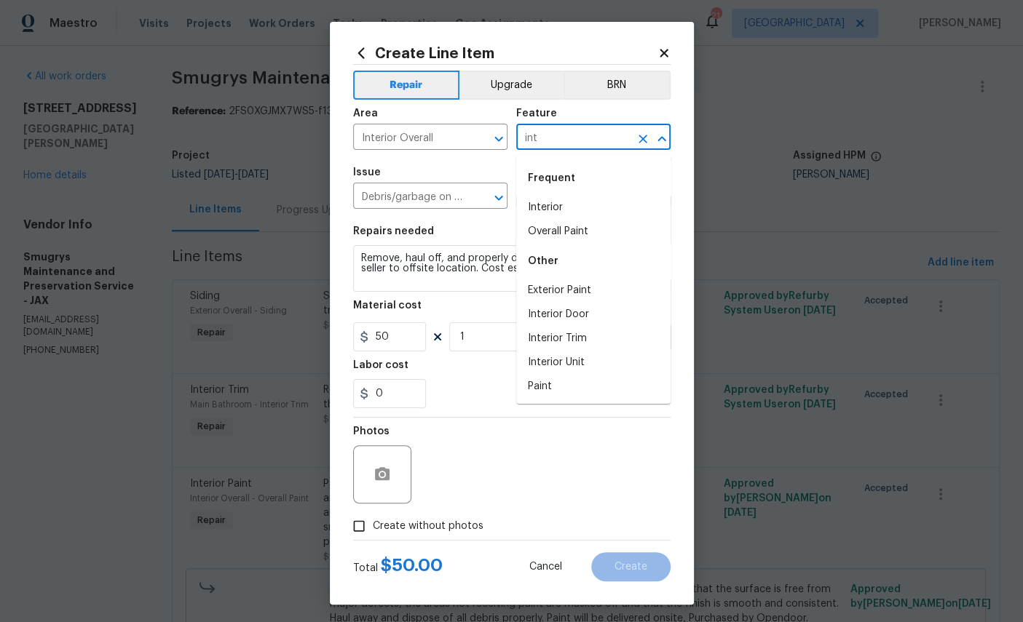
click at [550, 203] on li "Interior" at bounding box center [593, 208] width 154 height 24
type input "Interior"
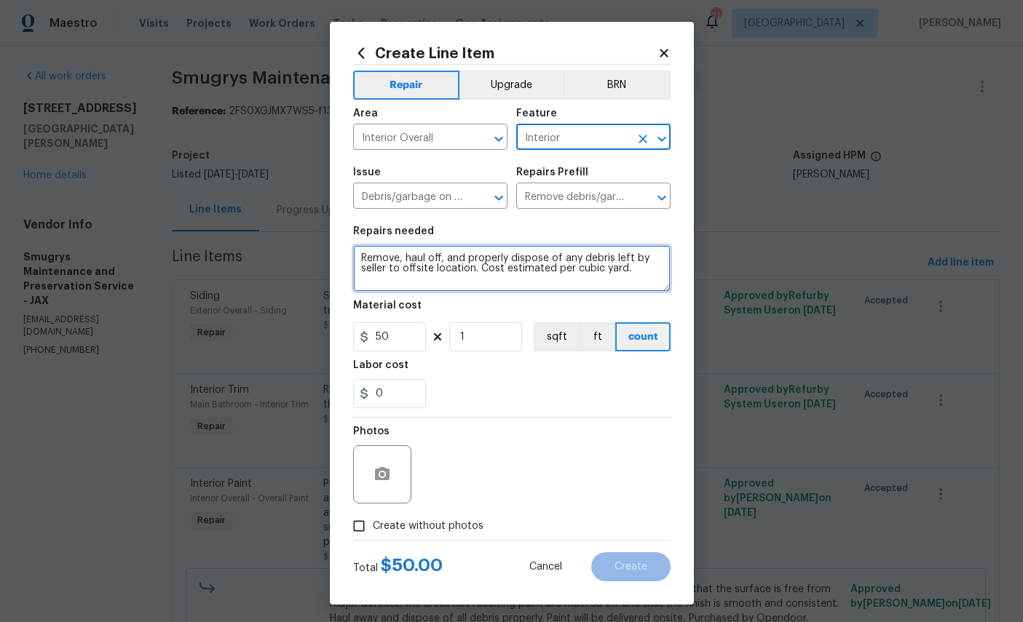
click at [657, 276] on textarea "Remove, haul off, and properly dispose of any debris left by seller to offsite …" at bounding box center [511, 268] width 317 height 47
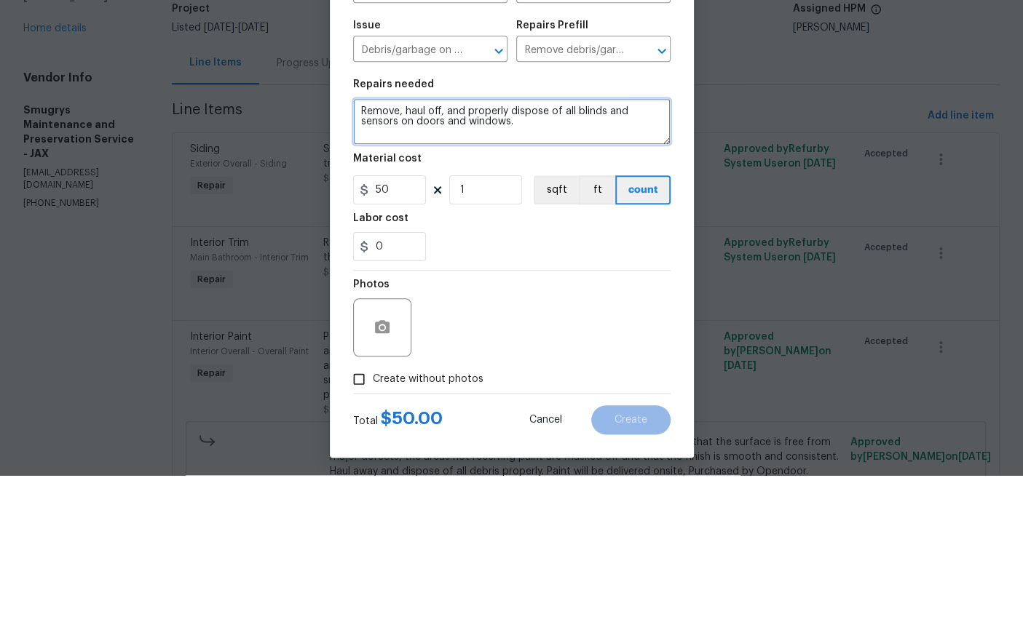
click at [623, 245] on textarea "Remove, haul off, and properly dispose of all blinds and sensors on doors and w…" at bounding box center [511, 268] width 317 height 47
type textarea "Remove, haul off, and properly dispose of all blinds and brackets and sensors o…"
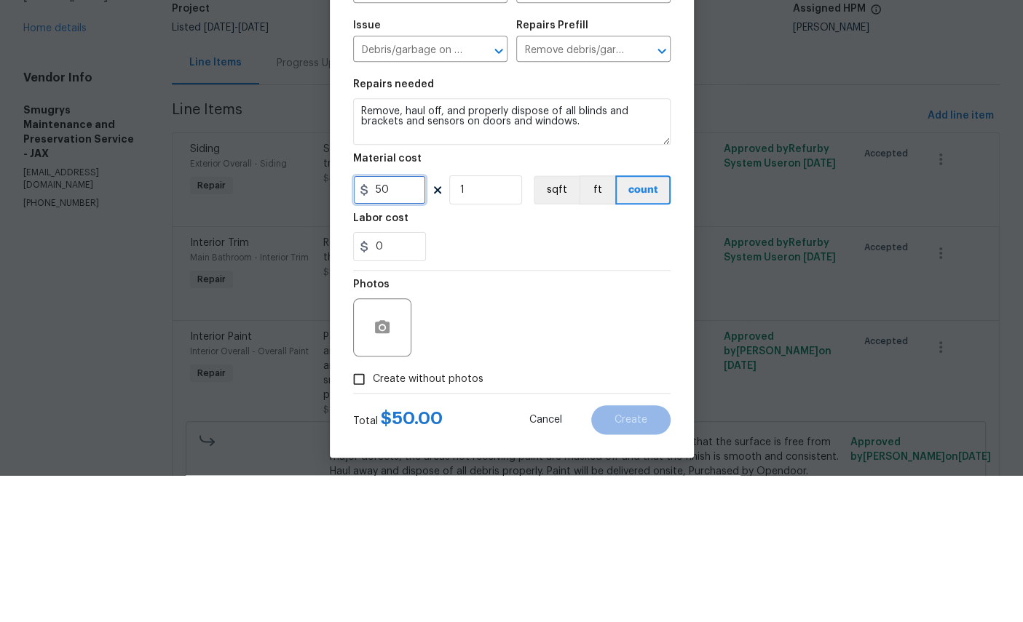
click at [416, 323] on input "50" at bounding box center [389, 337] width 73 height 29
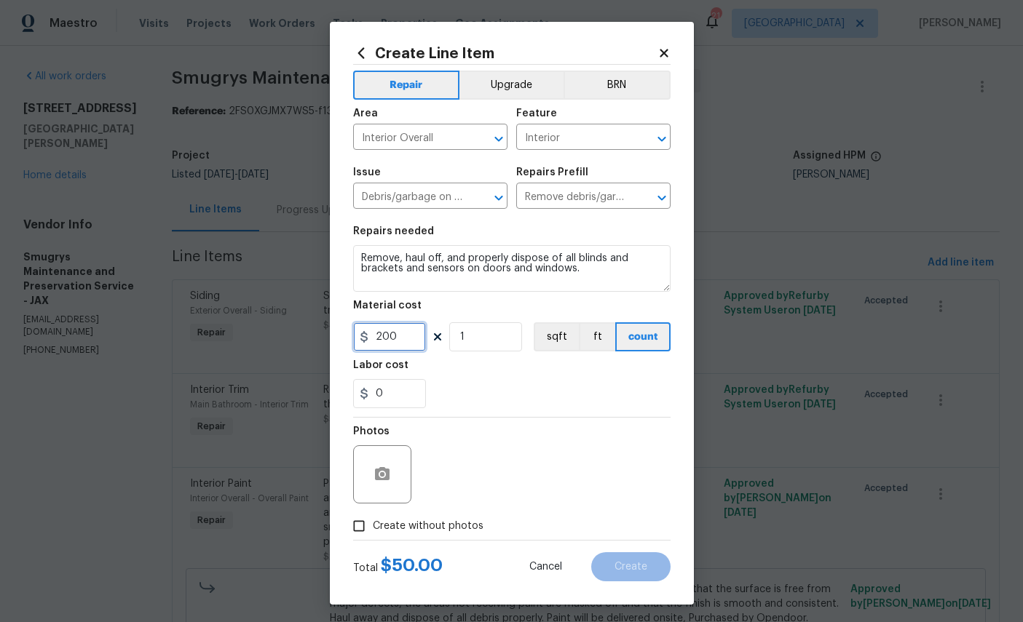
type input "200"
click at [383, 477] on circle "button" at bounding box center [381, 474] width 4 height 4
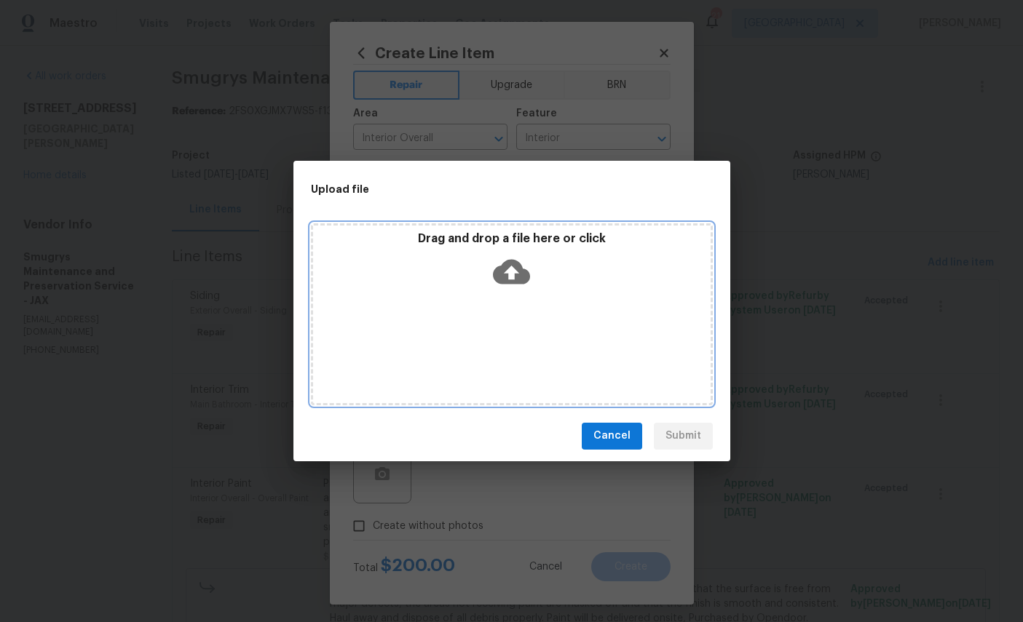
click at [523, 259] on icon at bounding box center [511, 271] width 37 height 37
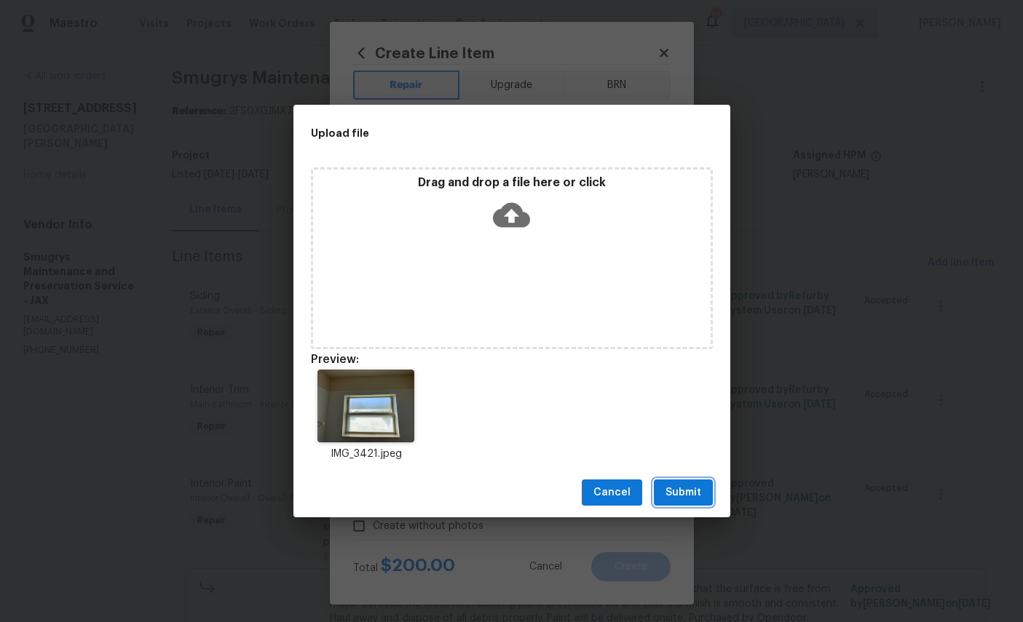
click at [686, 488] on span "Submit" at bounding box center [683, 493] width 36 height 18
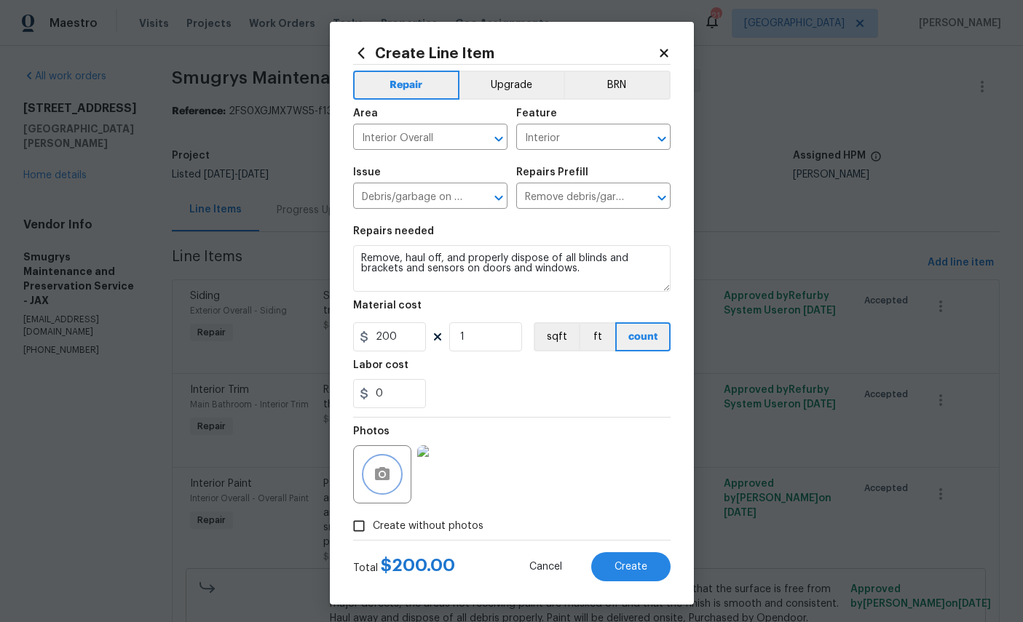
click at [386, 481] on icon "button" at bounding box center [382, 473] width 15 height 13
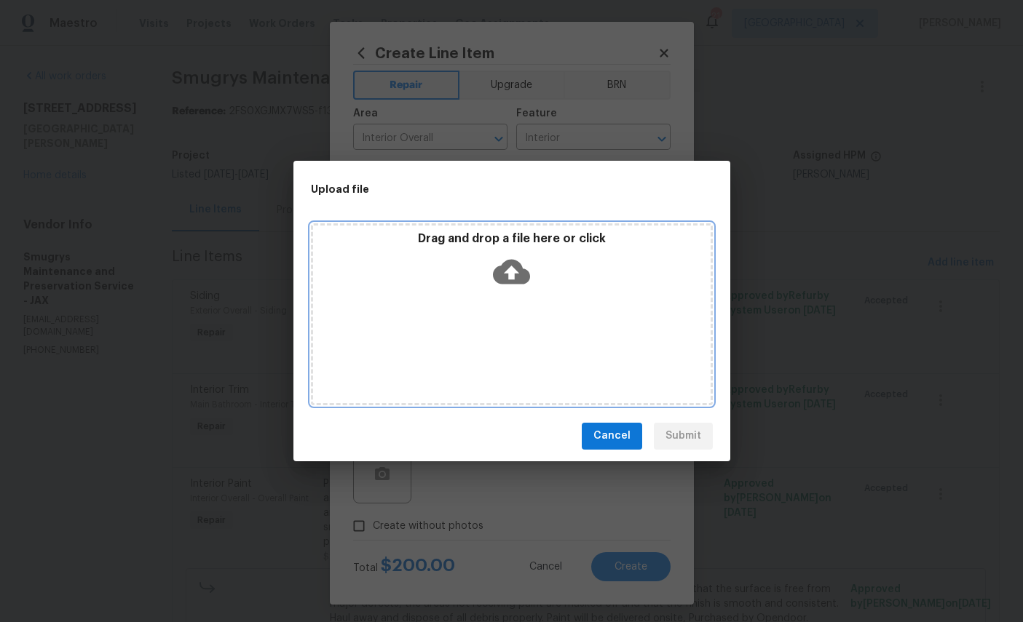
click at [507, 267] on icon at bounding box center [511, 271] width 37 height 25
click at [505, 277] on icon at bounding box center [511, 271] width 37 height 25
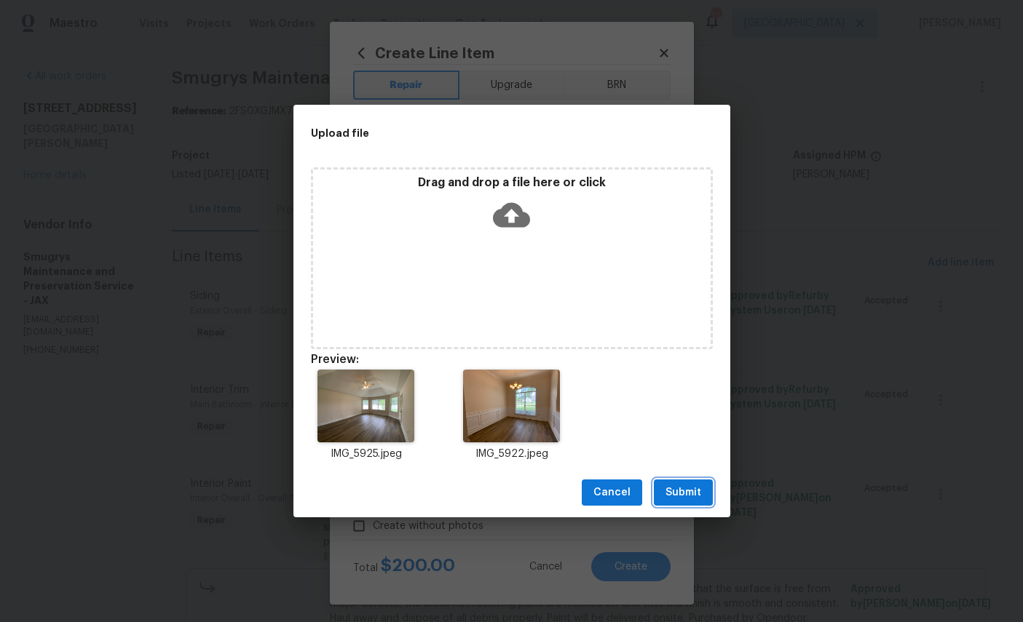
click at [686, 489] on span "Submit" at bounding box center [683, 493] width 36 height 18
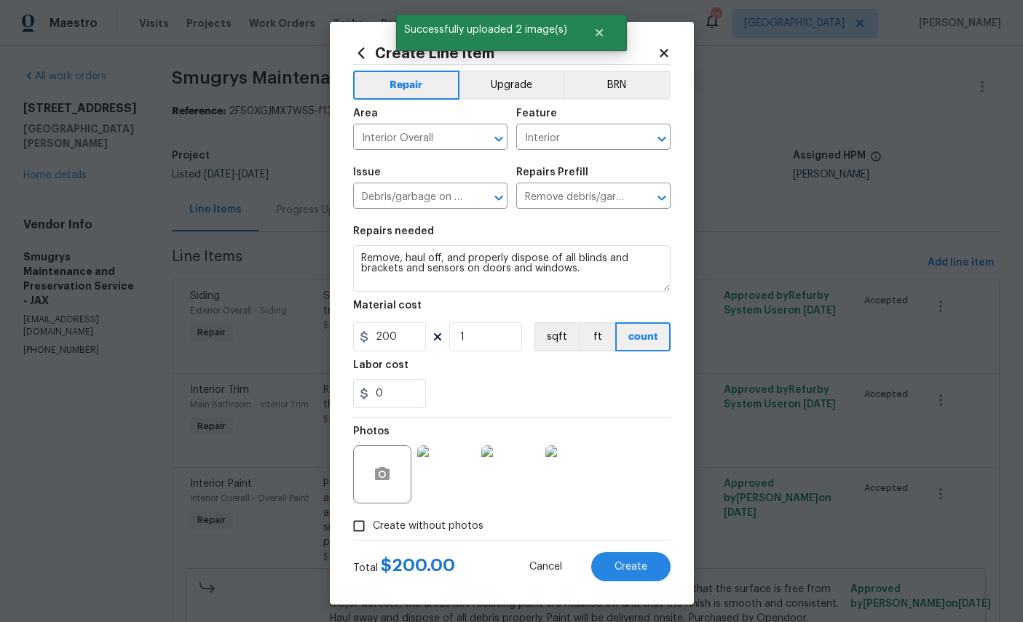
click at [629, 573] on span "Create" at bounding box center [630, 567] width 33 height 11
type input "0"
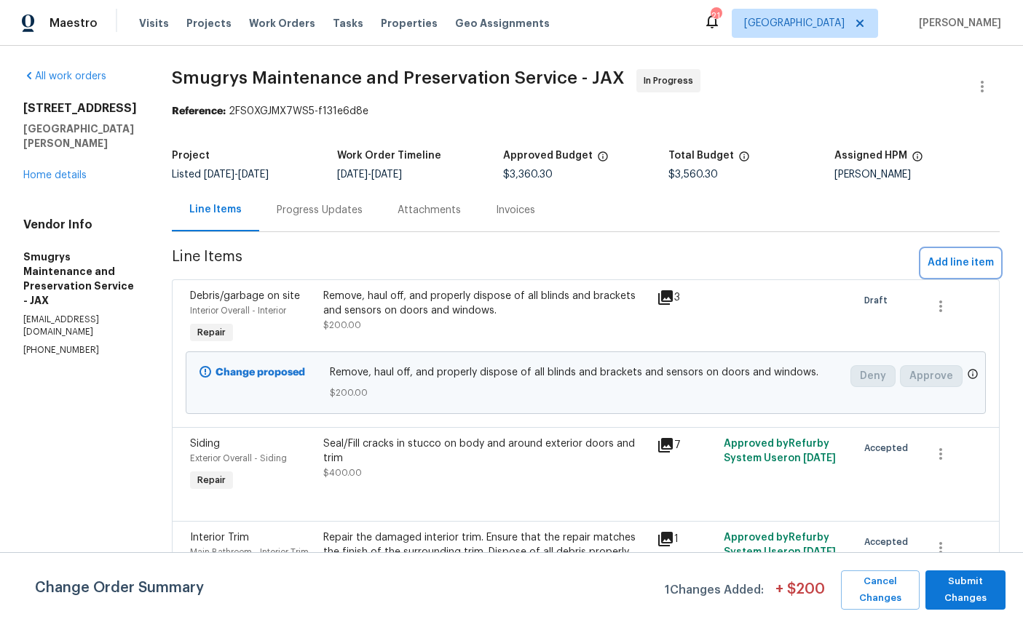
click at [952, 261] on span "Add line item" at bounding box center [961, 263] width 66 height 18
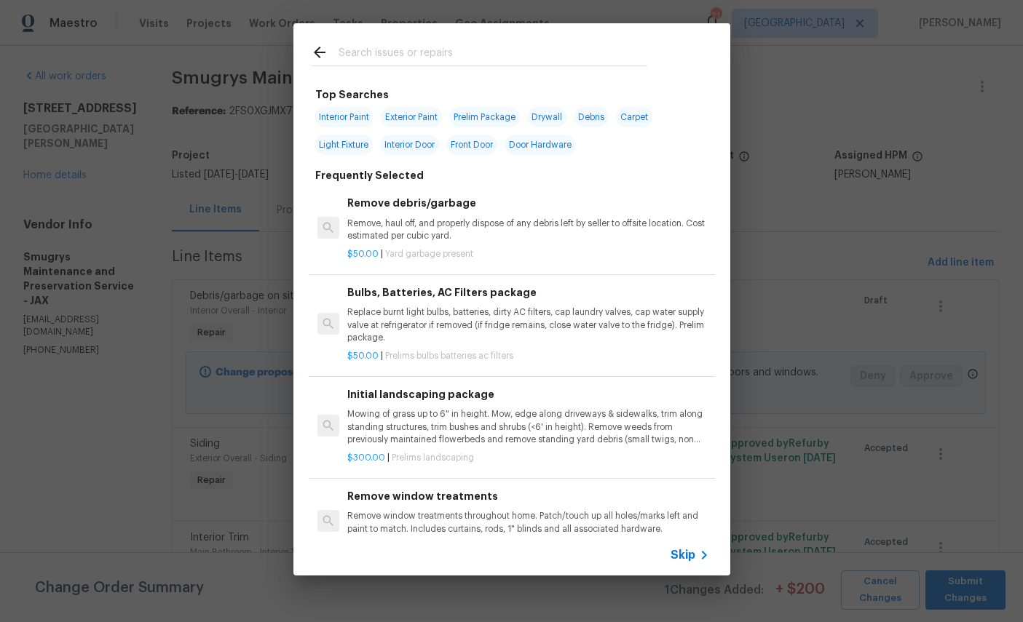
click at [499, 44] on input "text" at bounding box center [493, 55] width 309 height 22
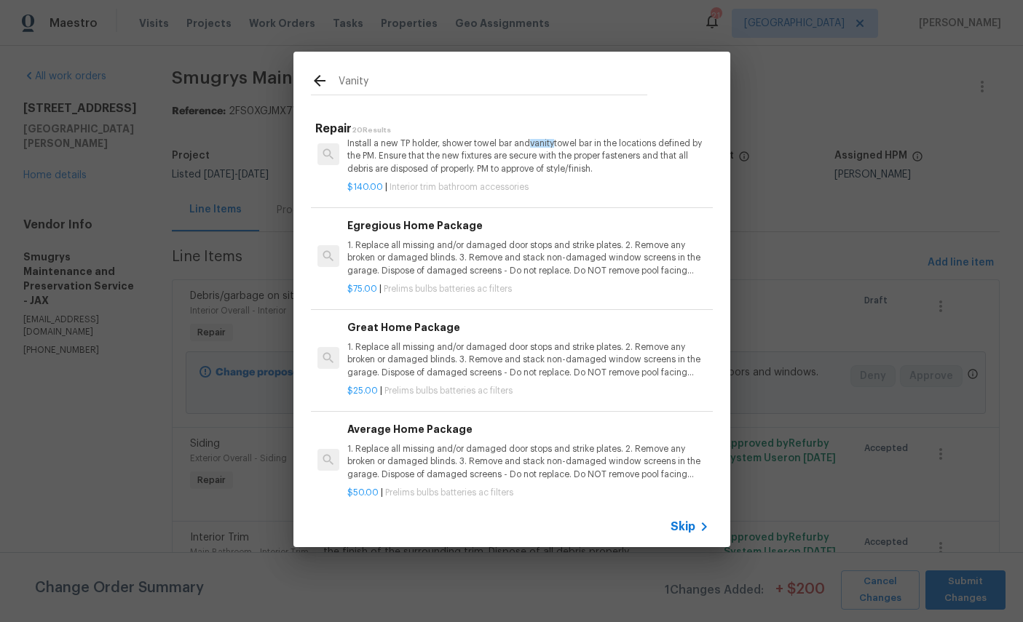
scroll to position [1637, 0]
click at [433, 84] on input "Vanity" at bounding box center [493, 83] width 309 height 22
type input "V"
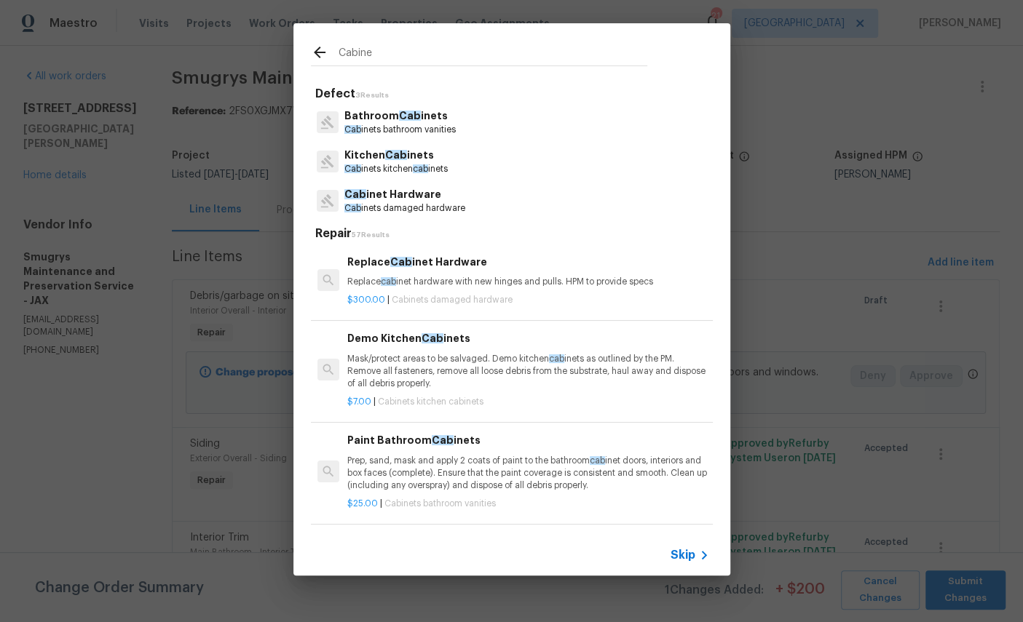
type input "Cabinet"
click at [400, 114] on span "Cabinet" at bounding box center [420, 116] width 43 height 10
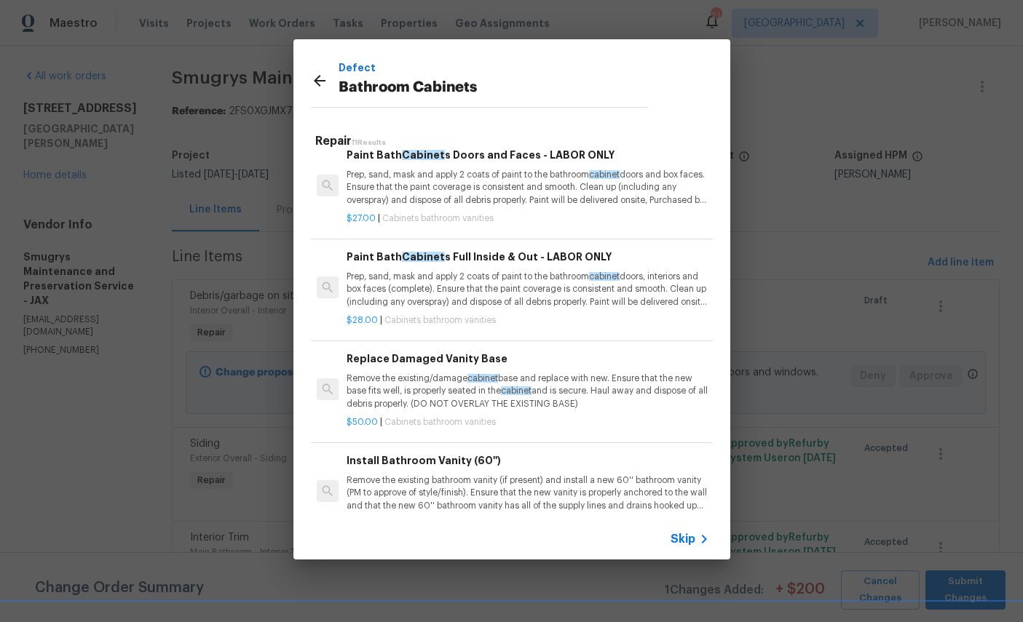
scroll to position [140, 1]
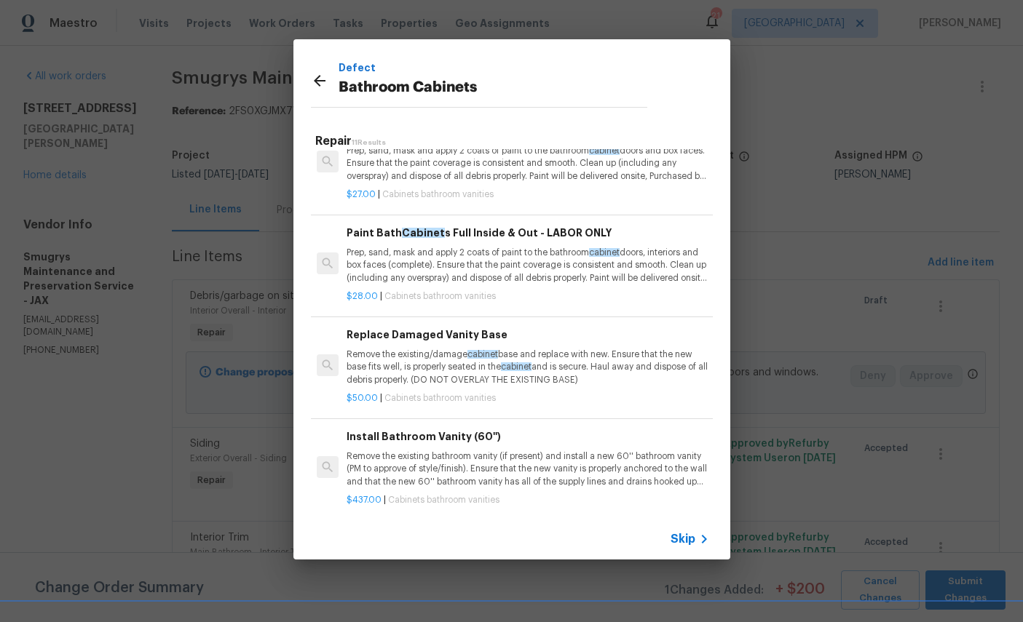
click at [578, 352] on p "Remove the existing/damage cabinet base and replace with new. Ensure that the n…" at bounding box center [527, 367] width 361 height 37
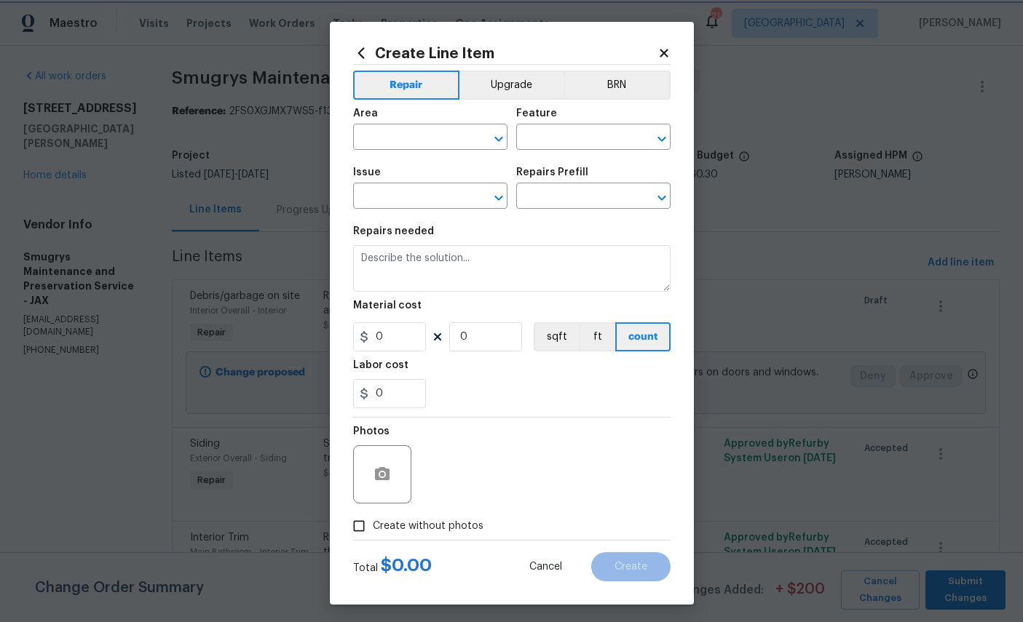
type input "Cabinets"
type input "Bathroom Cabinets"
type input "Replace Damaged Vanity Base $50.00"
type textarea "Remove the existing/damage cabinet base and replace with new. Ensure that the n…"
type input "50"
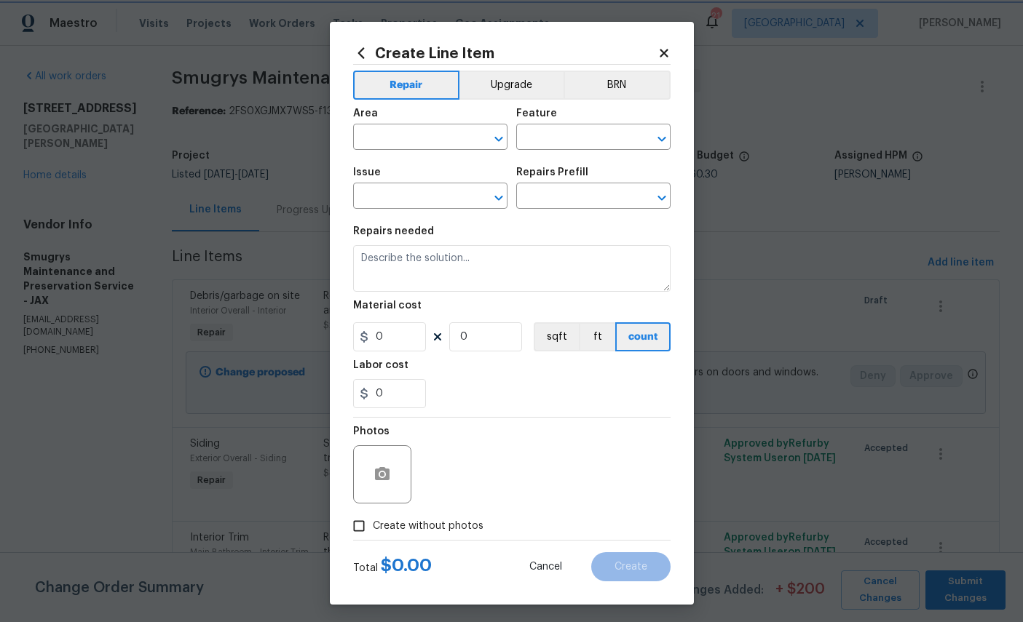
type input "1"
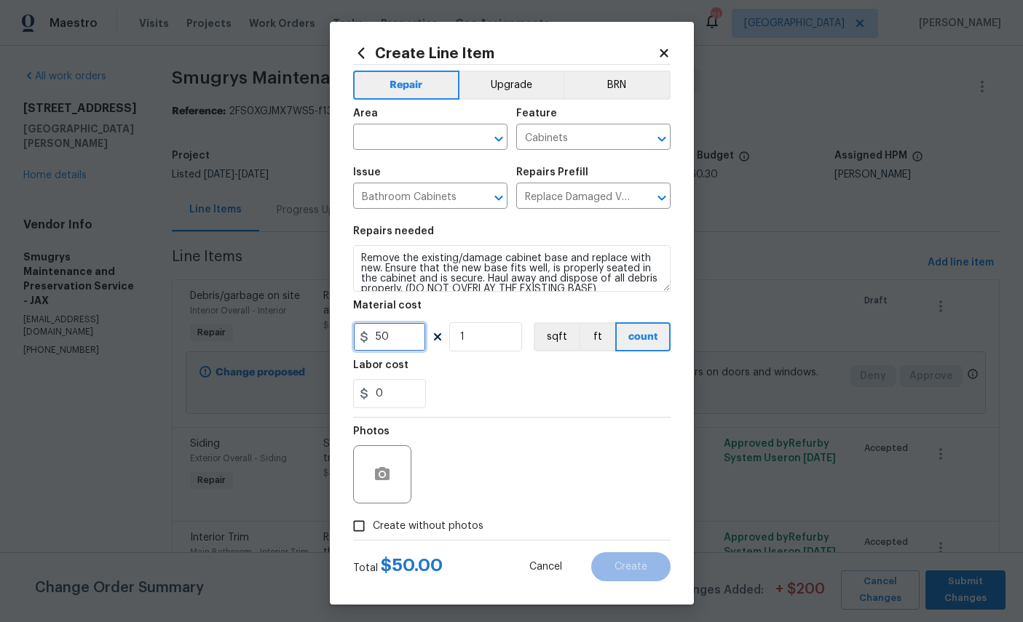
click at [412, 352] on input "50" at bounding box center [389, 337] width 73 height 29
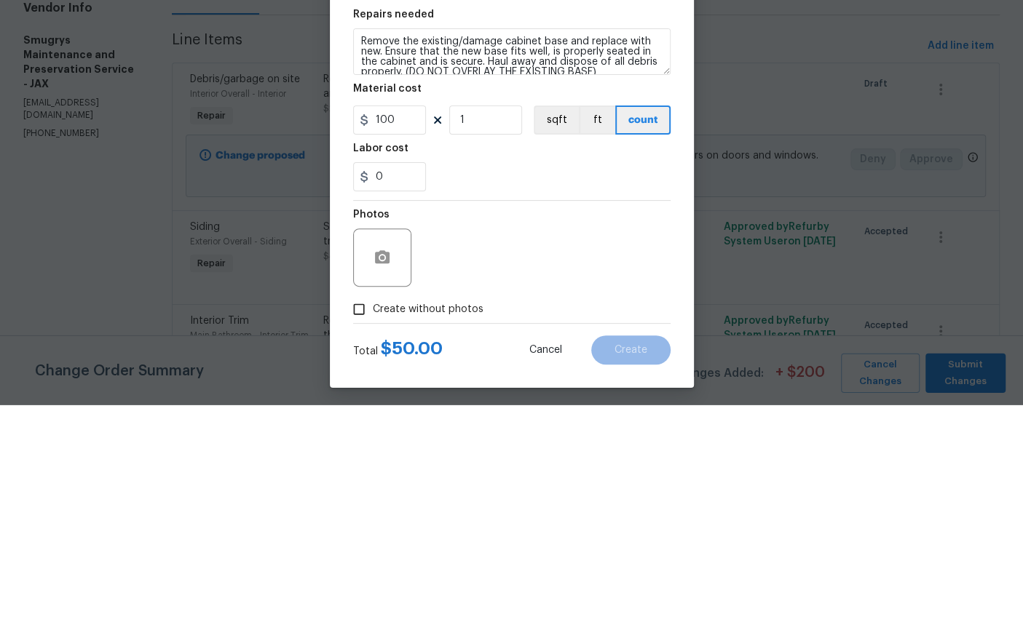
scroll to position [55, 0]
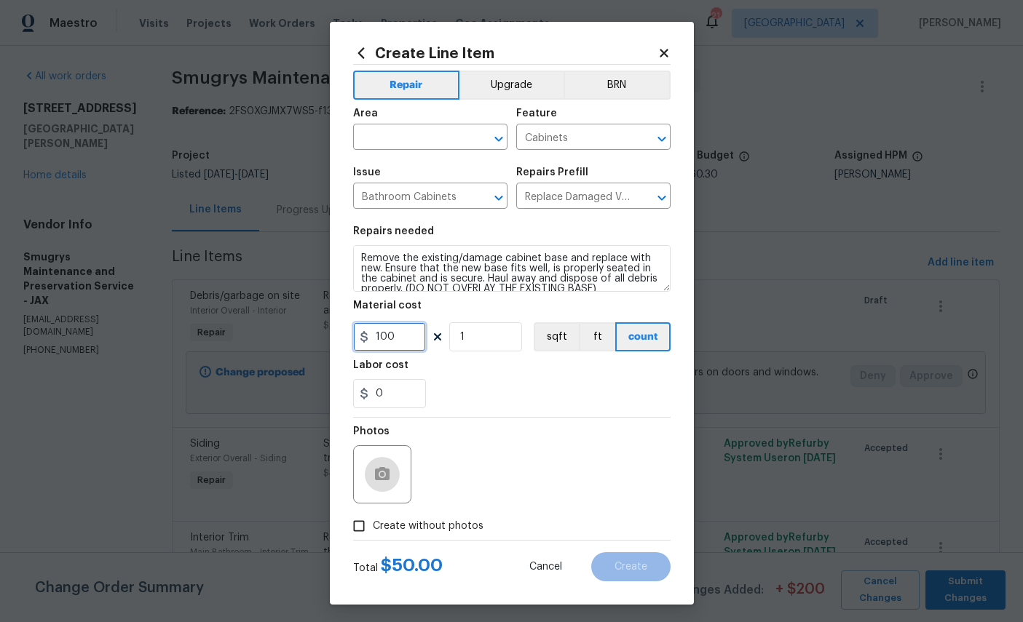
type input "100"
click at [378, 483] on icon "button" at bounding box center [381, 474] width 17 height 17
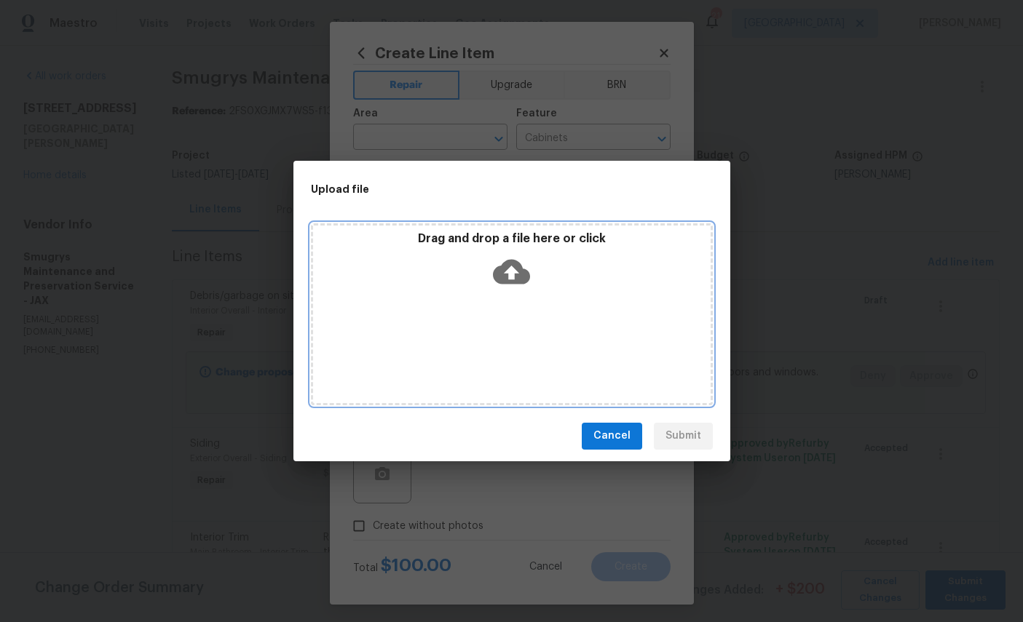
click at [521, 280] on icon at bounding box center [511, 271] width 37 height 25
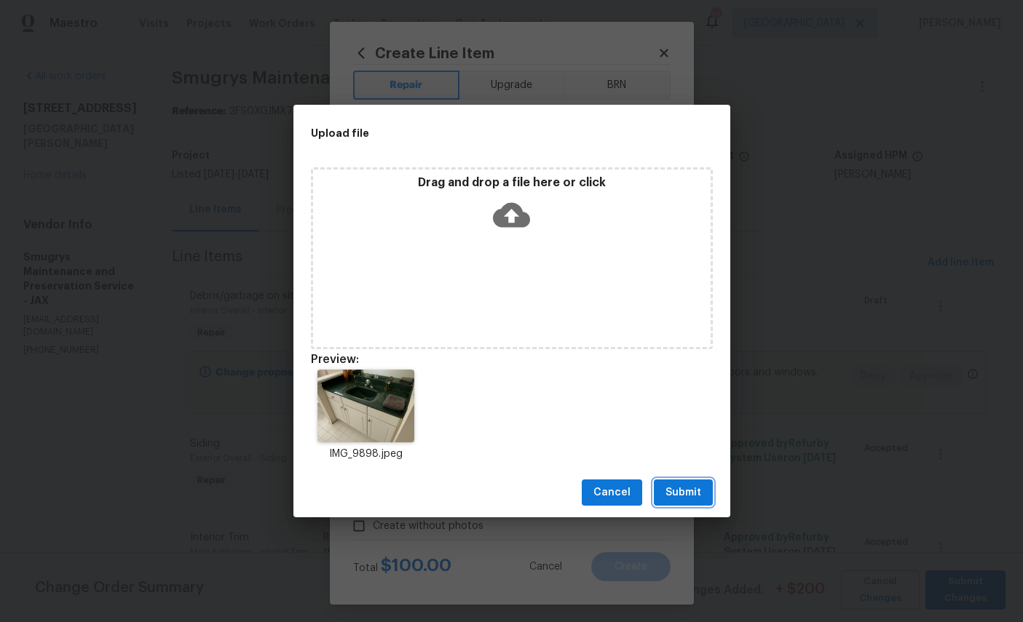
click at [681, 500] on span "Submit" at bounding box center [683, 493] width 36 height 18
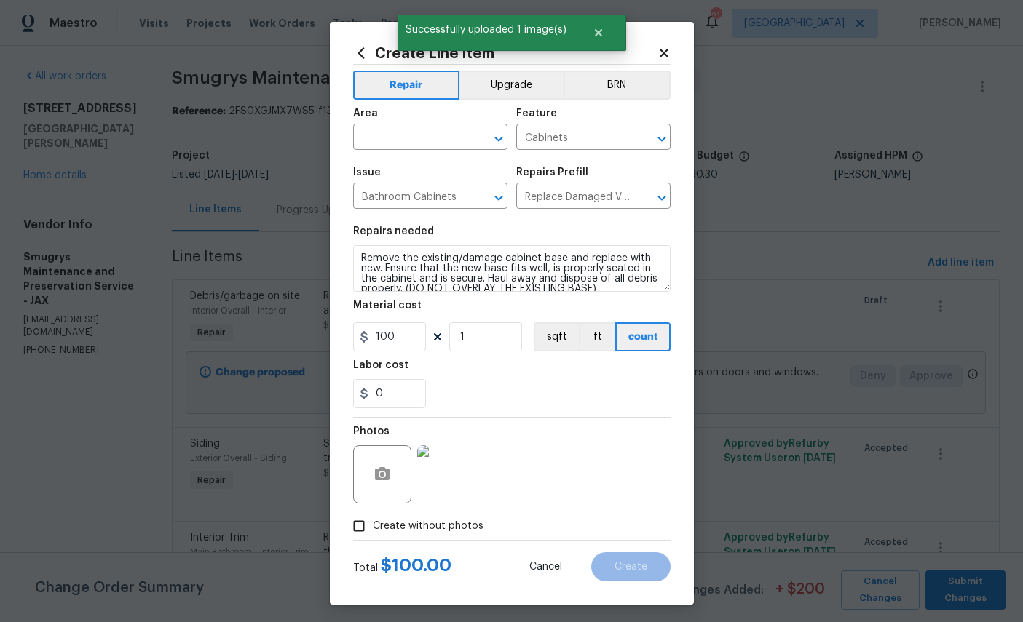
click at [429, 142] on input "text" at bounding box center [410, 138] width 114 height 23
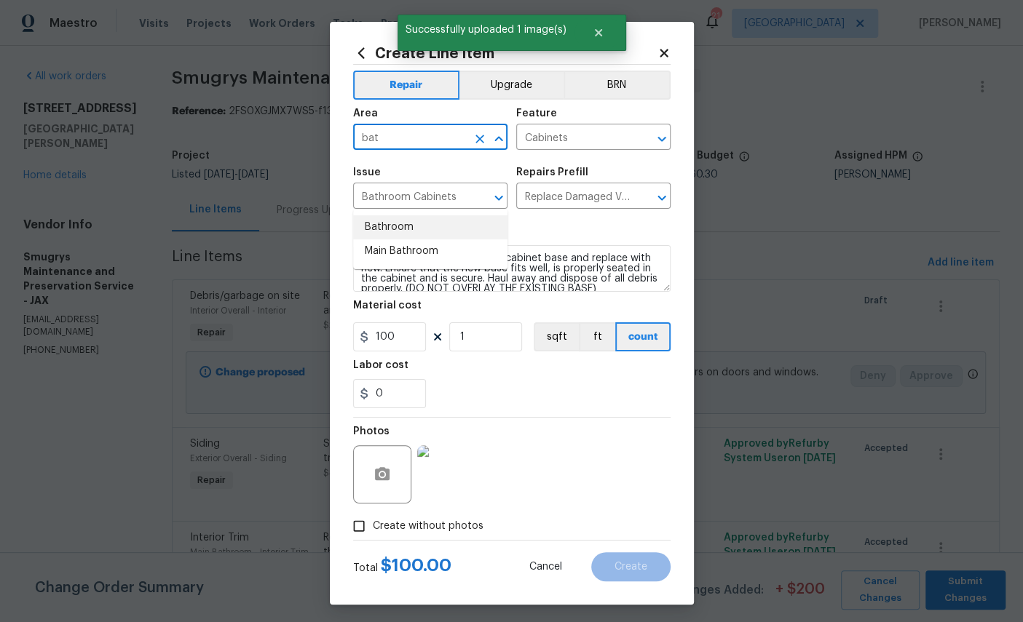
click at [390, 215] on li "Bathroom" at bounding box center [430, 227] width 154 height 24
type input "Bathroom"
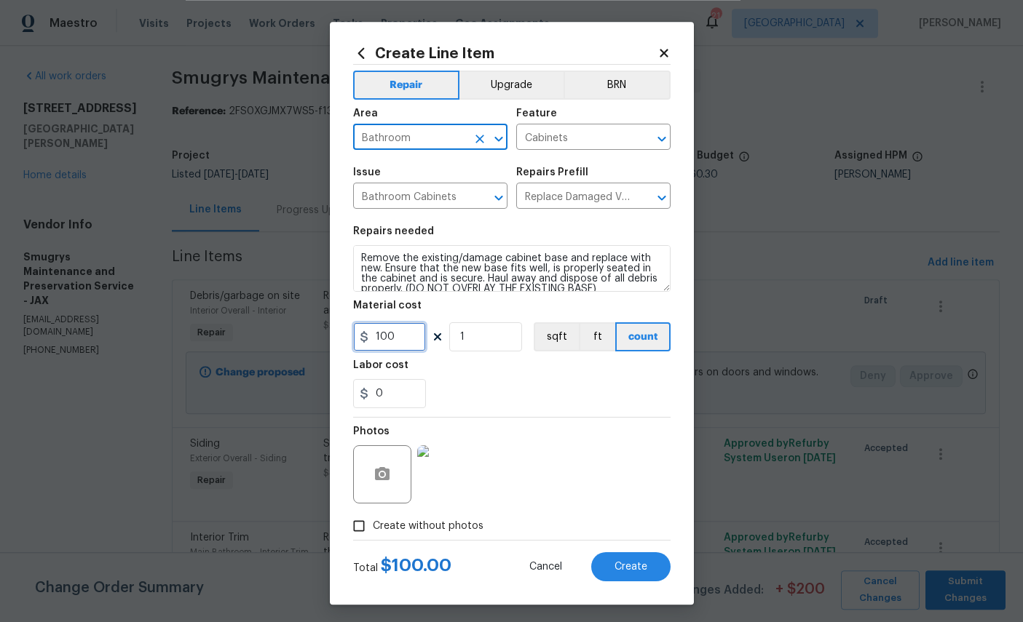
click at [399, 349] on input "100" at bounding box center [389, 337] width 73 height 29
type input "75"
click at [582, 408] on div "0" at bounding box center [511, 393] width 317 height 29
click at [631, 572] on span "Create" at bounding box center [630, 567] width 33 height 11
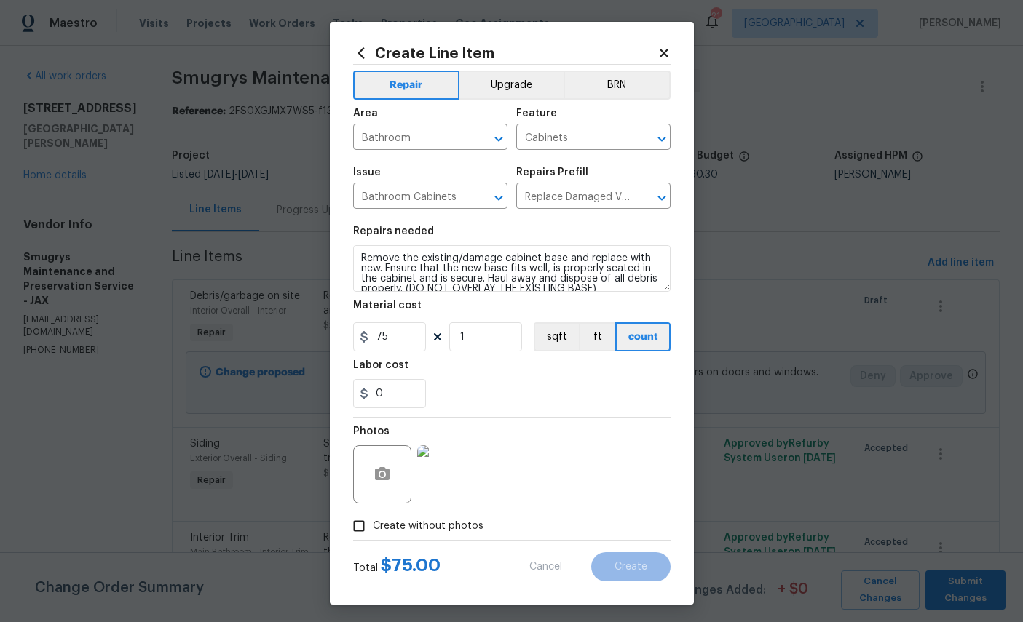
type input "0"
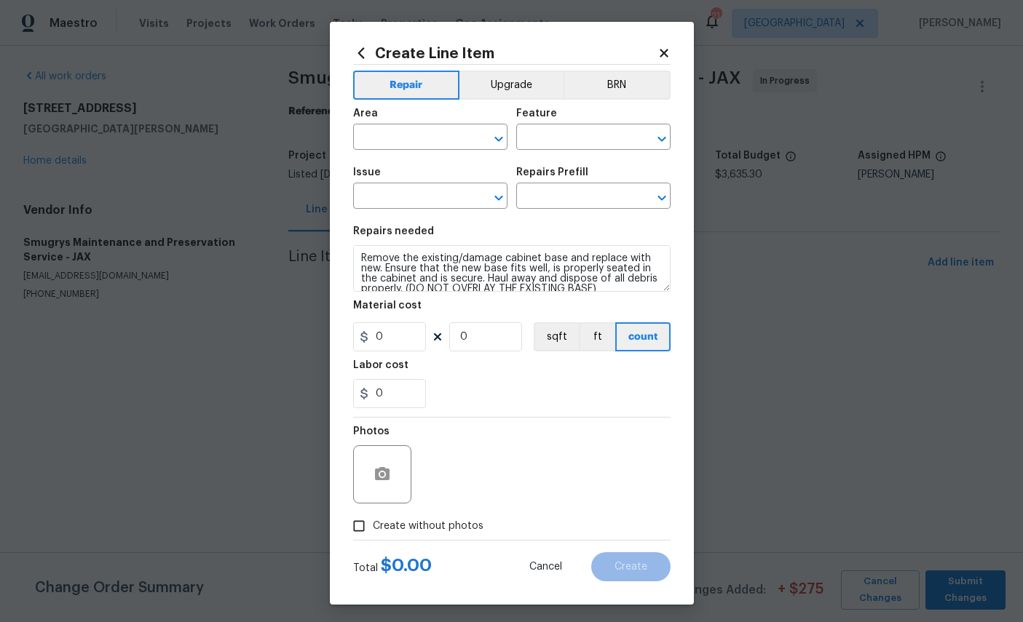
scroll to position [0, 0]
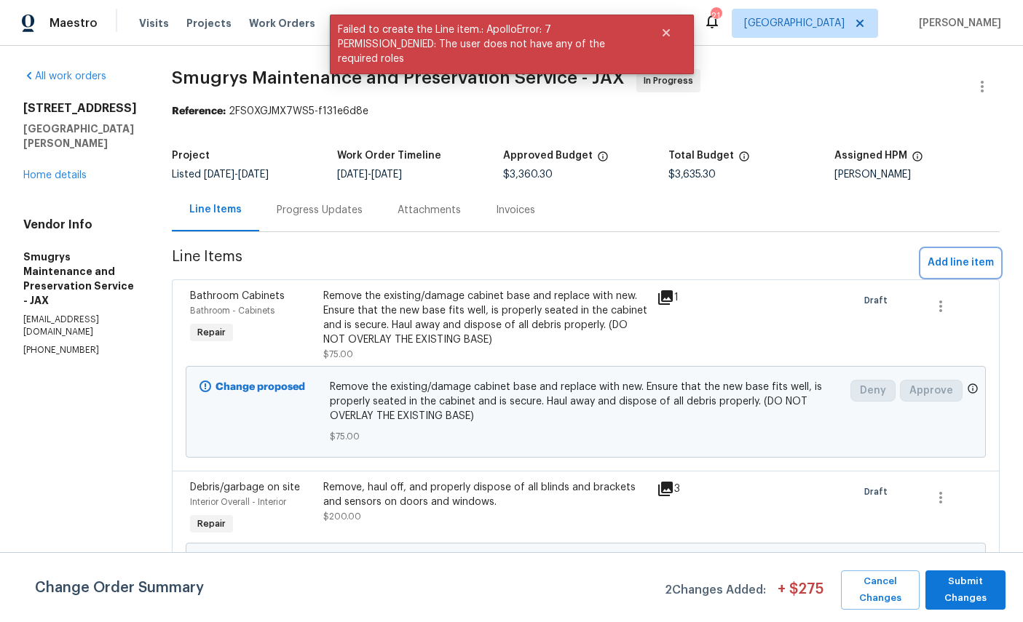
click at [958, 257] on span "Add line item" at bounding box center [961, 263] width 66 height 18
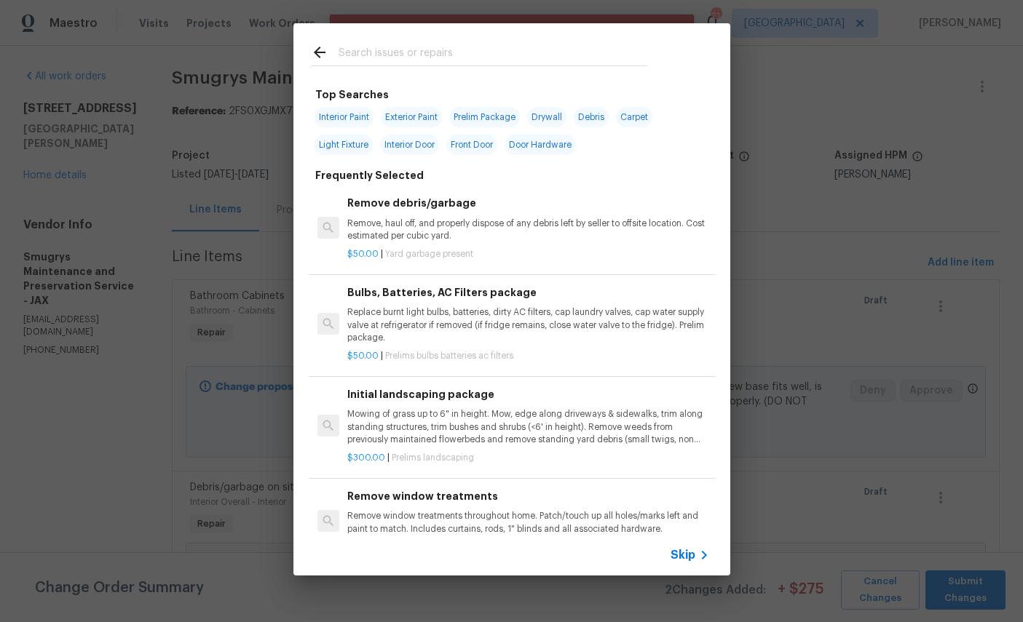
click at [489, 52] on input "text" at bounding box center [493, 55] width 309 height 22
click at [489, 51] on input "text" at bounding box center [493, 55] width 309 height 22
type input "Tile"
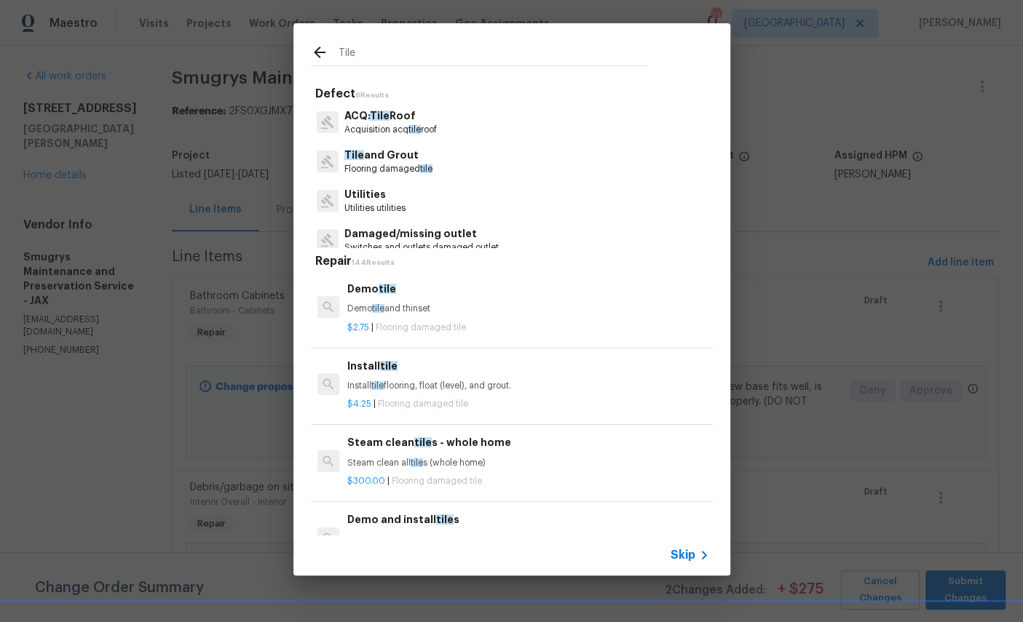
click at [380, 162] on p "Tile and Grout" at bounding box center [388, 155] width 88 height 15
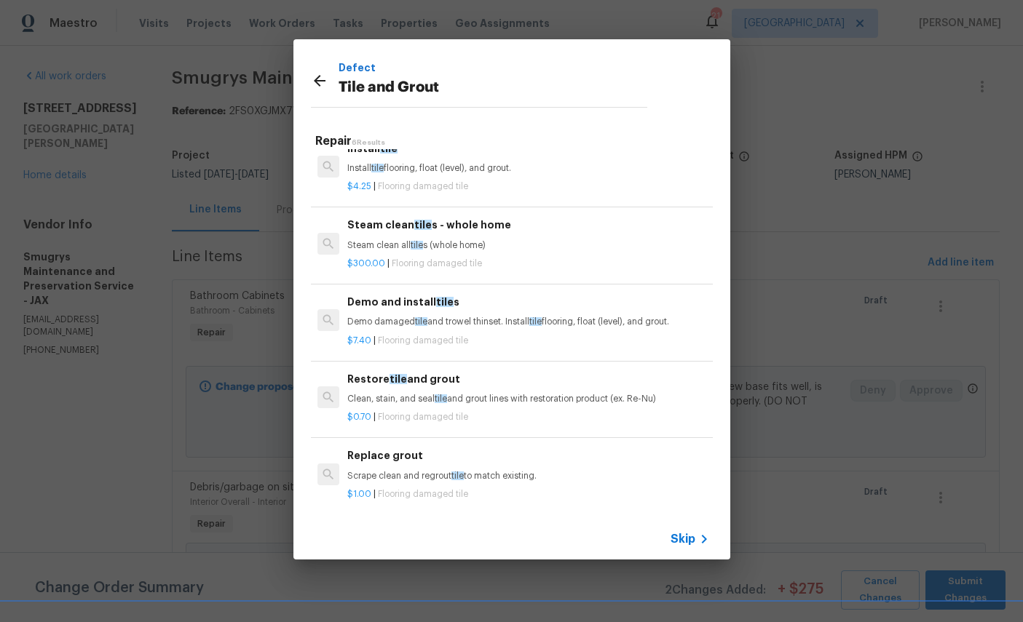
scroll to position [97, 0]
click at [515, 394] on p "Clean, stain, and seal tile and grout lines with restoration product (ex. Re-Nu)" at bounding box center [527, 400] width 361 height 12
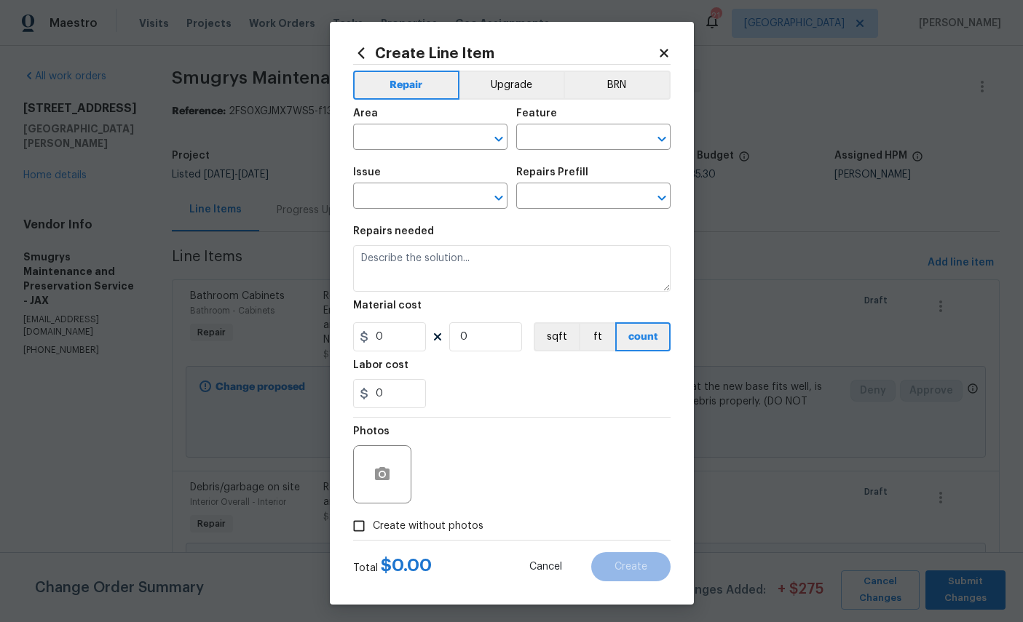
type input "Overall Flooring"
type input "Tile and Grout"
type textarea "Clean, stain, and seal tile and grout lines with restoration product (ex. Re-Nu)"
type input "1"
type input "Restore tile and grout $0.70"
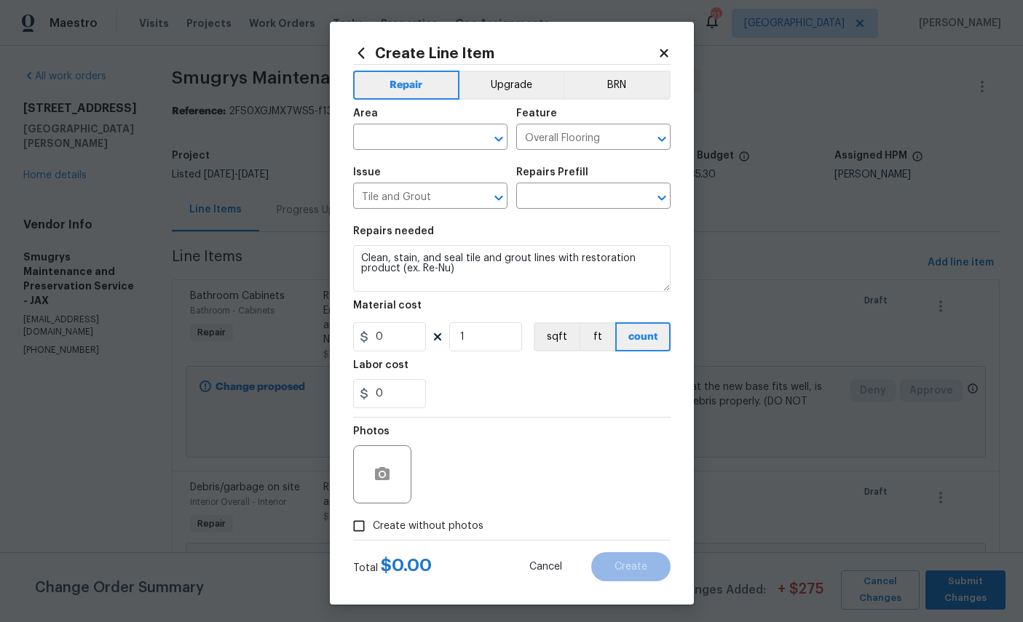
type input "0.7"
click at [509, 392] on div "0" at bounding box center [511, 393] width 317 height 29
click at [422, 143] on input "text" at bounding box center [410, 138] width 114 height 23
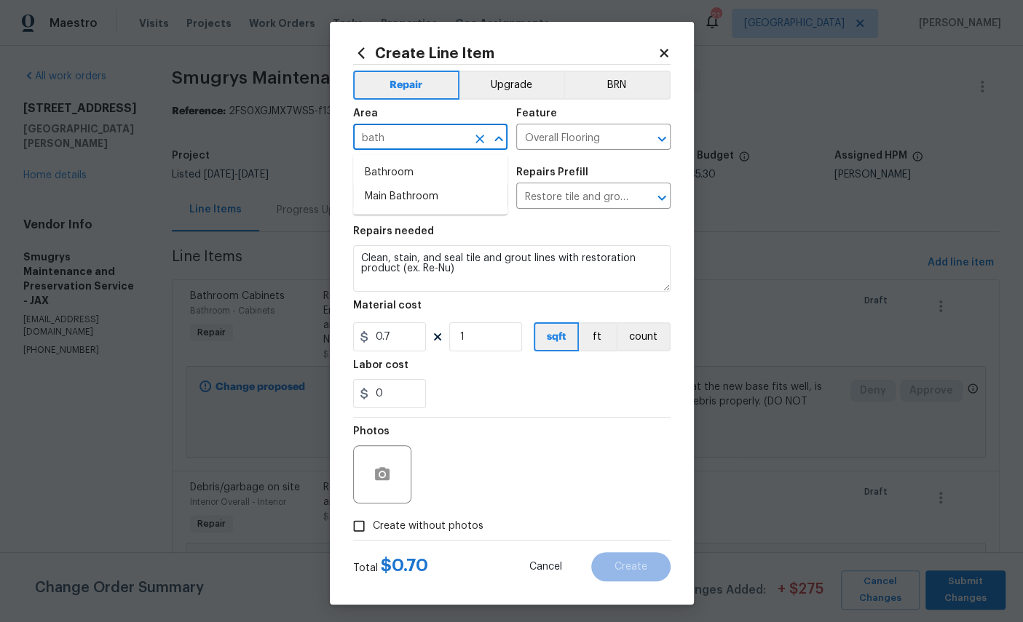
click at [384, 164] on li "Bathroom" at bounding box center [430, 173] width 154 height 24
type input "Bathroom"
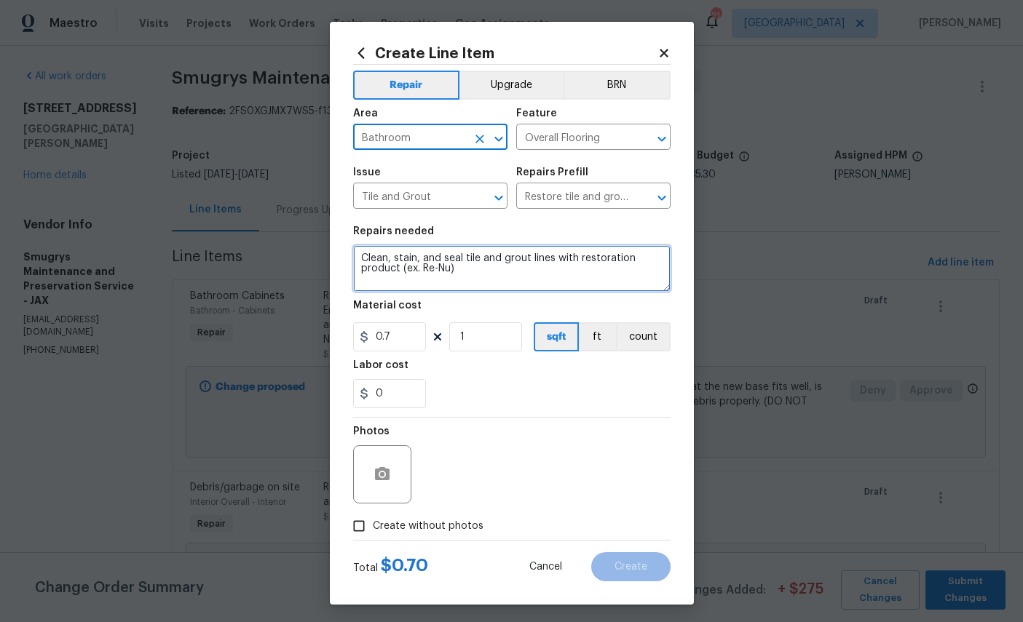
click at [499, 283] on textarea "Clean, stain, and seal tile and grout lines with restoration product (ex. Re-Nu)" at bounding box center [511, 268] width 317 height 47
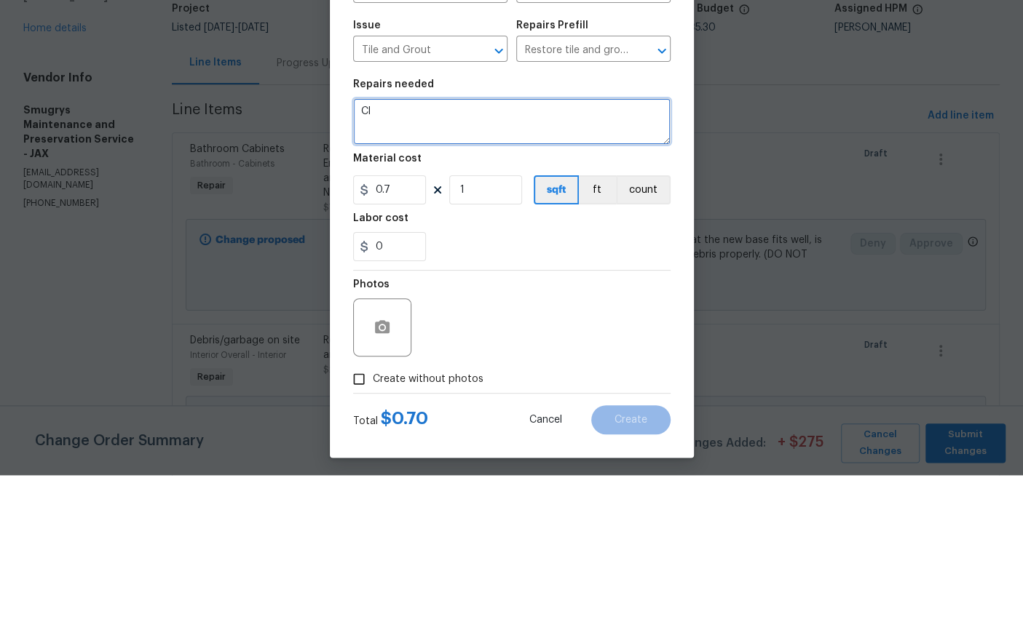
type textarea "C"
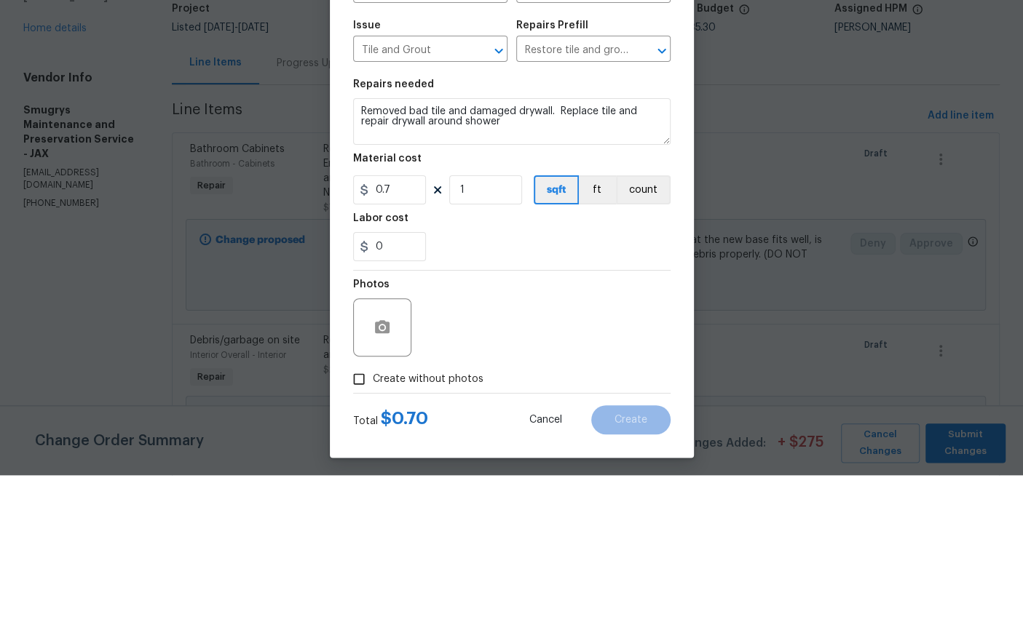
scroll to position [55, 0]
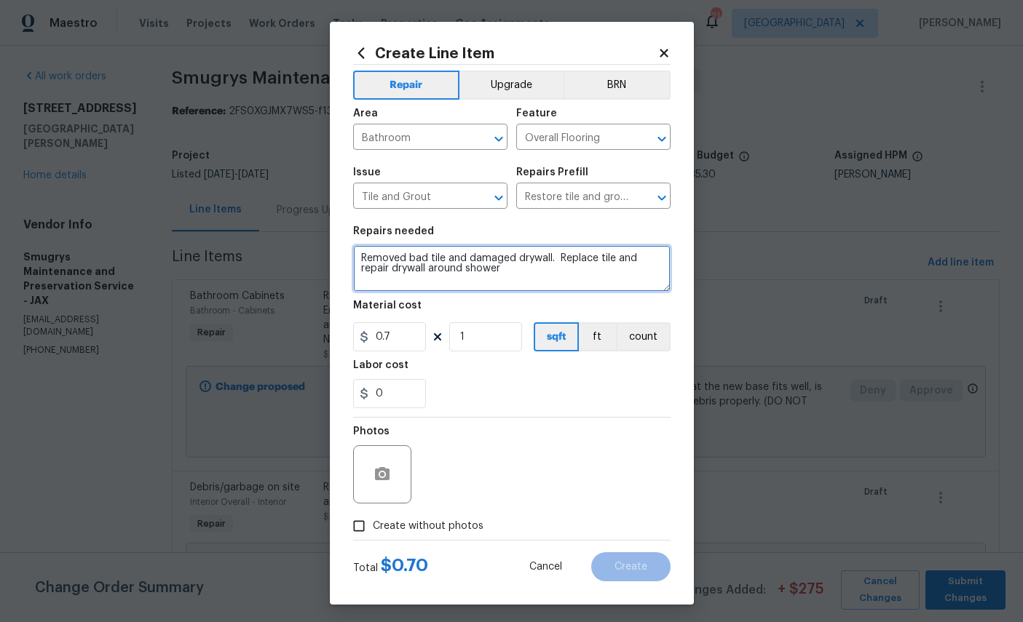
type textarea "Removed bad tile and damaged drywall. Replace tile and repair drywall around sh…"
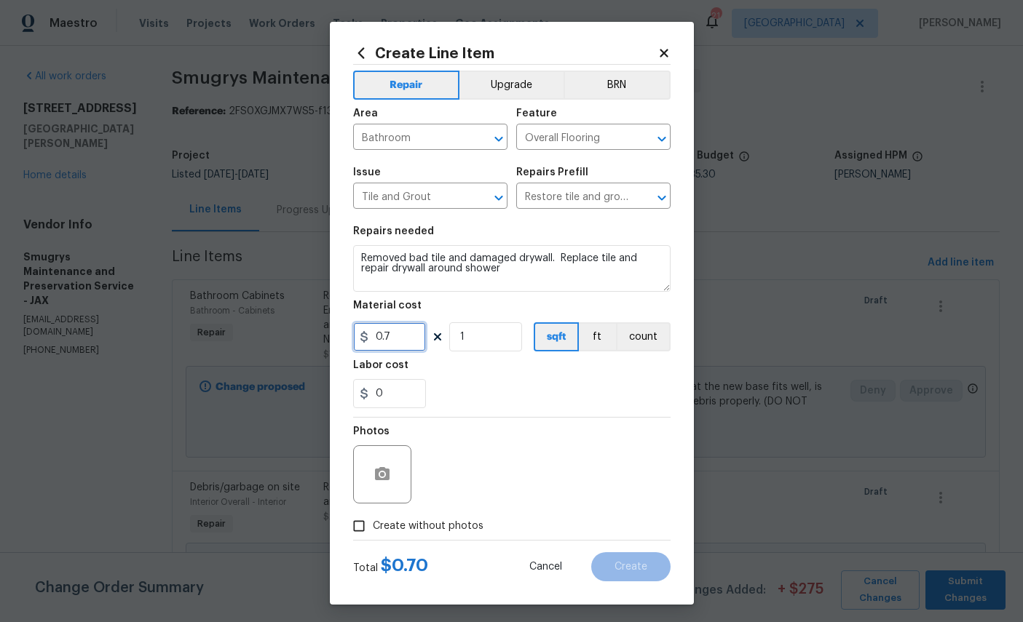
click at [406, 347] on input "0.7" at bounding box center [389, 337] width 73 height 29
type input "250"
click at [384, 477] on circle "button" at bounding box center [381, 474] width 4 height 4
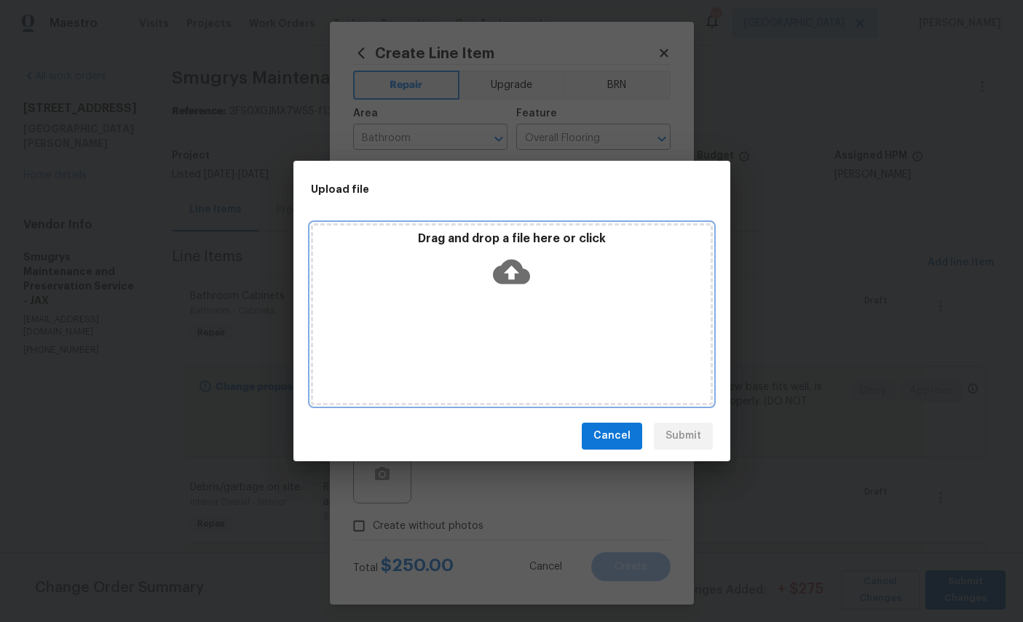
click at [523, 269] on icon at bounding box center [511, 271] width 37 height 37
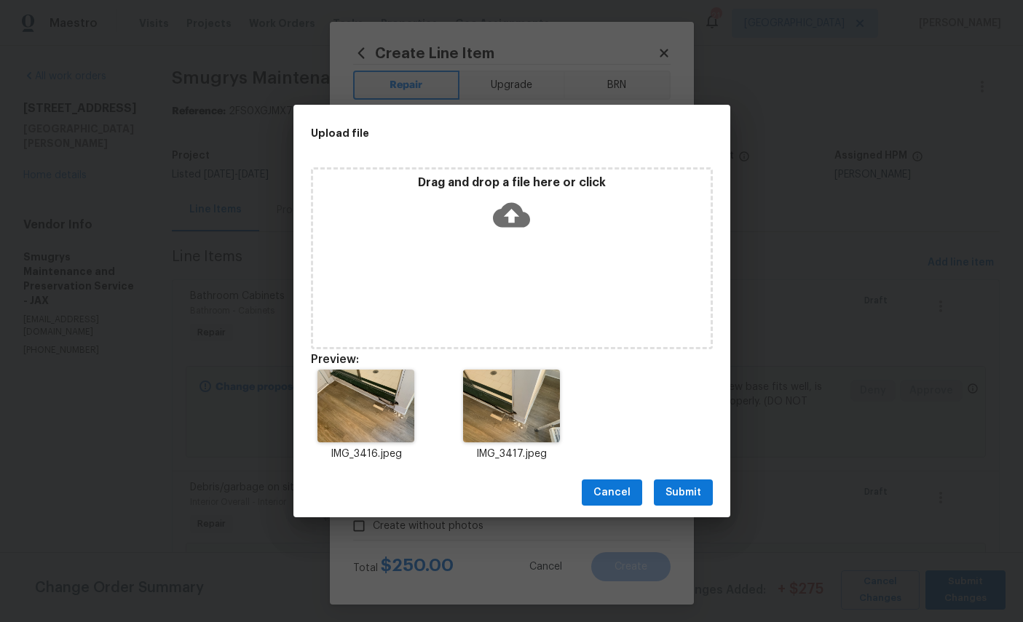
scroll to position [55, 0]
click at [636, 401] on div "IMG_3416.jpeg IMG_3417.jpeg" at bounding box center [511, 415] width 437 height 127
click at [697, 493] on span "Submit" at bounding box center [683, 493] width 36 height 18
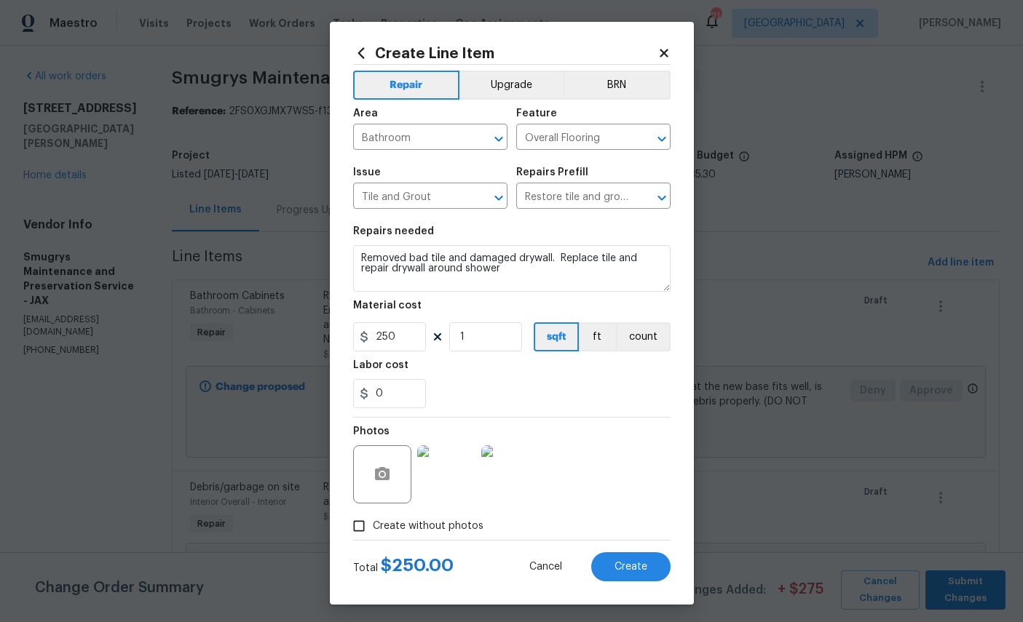
click at [622, 573] on span "Create" at bounding box center [630, 567] width 33 height 11
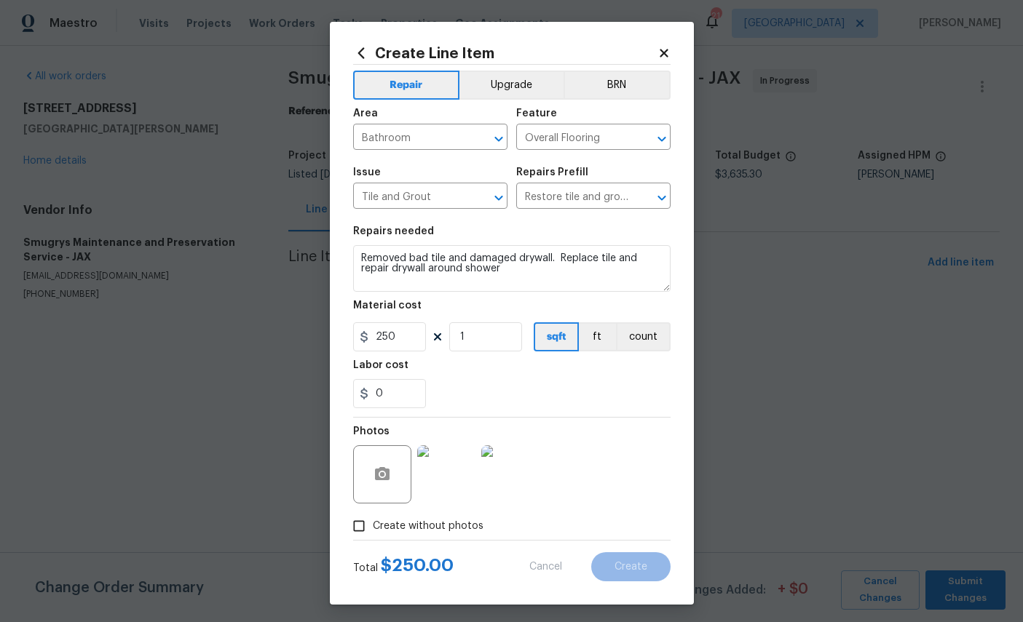
type input "0"
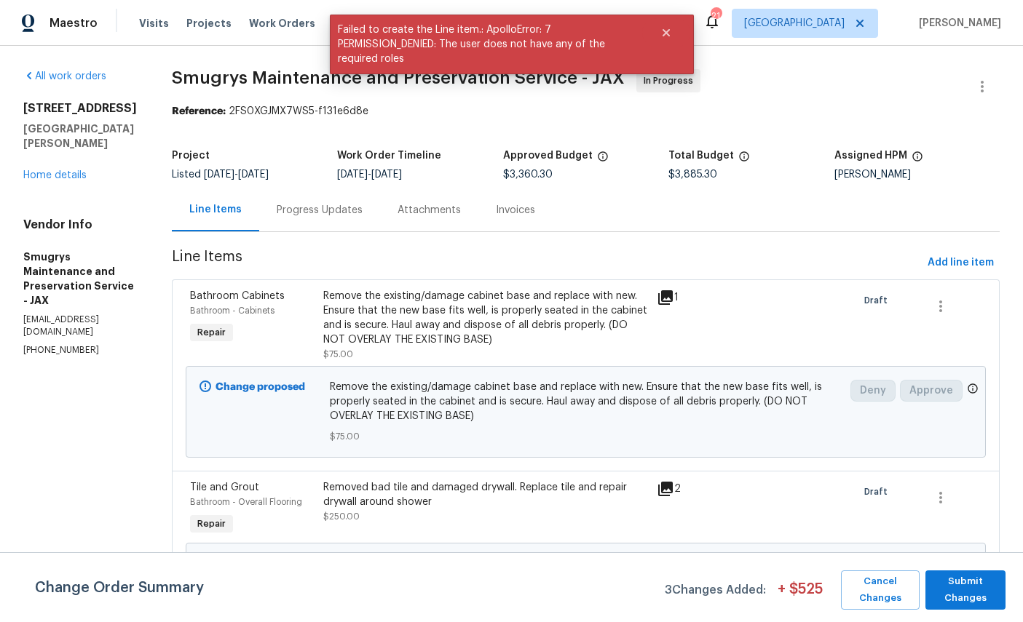
click at [43, 178] on div "[STREET_ADDRESS][PERSON_NAME] Home details" at bounding box center [80, 142] width 114 height 82
click at [61, 181] on link "Home details" at bounding box center [54, 175] width 63 height 10
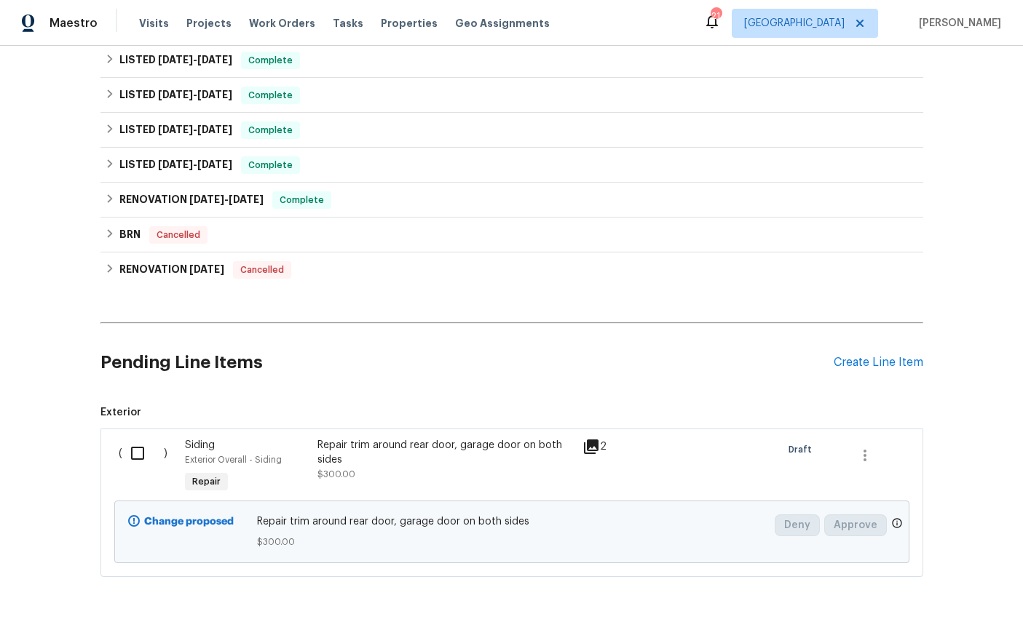
scroll to position [782, 0]
click at [870, 462] on icon "button" at bounding box center [864, 456] width 17 height 17
click at [879, 454] on li "Cancel" at bounding box center [875, 457] width 56 height 24
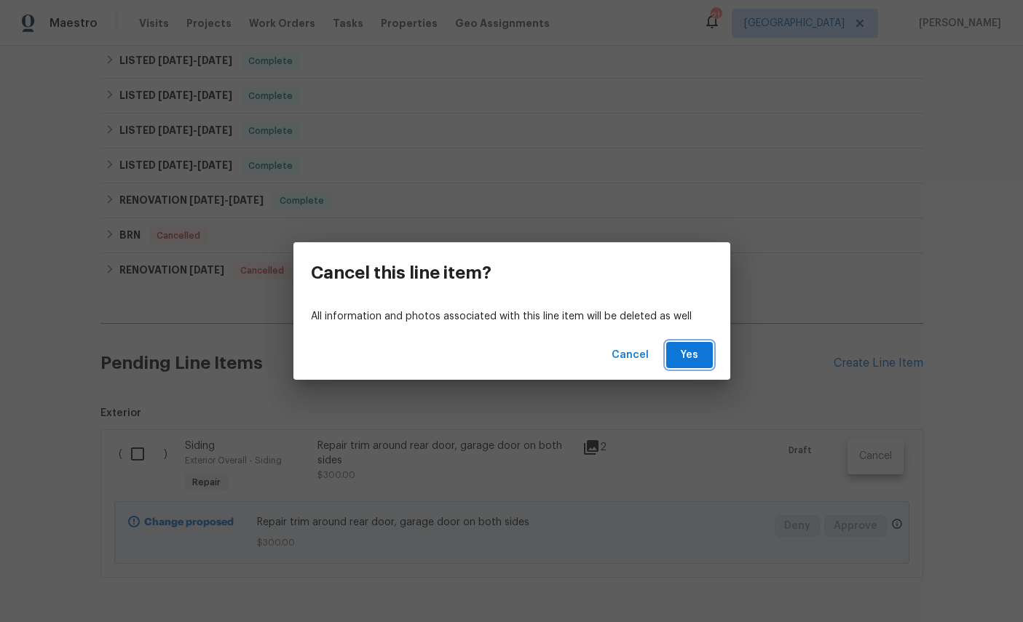
click at [689, 358] on span "Yes" at bounding box center [689, 356] width 23 height 18
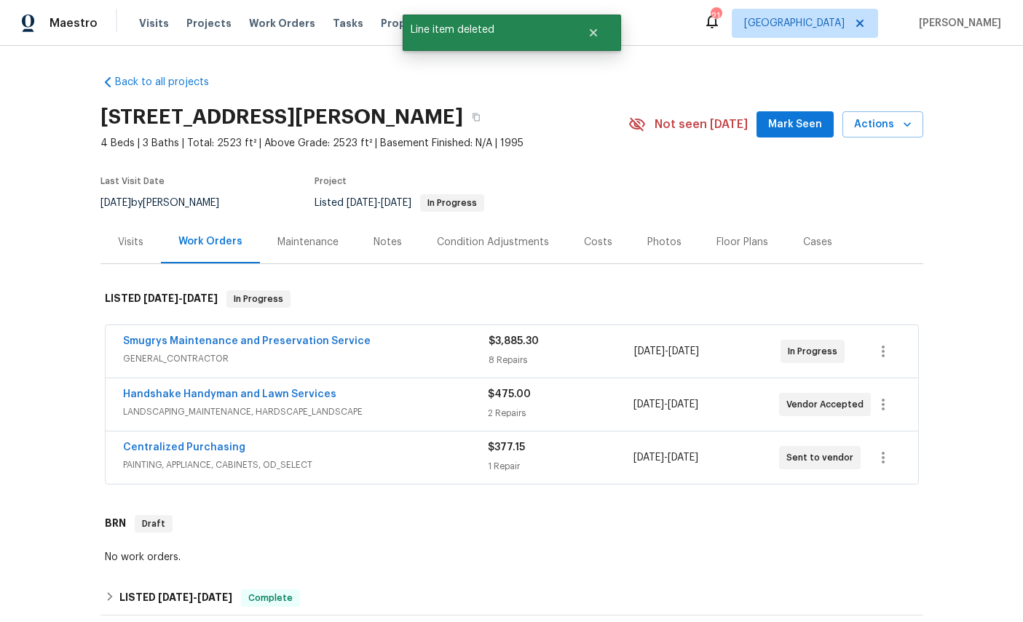
scroll to position [0, 0]
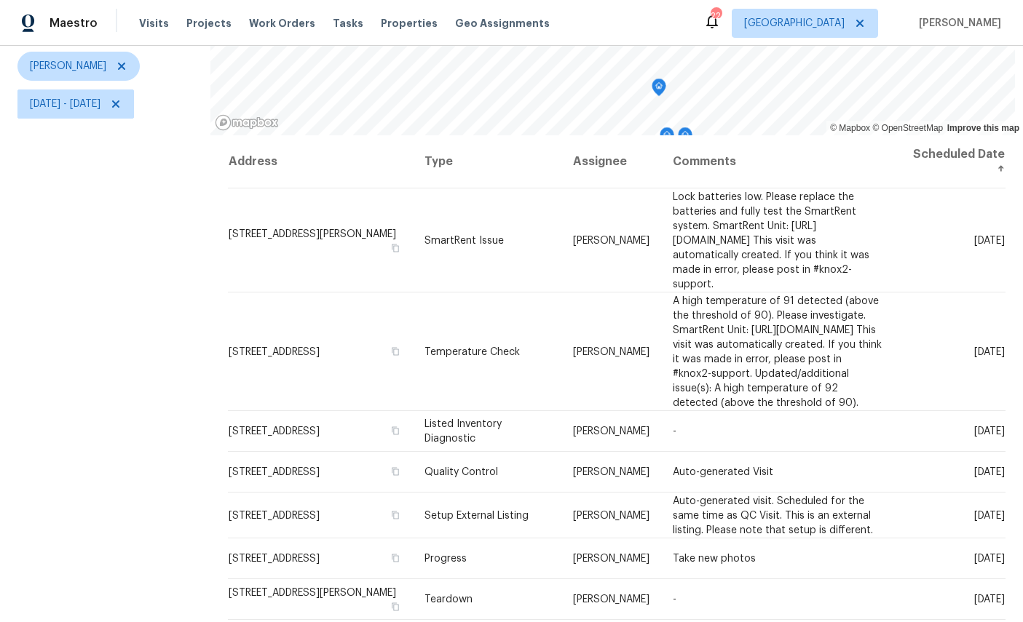
scroll to position [172, 0]
click at [138, 522] on div "Filters Reset ​ Type [PERSON_NAME][DATE] - [DATE]" at bounding box center [105, 276] width 210 height 716
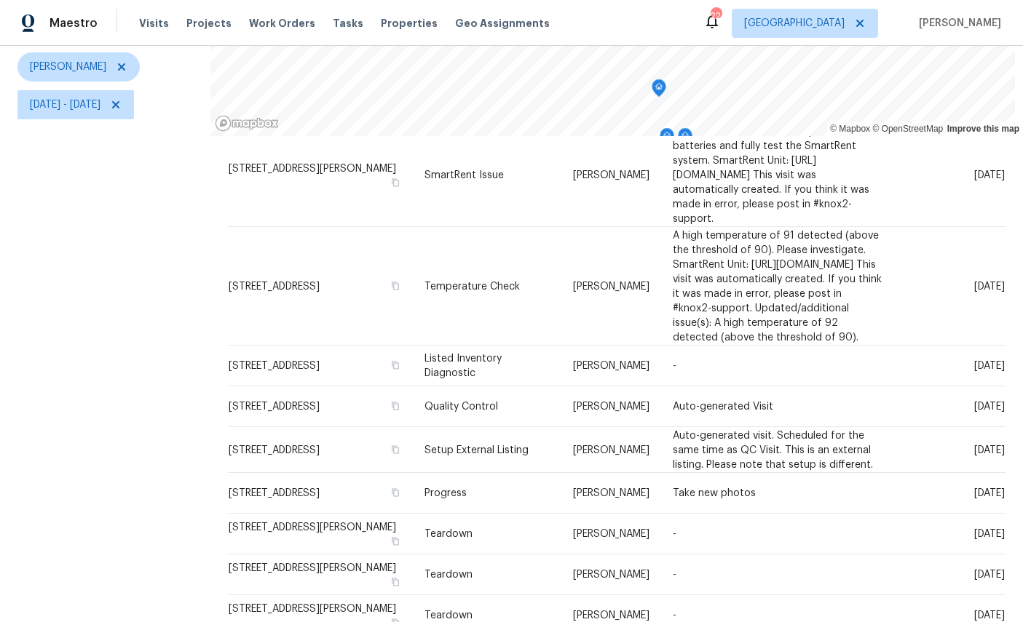
scroll to position [65, 0]
click at [124, 463] on div "Filters Reset ​ Type [PERSON_NAME][DATE] - [DATE]" at bounding box center [105, 276] width 210 height 716
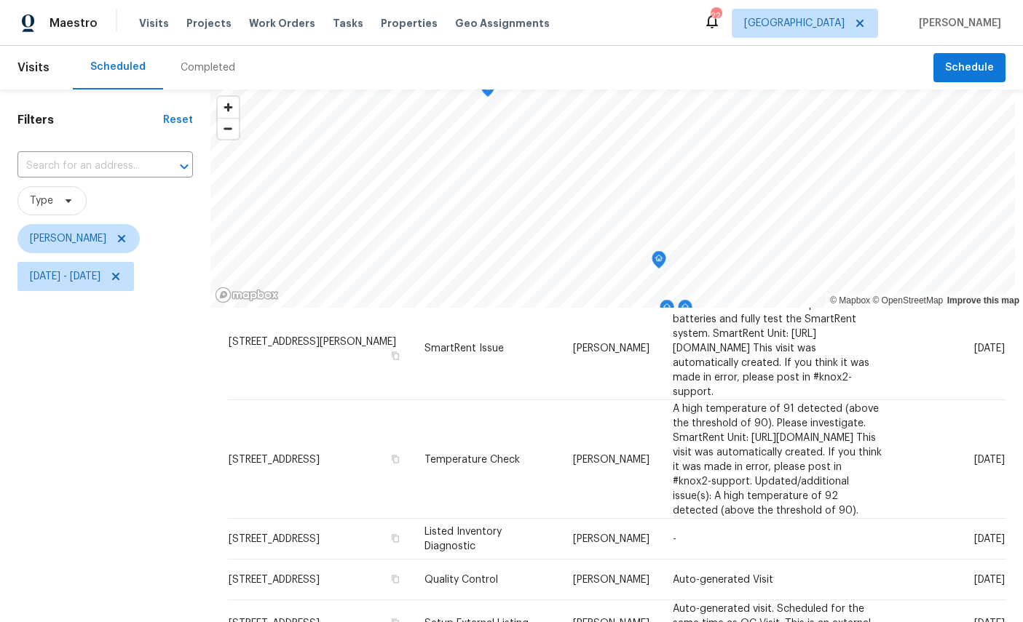
scroll to position [0, 0]
